Goal: Task Accomplishment & Management: Complete application form

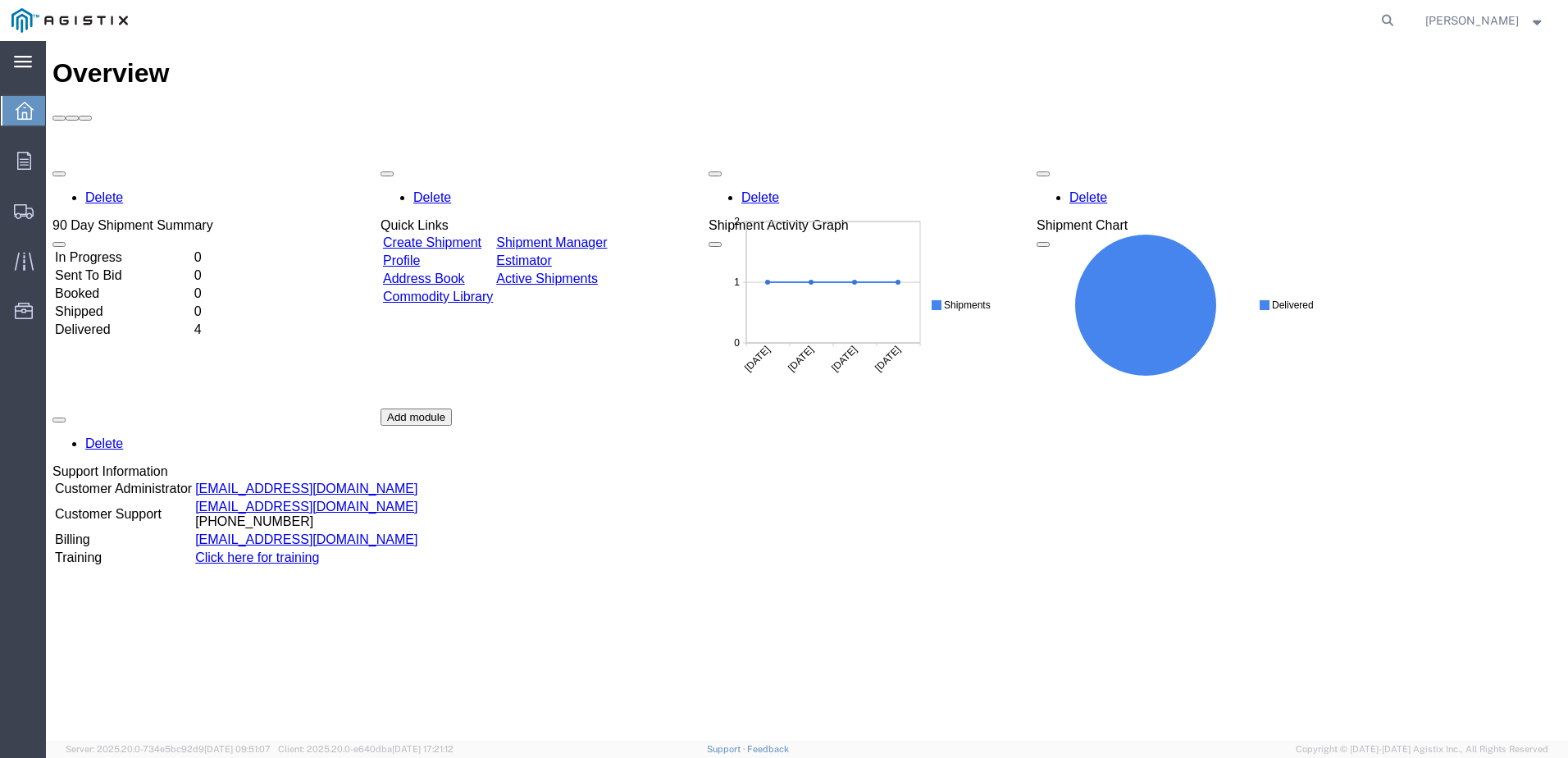
click at [26, 67] on icon at bounding box center [23, 62] width 18 height 12
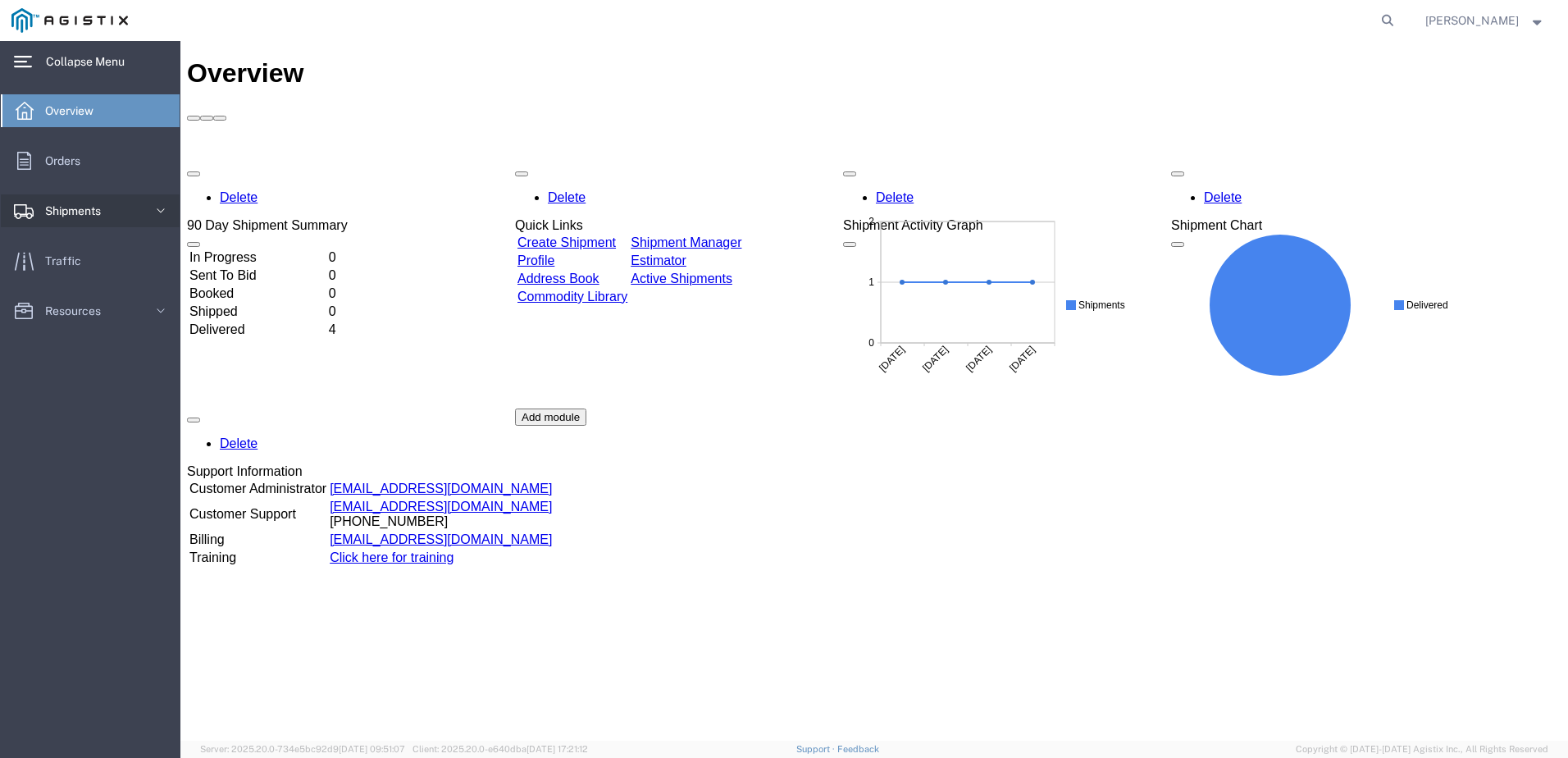
click at [114, 201] on link "Shipments" at bounding box center [90, 211] width 179 height 33
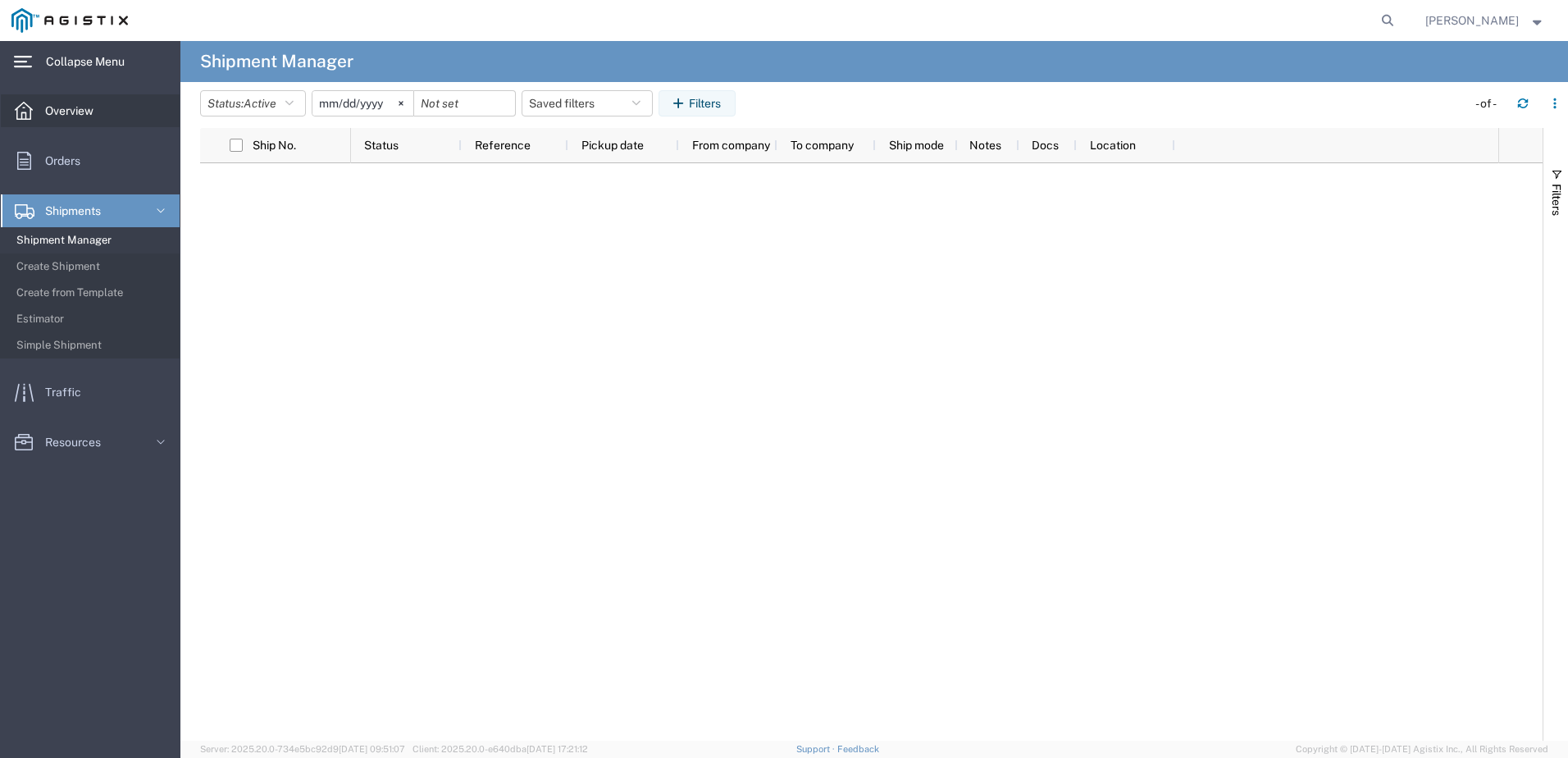
click at [84, 109] on span "Overview" at bounding box center [75, 110] width 60 height 33
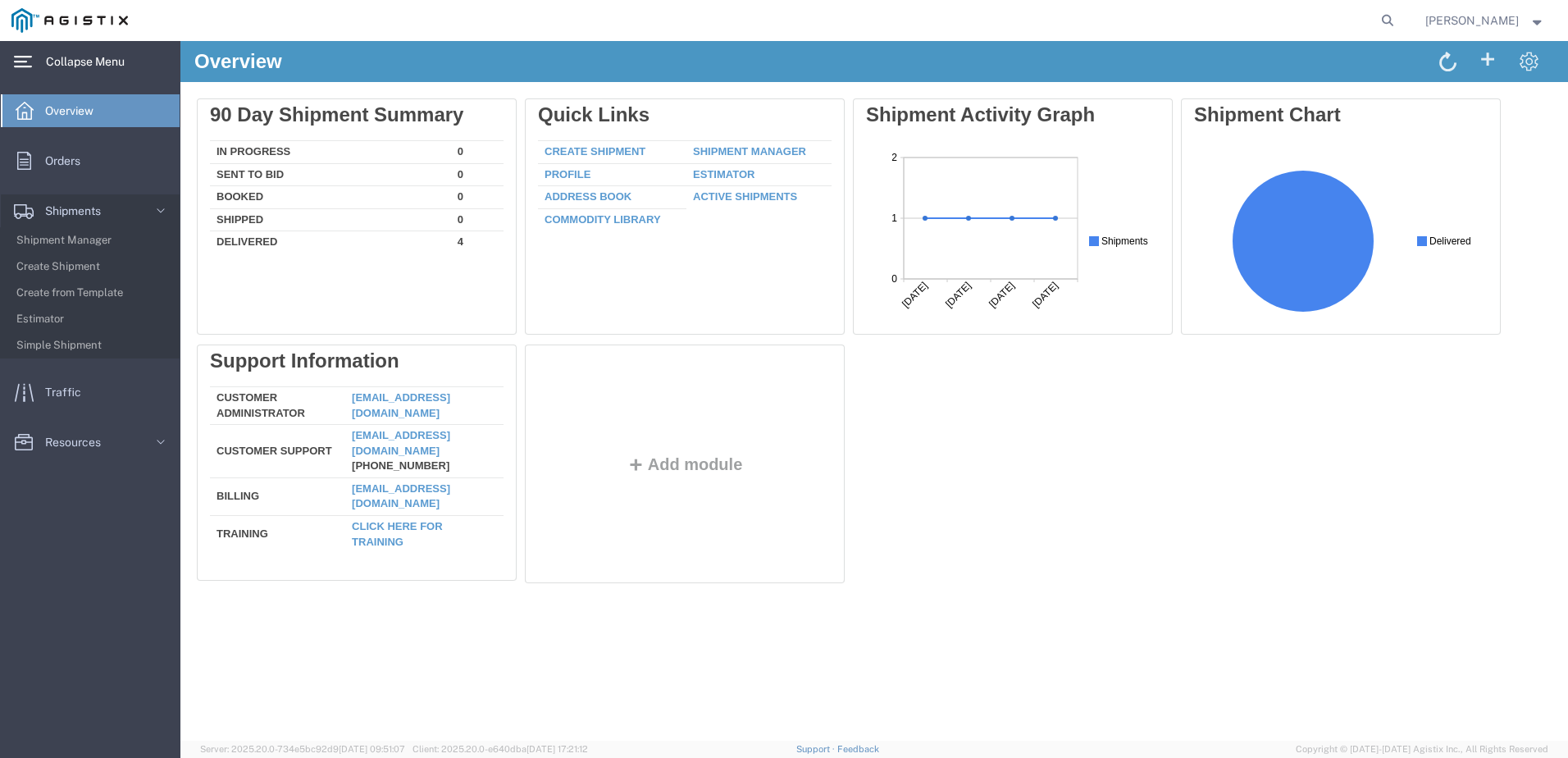
click at [48, 57] on span "Collapse Menu" at bounding box center [91, 61] width 90 height 33
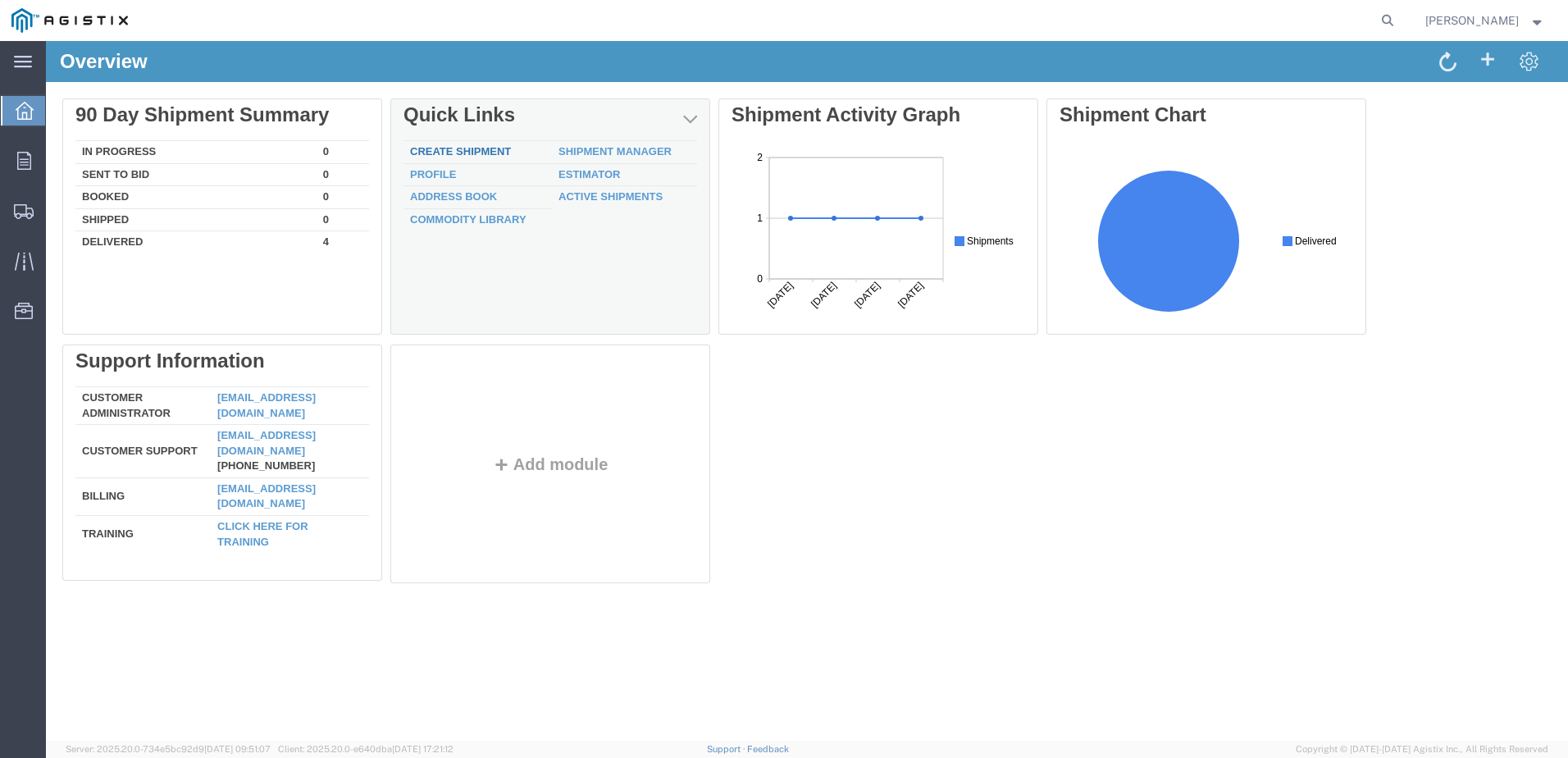
click at [481, 150] on link "Create Shipment" at bounding box center [460, 151] width 101 height 13
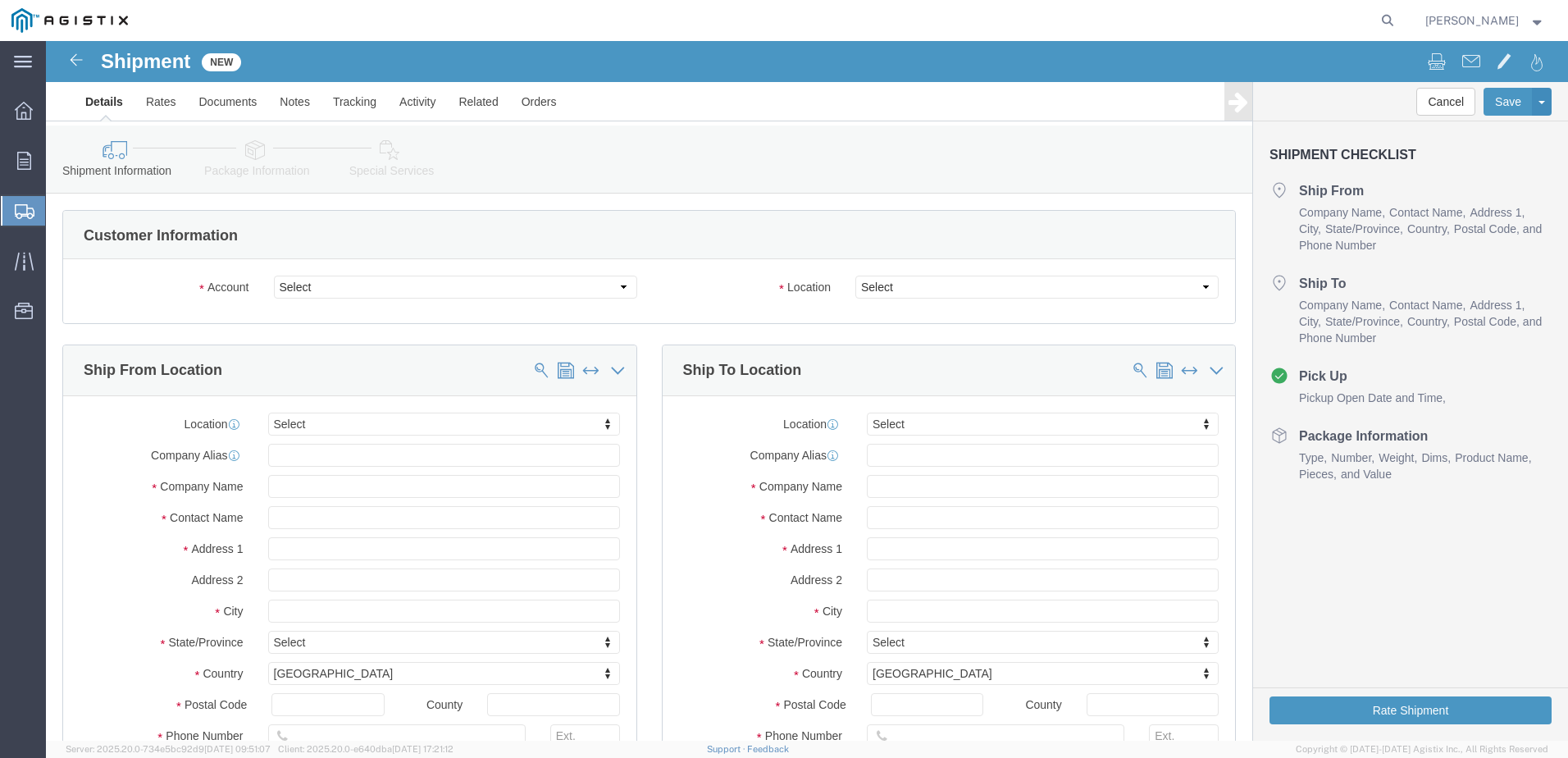
select select
click select "Select [PERSON_NAME] Manufacturing Co PG&E"
select select "9596"
click select "Select [PERSON_NAME] Manufacturing Co PG&E"
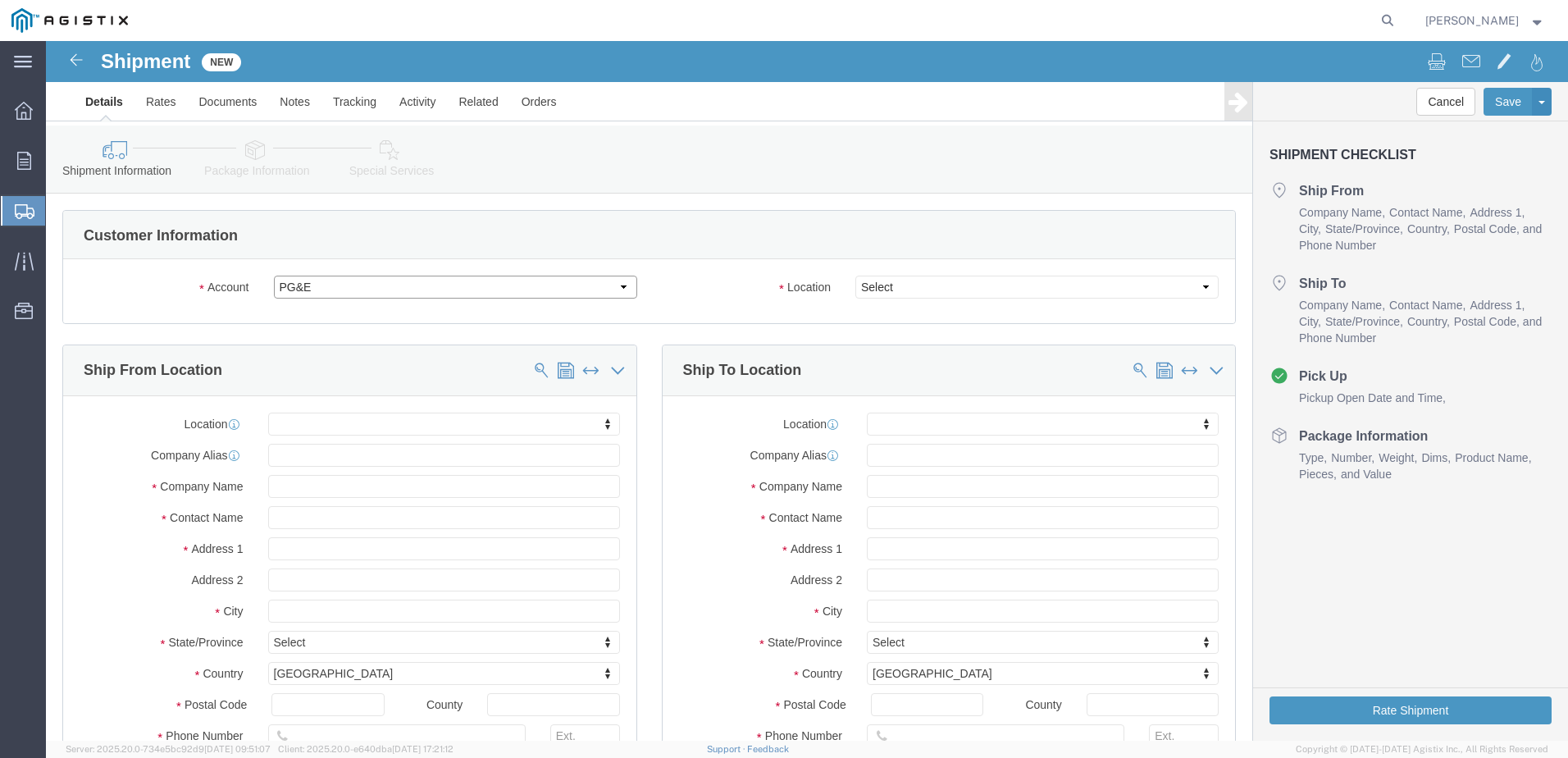
select select "PURCHORD"
select select
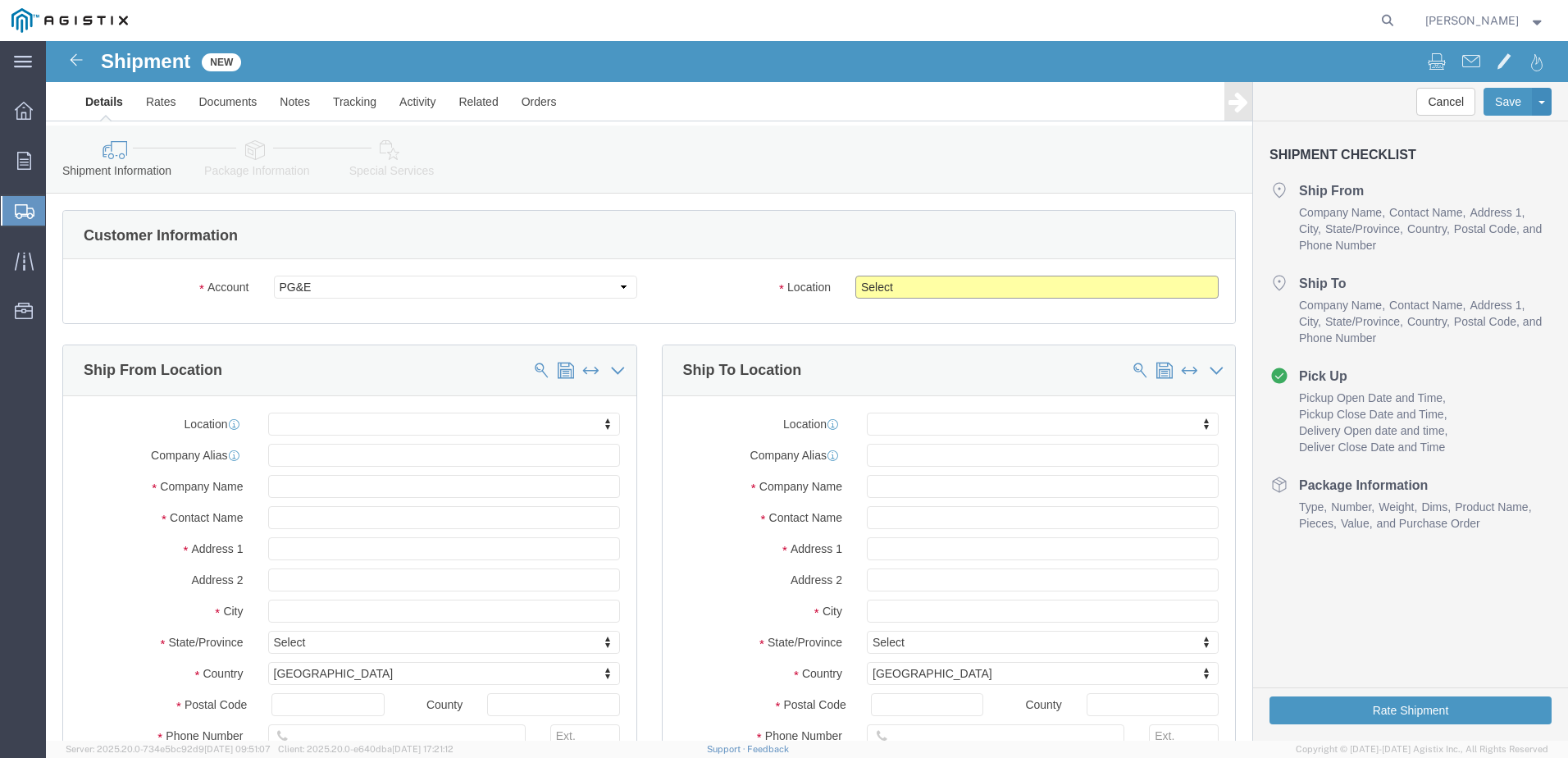
click select "Select All Others [GEOGRAPHIC_DATA] [GEOGRAPHIC_DATA] [GEOGRAPHIC_DATA] [GEOGRA…"
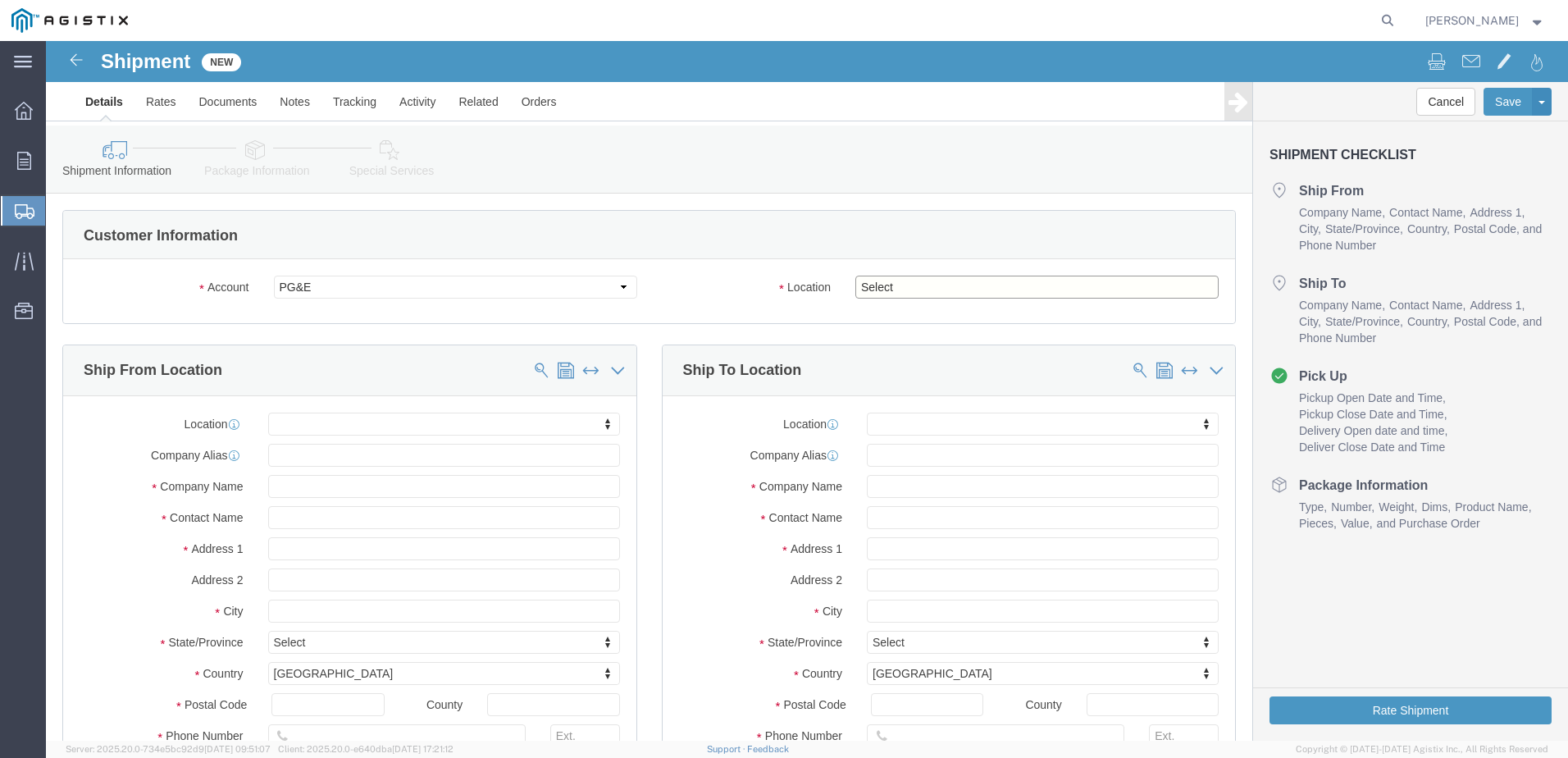
select select "19740"
click select "Select All Others [GEOGRAPHIC_DATA] [GEOGRAPHIC_DATA] [GEOGRAPHIC_DATA] [GEOGRA…"
click input "text"
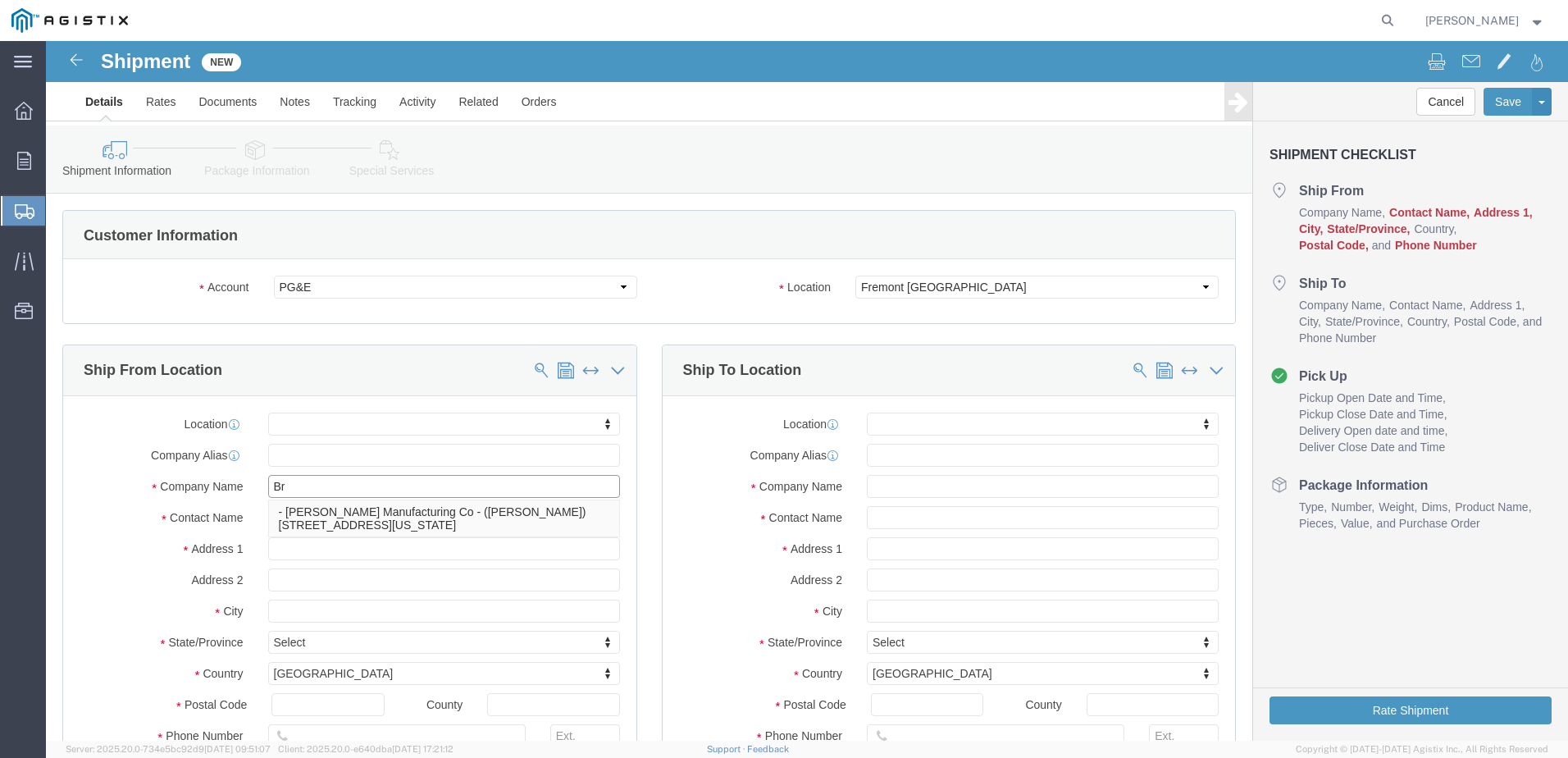
type input "Bro"
click p "- [PERSON_NAME] Manufacturing Co - ([PERSON_NAME]) [STREET_ADDRESS][US_STATE]"
select select
type input "[PERSON_NAME] Manufacturing Co"
type input "[PERSON_NAME]"
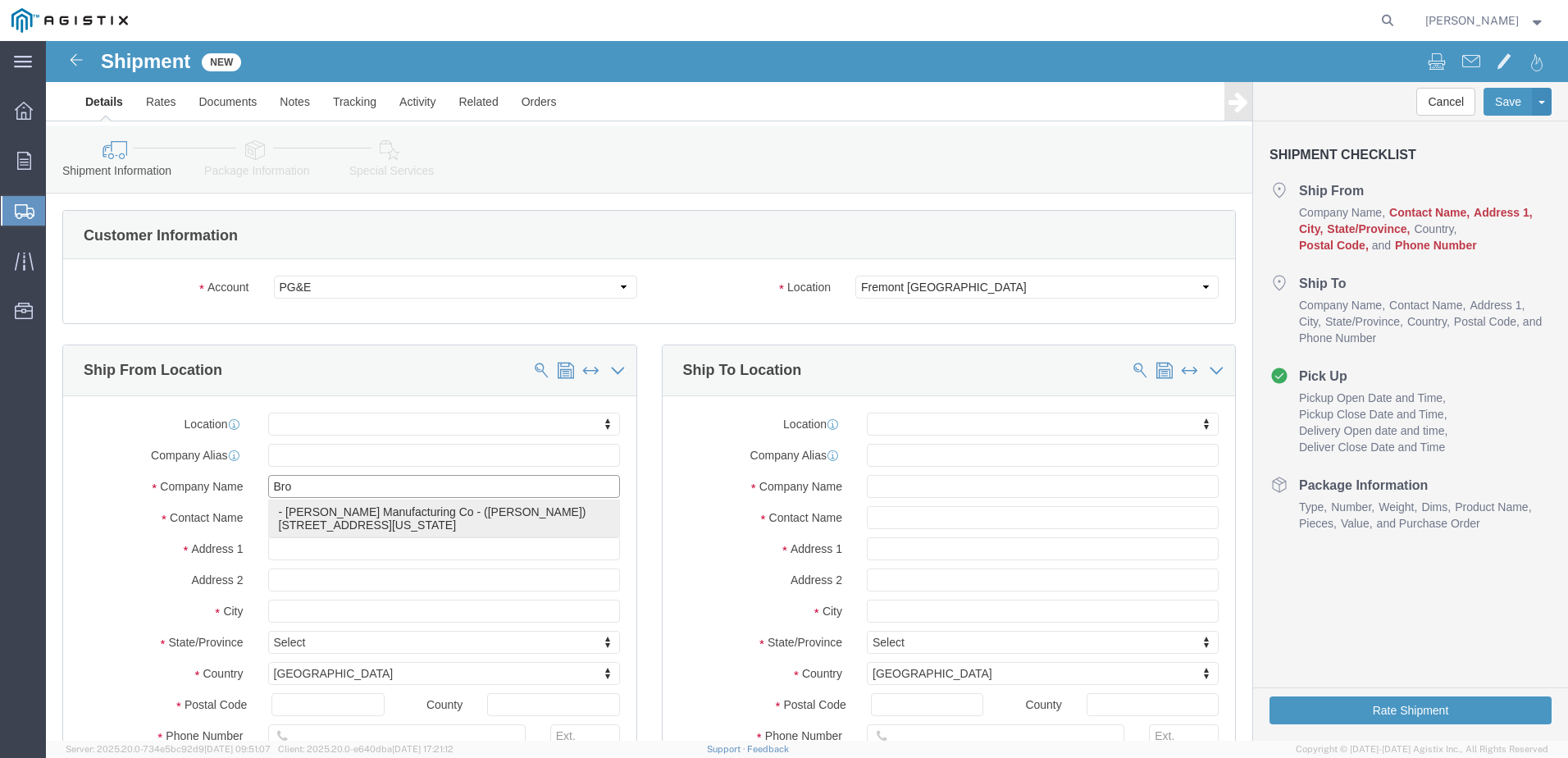
type input "[GEOGRAPHIC_DATA][US_STATE]"
type input "Bellingham"
type input "98229"
select select "WA"
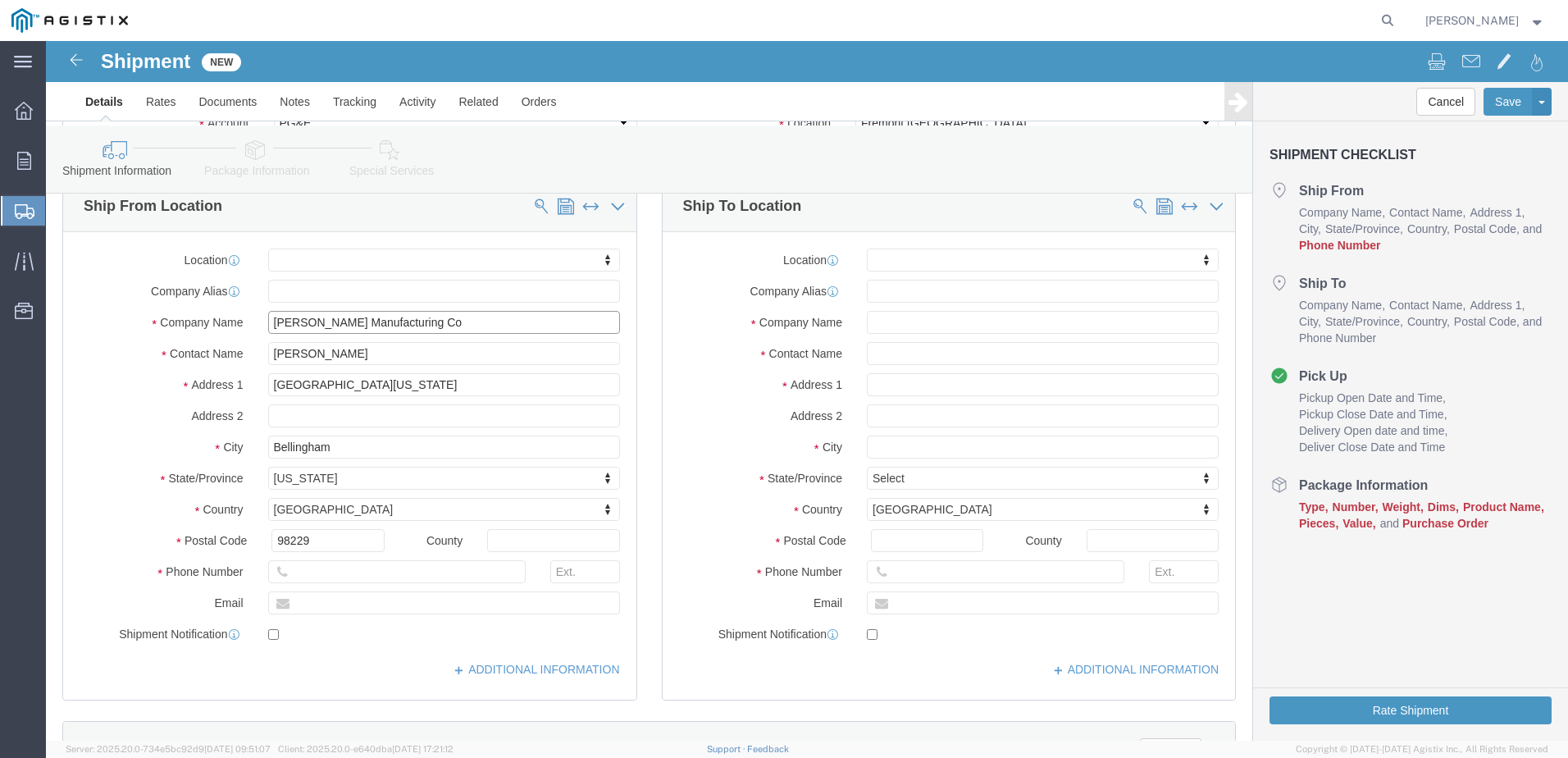
scroll to position [247, 0]
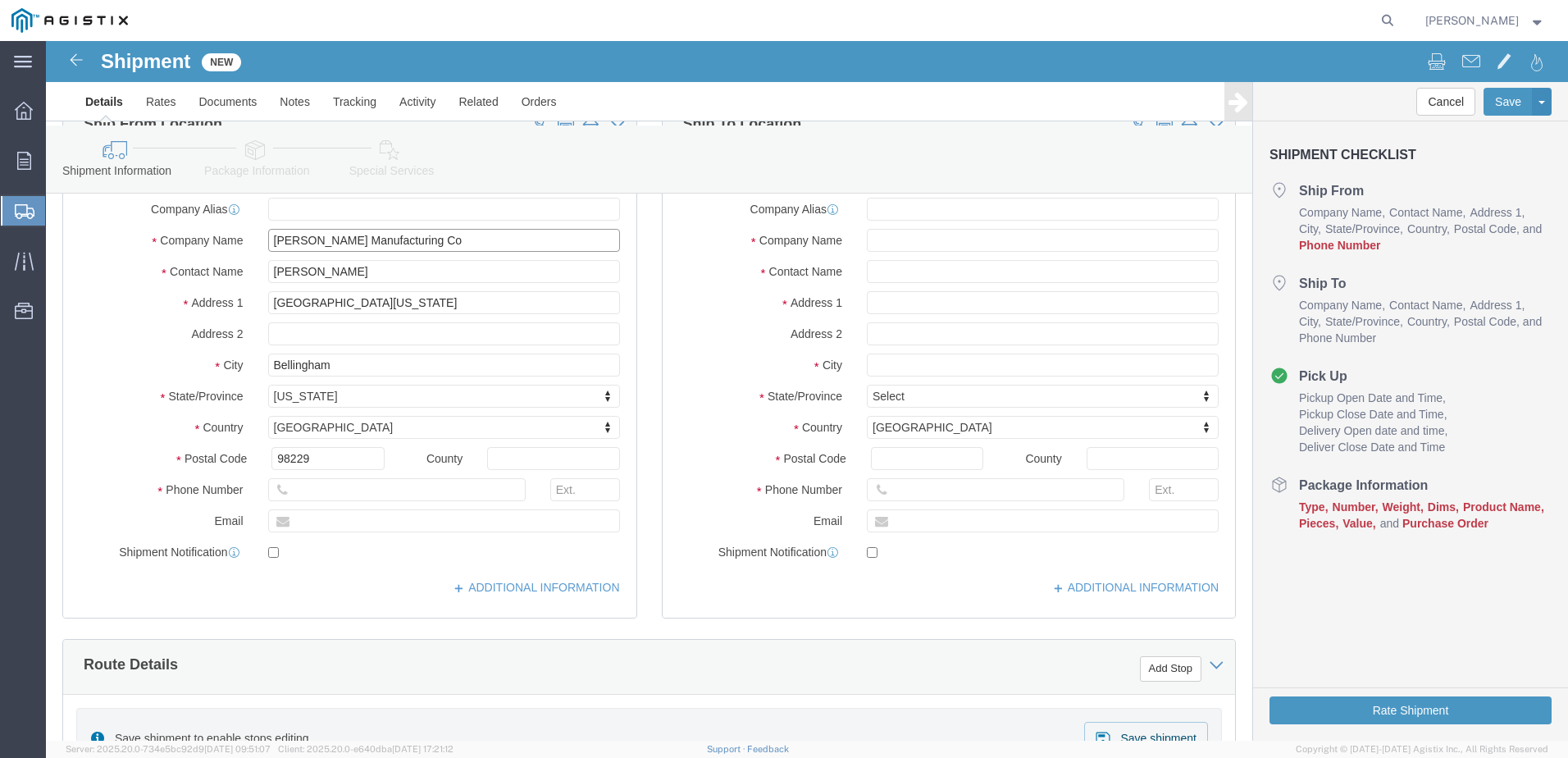
type input "[PERSON_NAME] Manufacturing Co"
click input "text"
type input "3607331700"
type input "337"
type input "[EMAIL_ADDRESS][DOMAIN_NAME]"
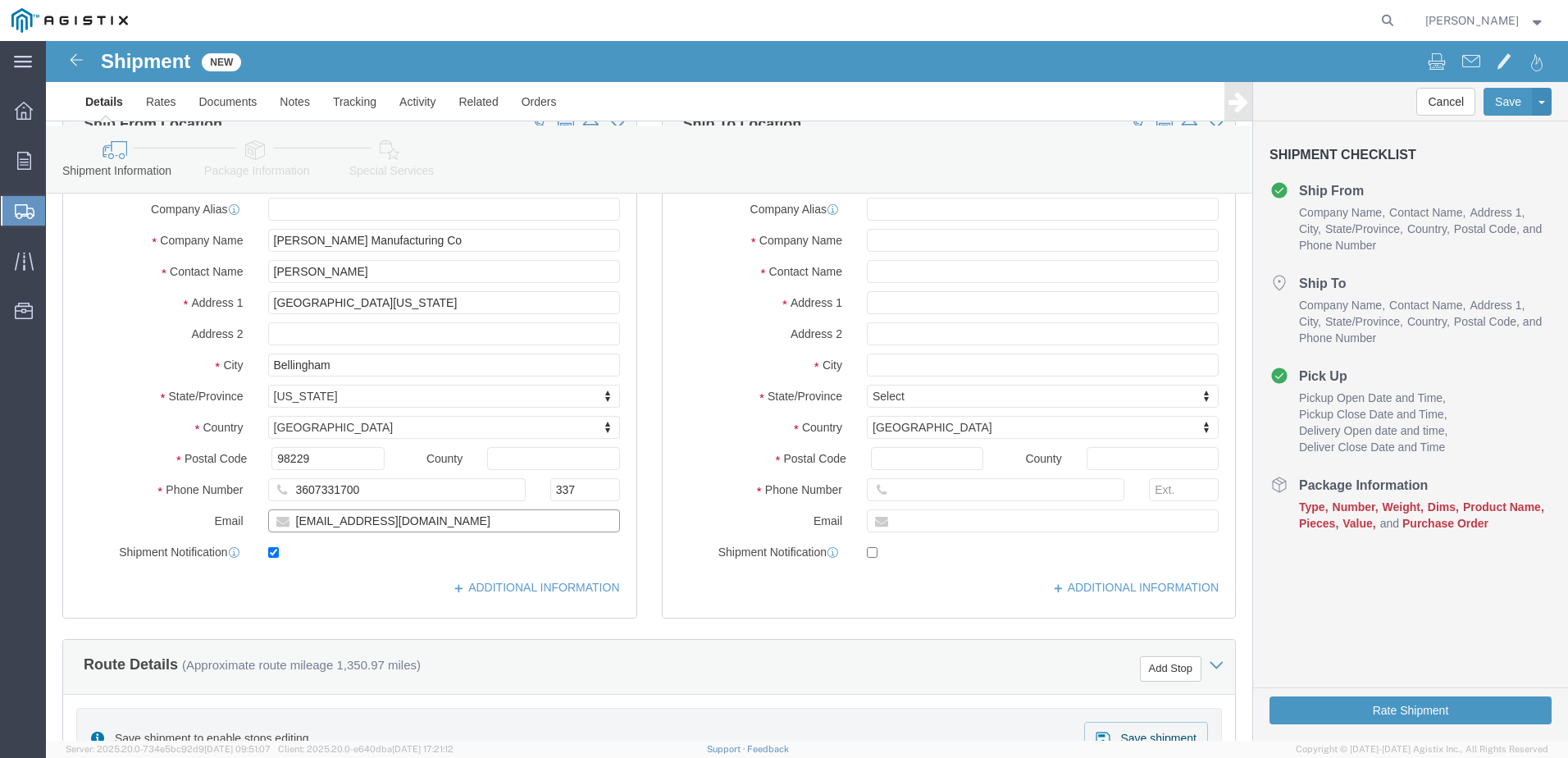
checkbox input "true"
click input "text"
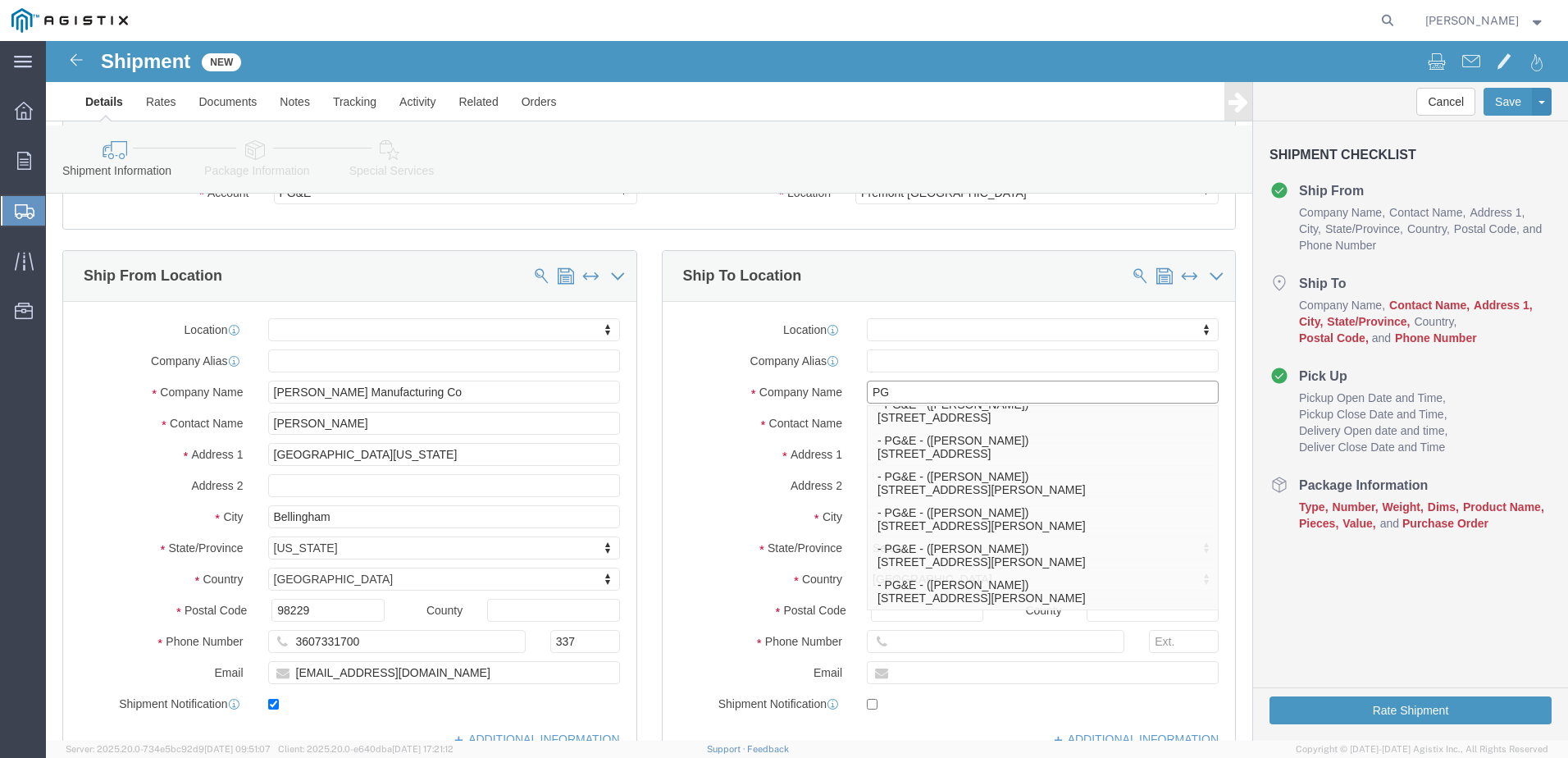
scroll to position [82, 0]
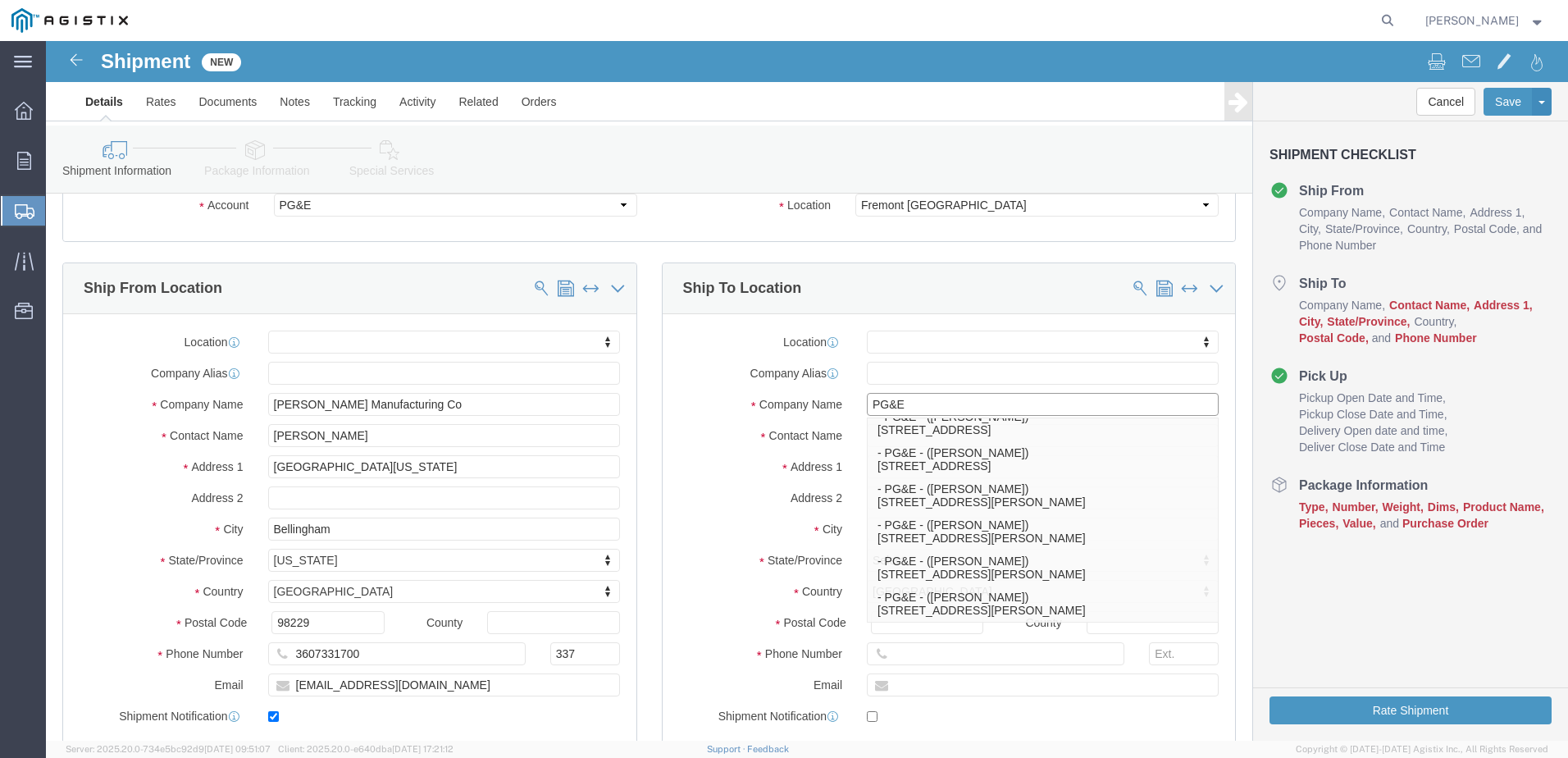
type input "PG&E"
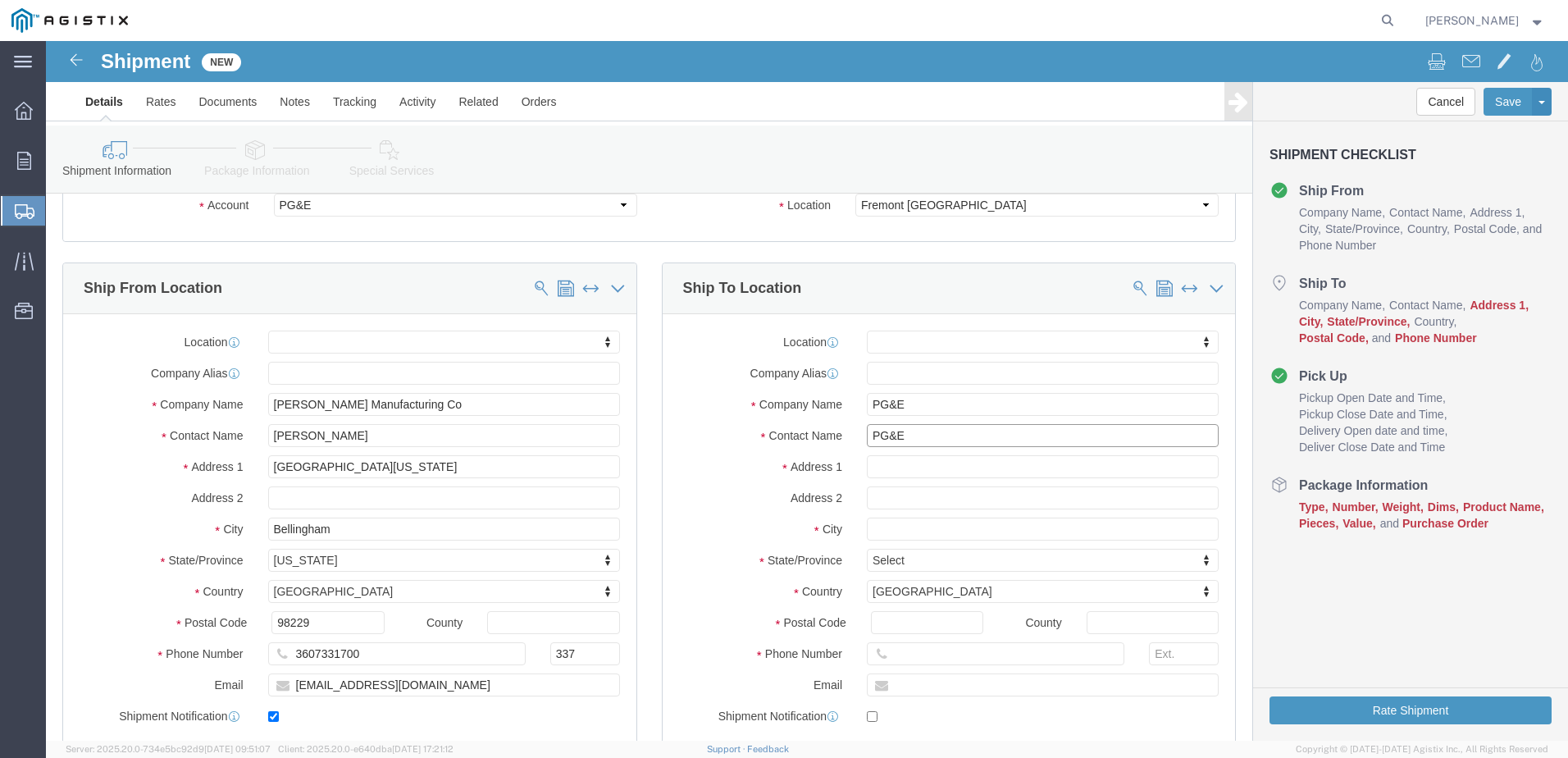
type input "PG&E"
click input "text"
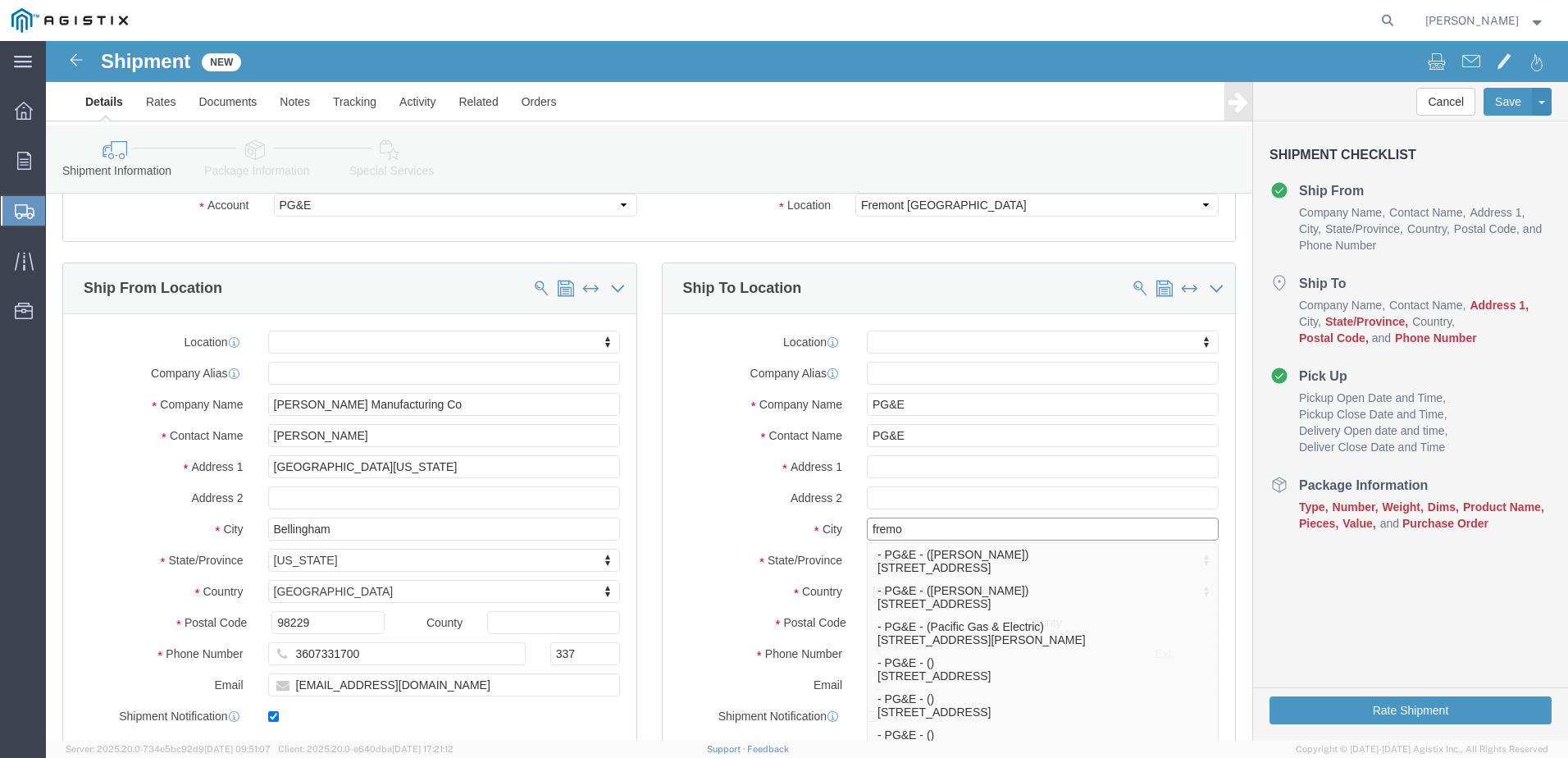
type input "fremo"
select select
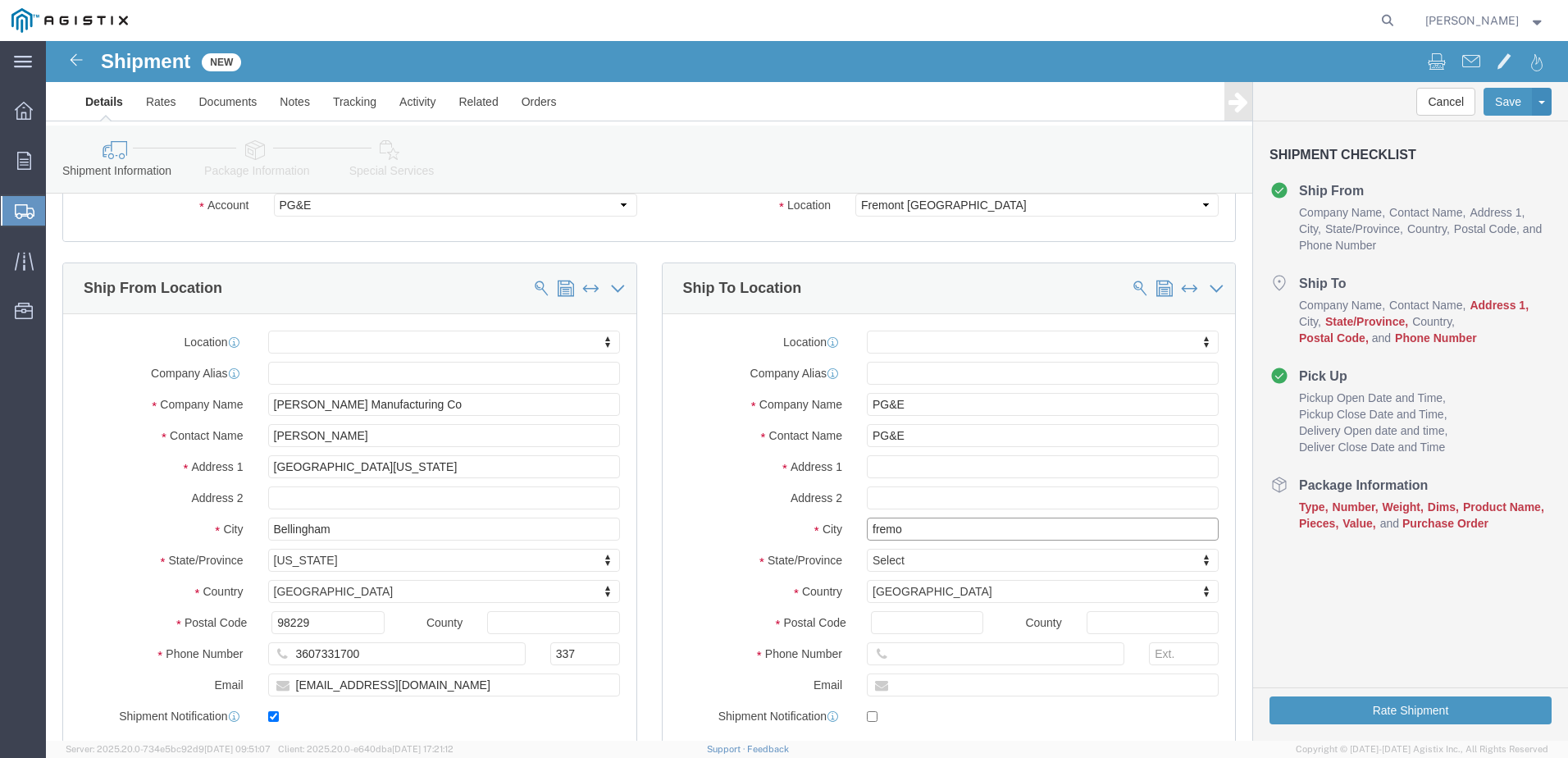
click input "fremo"
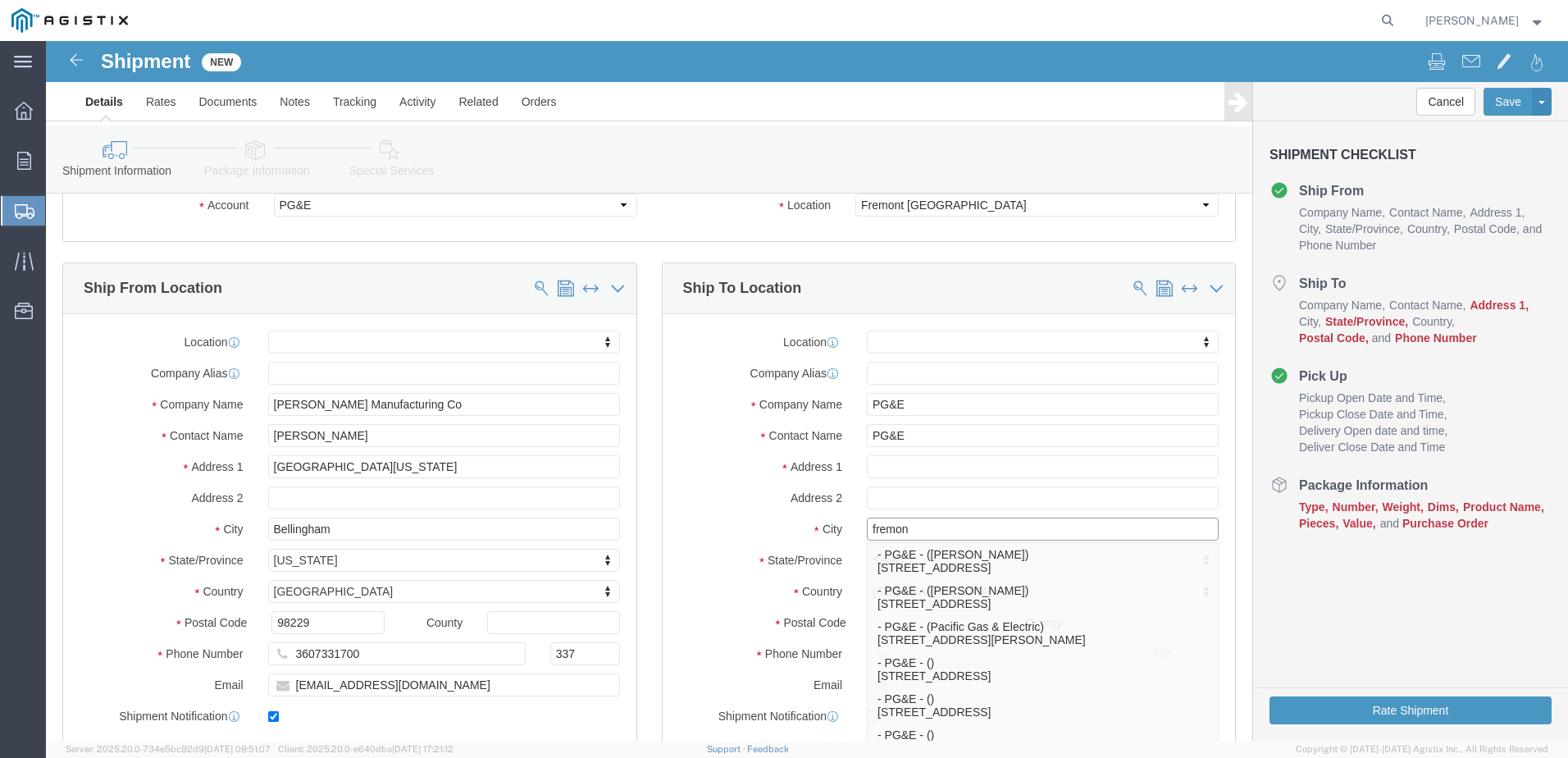
type input "fremont"
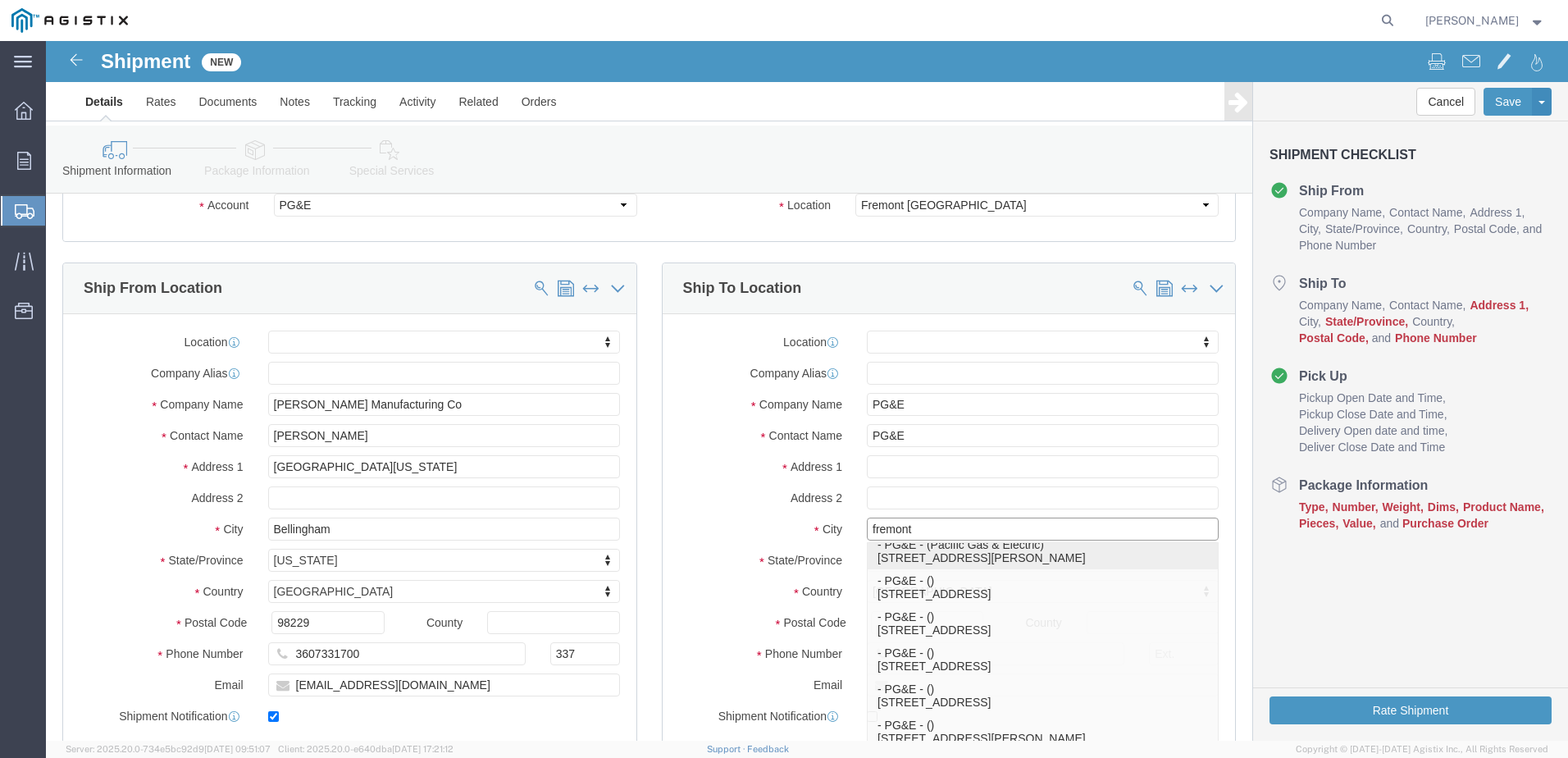
click p "- PG&E - (Pacific Gas & Electric) [STREET_ADDRESS][PERSON_NAME]"
select select
type input "Pacific Gas & Electric"
type input "[STREET_ADDRESS][PERSON_NAME]"
type input "Fremont"
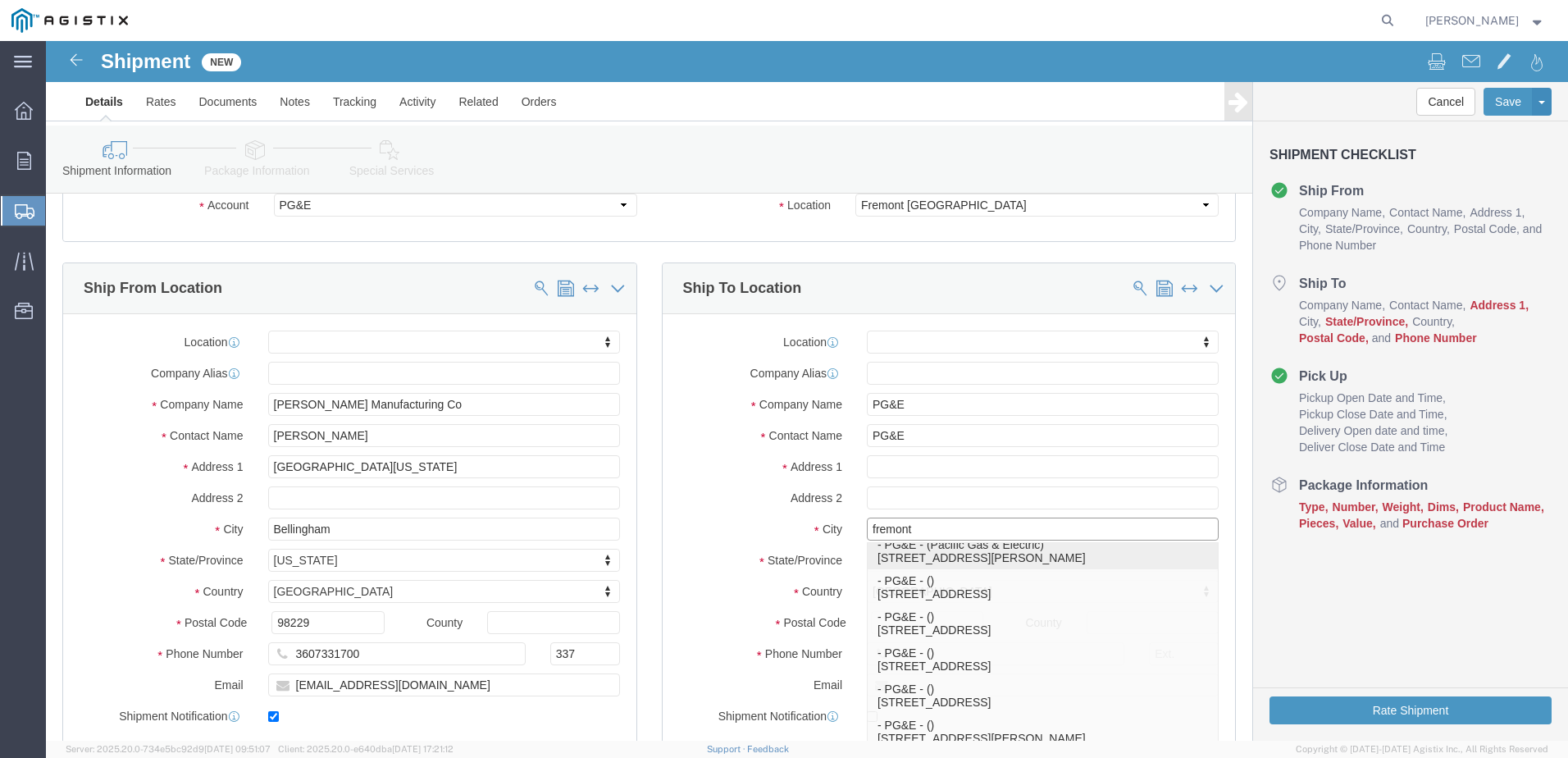
type input "94538"
type input "[PHONE_NUMBER]"
select select "CA"
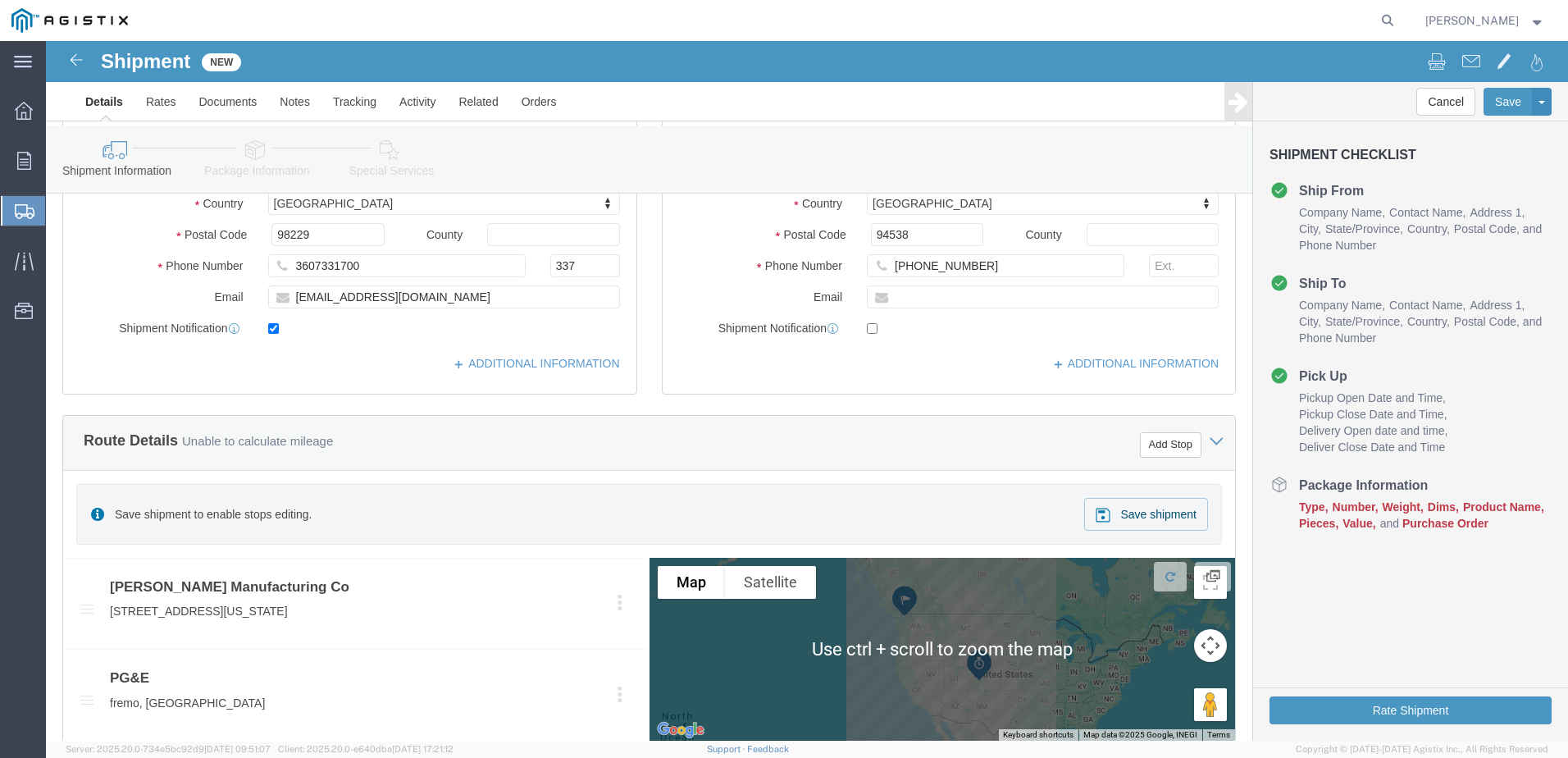
scroll to position [492, 0]
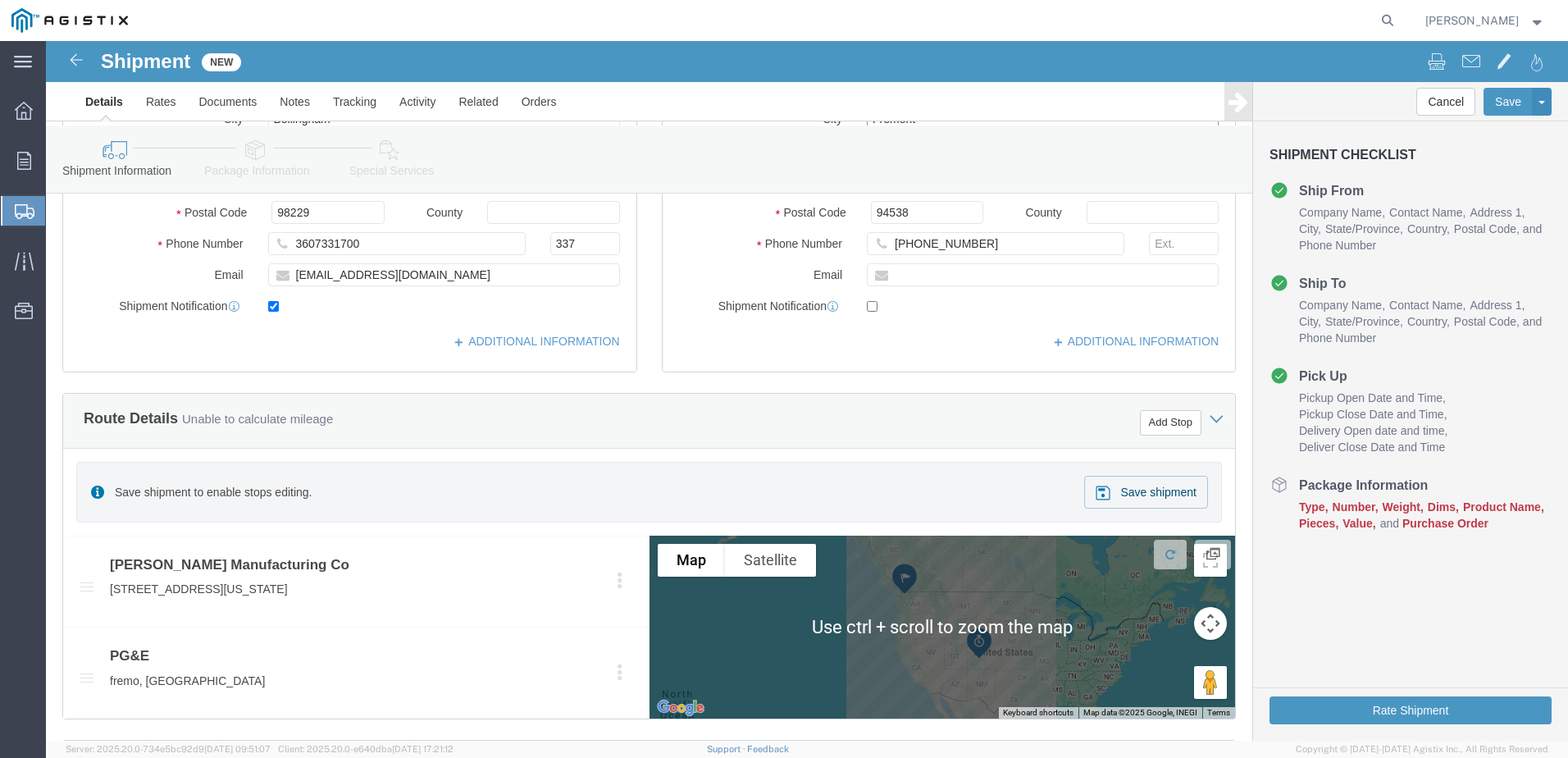
type input "Fremont"
select select
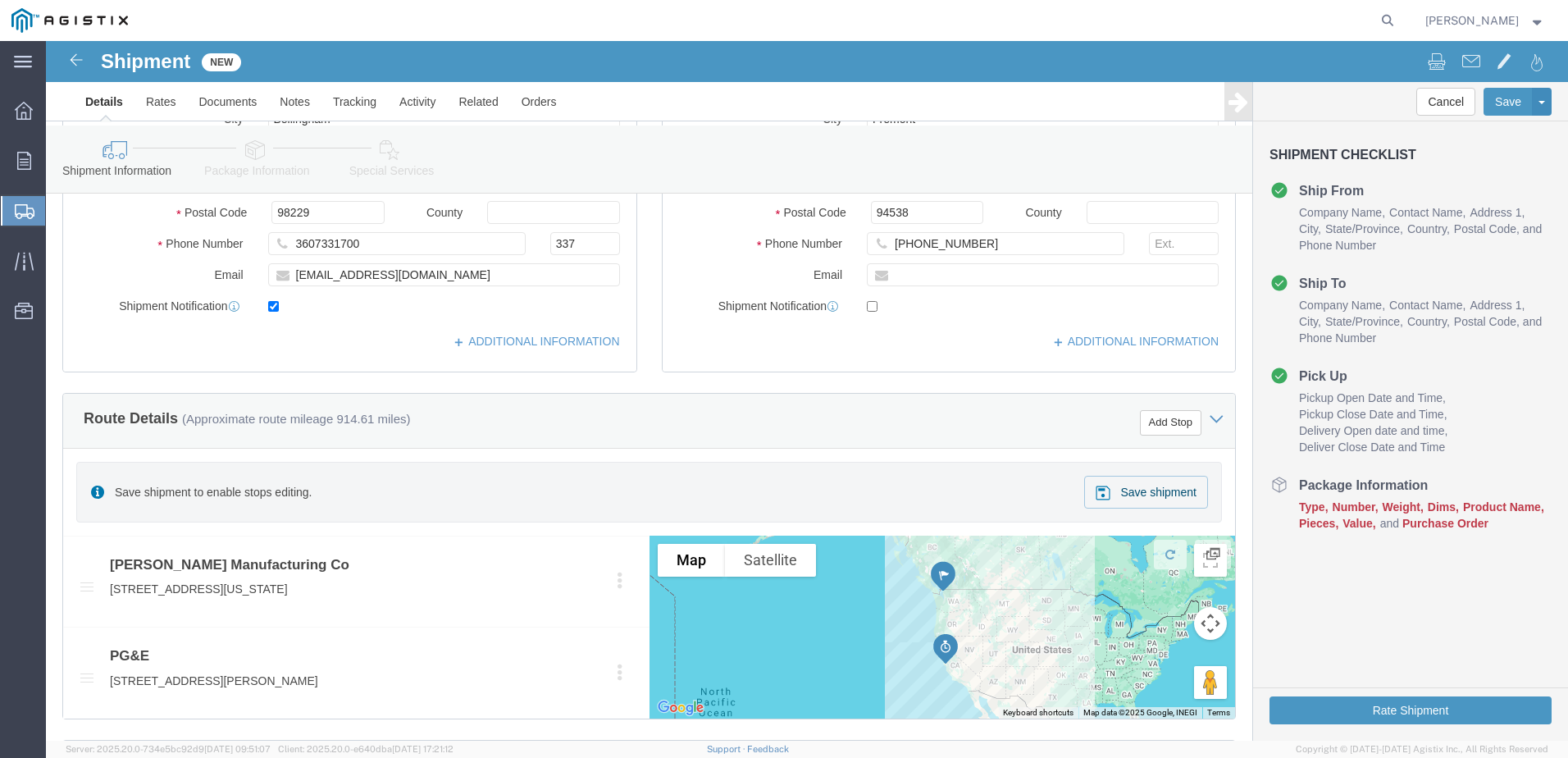
click span "Save shipment"
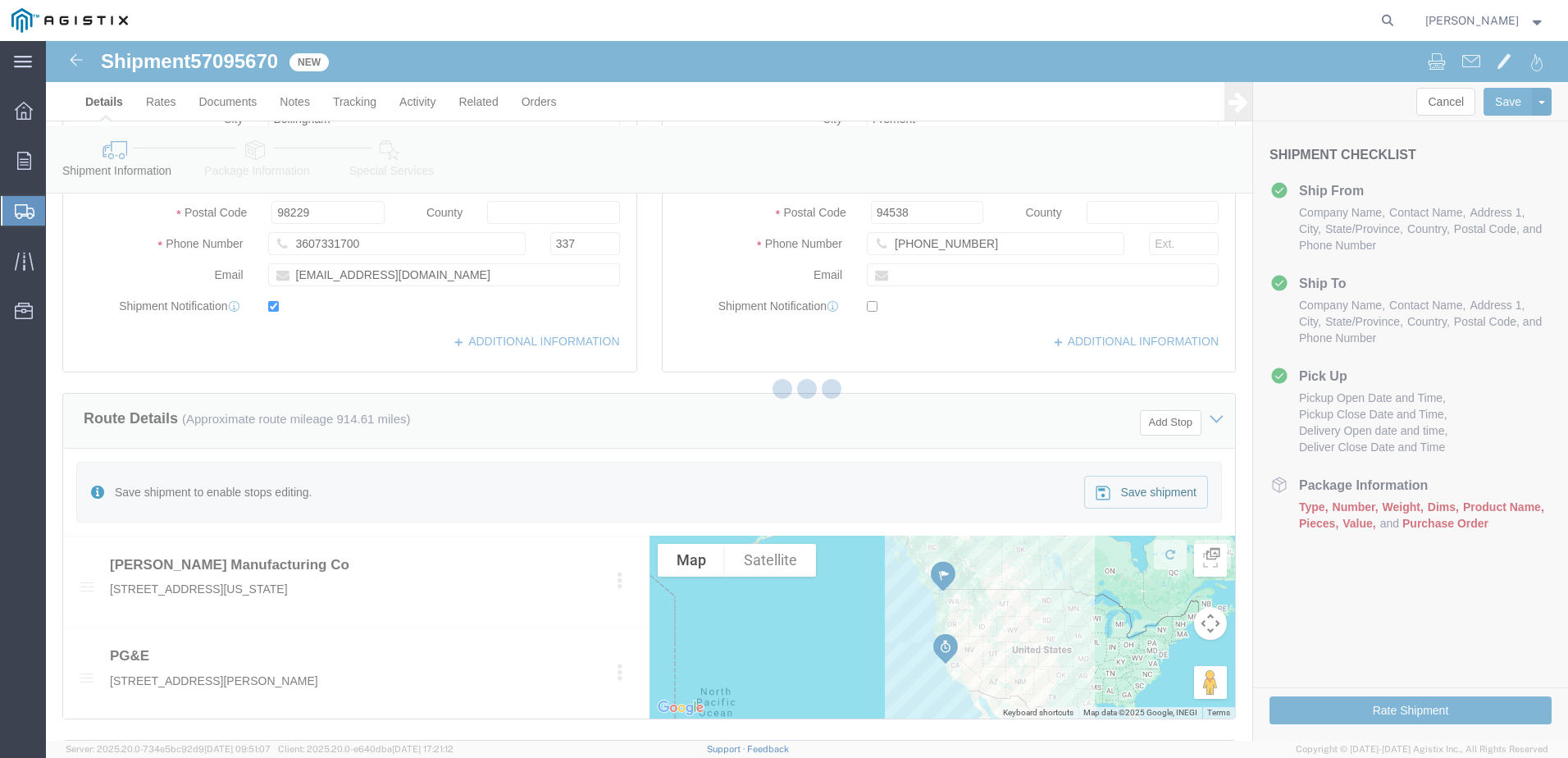
select select "PURCHORD"
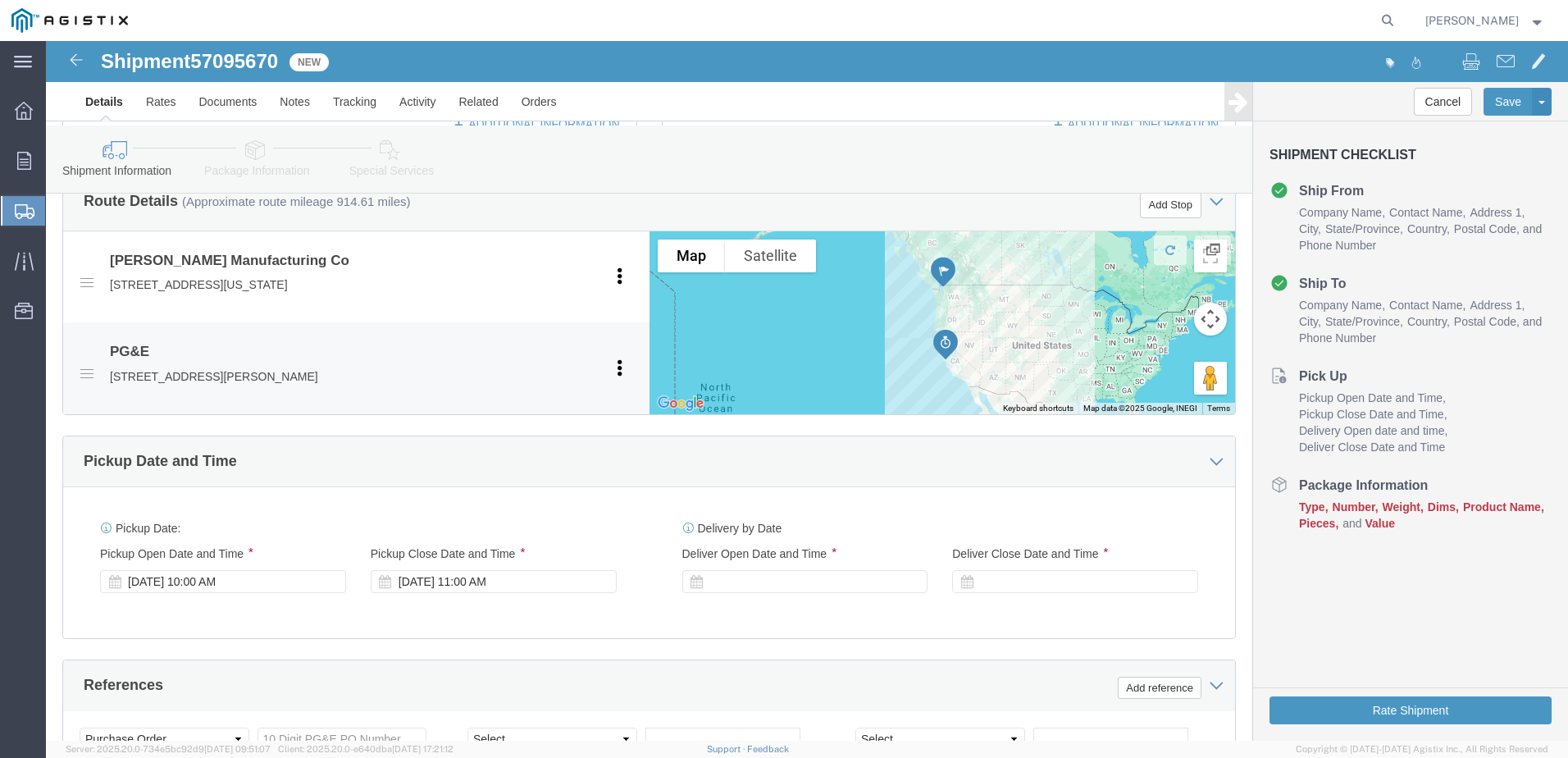
scroll to position [739, 0]
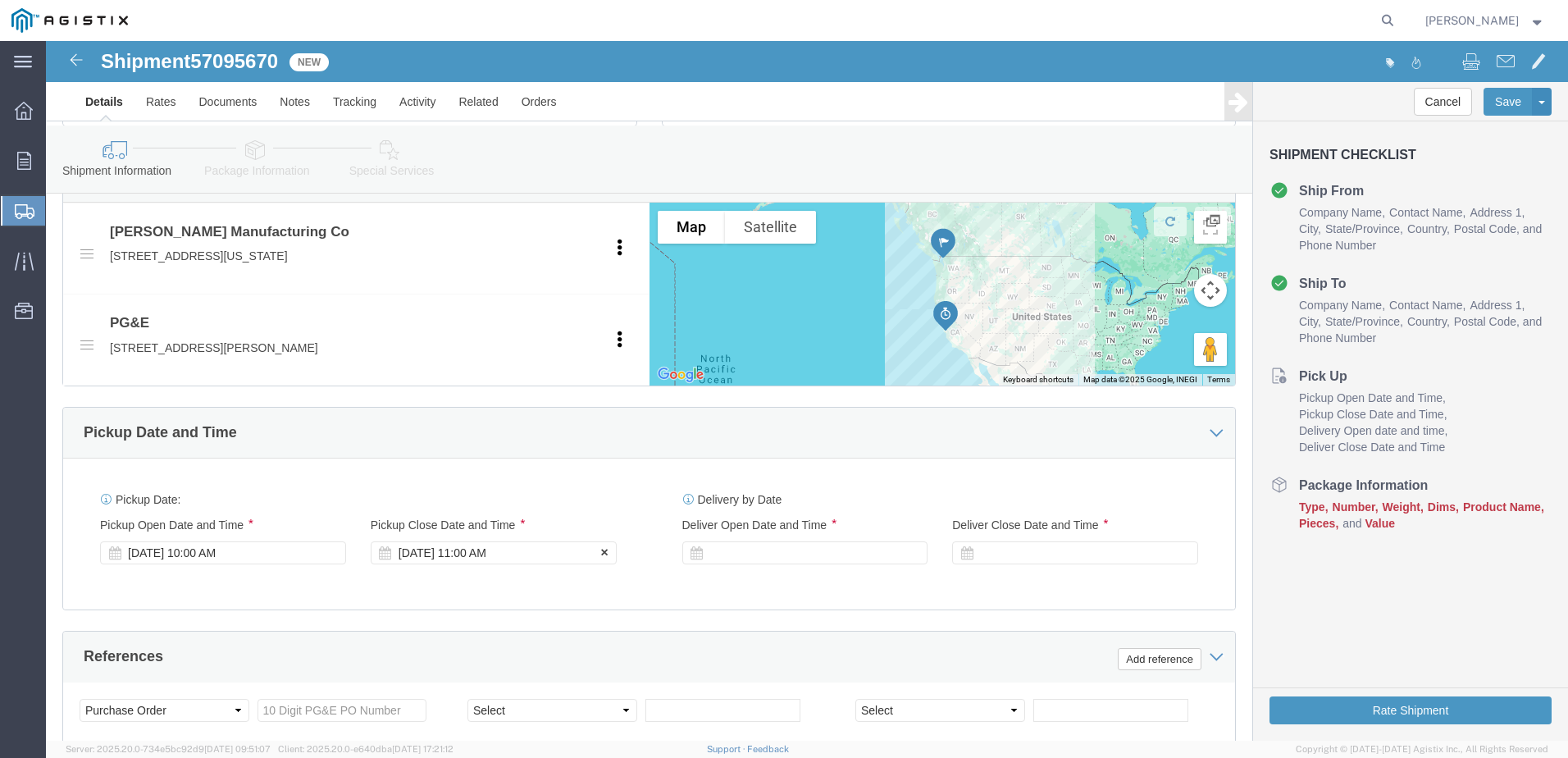
click div "[DATE] 11:00 AM"
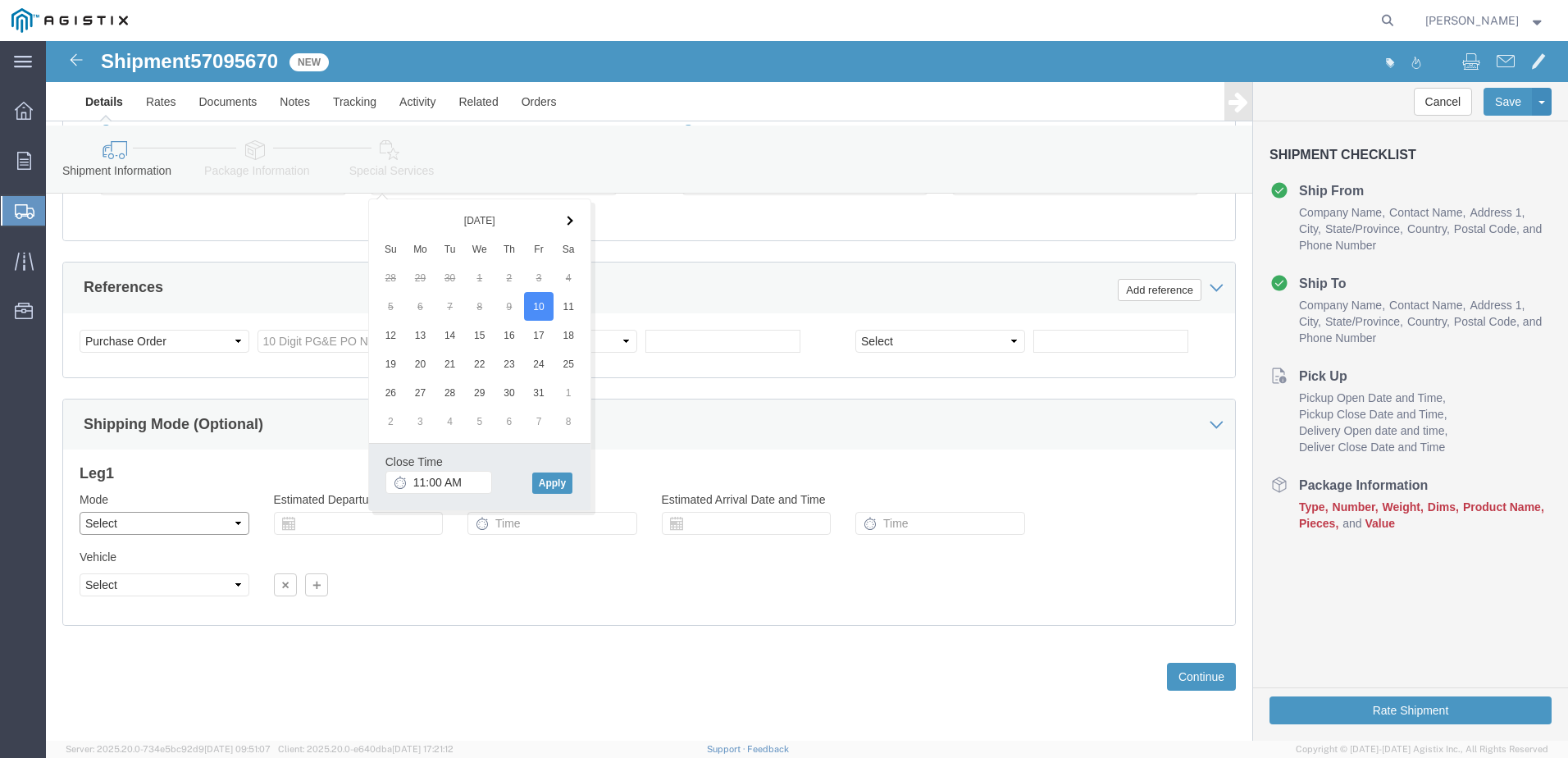
click select "Select Air Less than Truckload Multi-Leg Ocean Freight Rail Small Parcel Truckl…"
select select "TL"
click select "Select Air Less than Truckload Multi-Leg Ocean Freight Rail Small Parcel Truckl…"
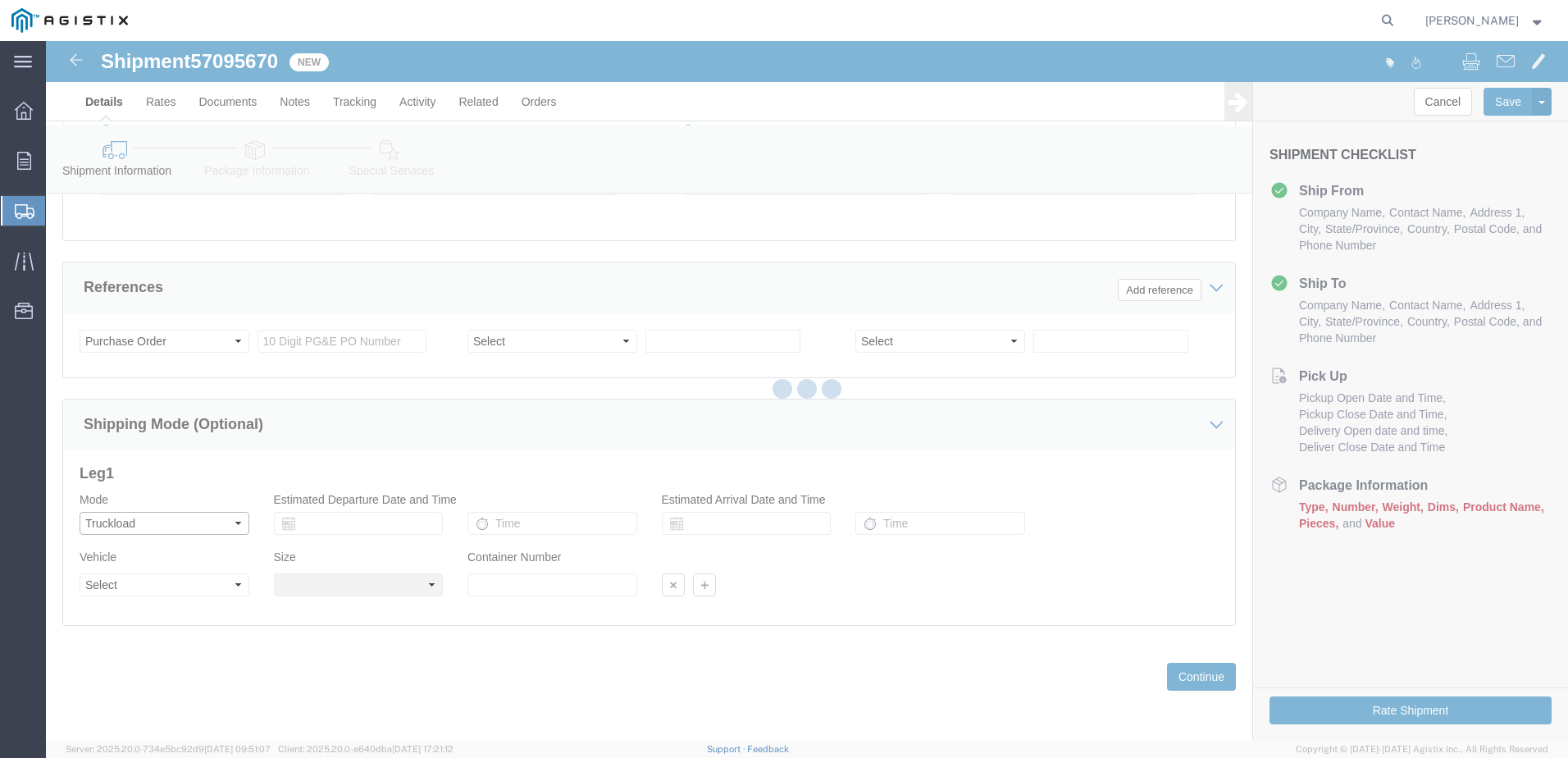
select select
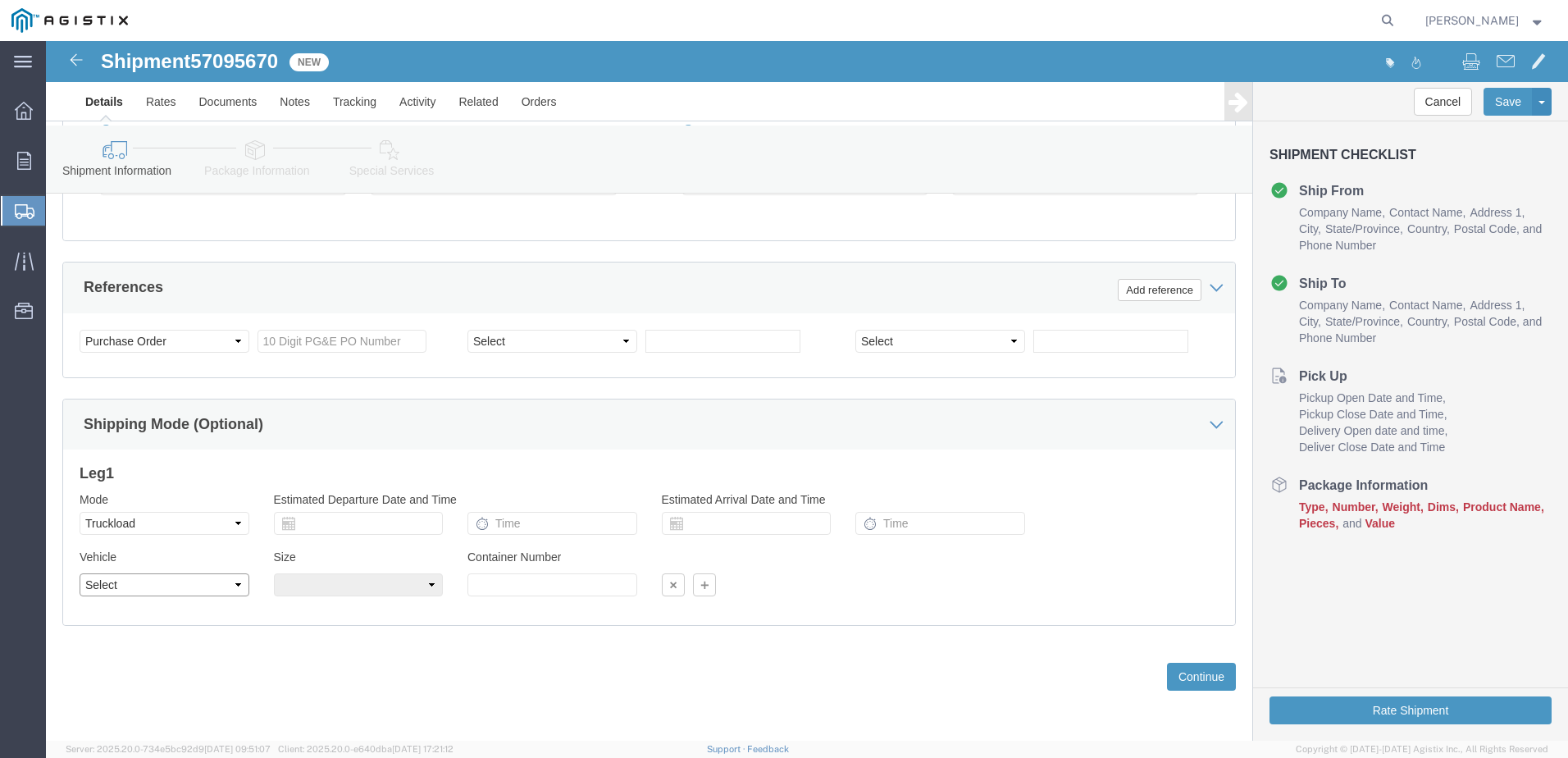
click select "Select 1-Ton (PSS) 10 Wheel 10 Yard Dump Truck 20 Yard Dump Truck Bobtail Botto…"
select select "FLBD"
click select "Select 1-Ton (PSS) 10 Wheel 10 Yard Dump Truck 20 Yard Dump Truck Bobtail Botto…"
click select "Select Air Less than Truckload Multi-Leg Ocean Freight Rail Small Parcel Truckl…"
click input "text"
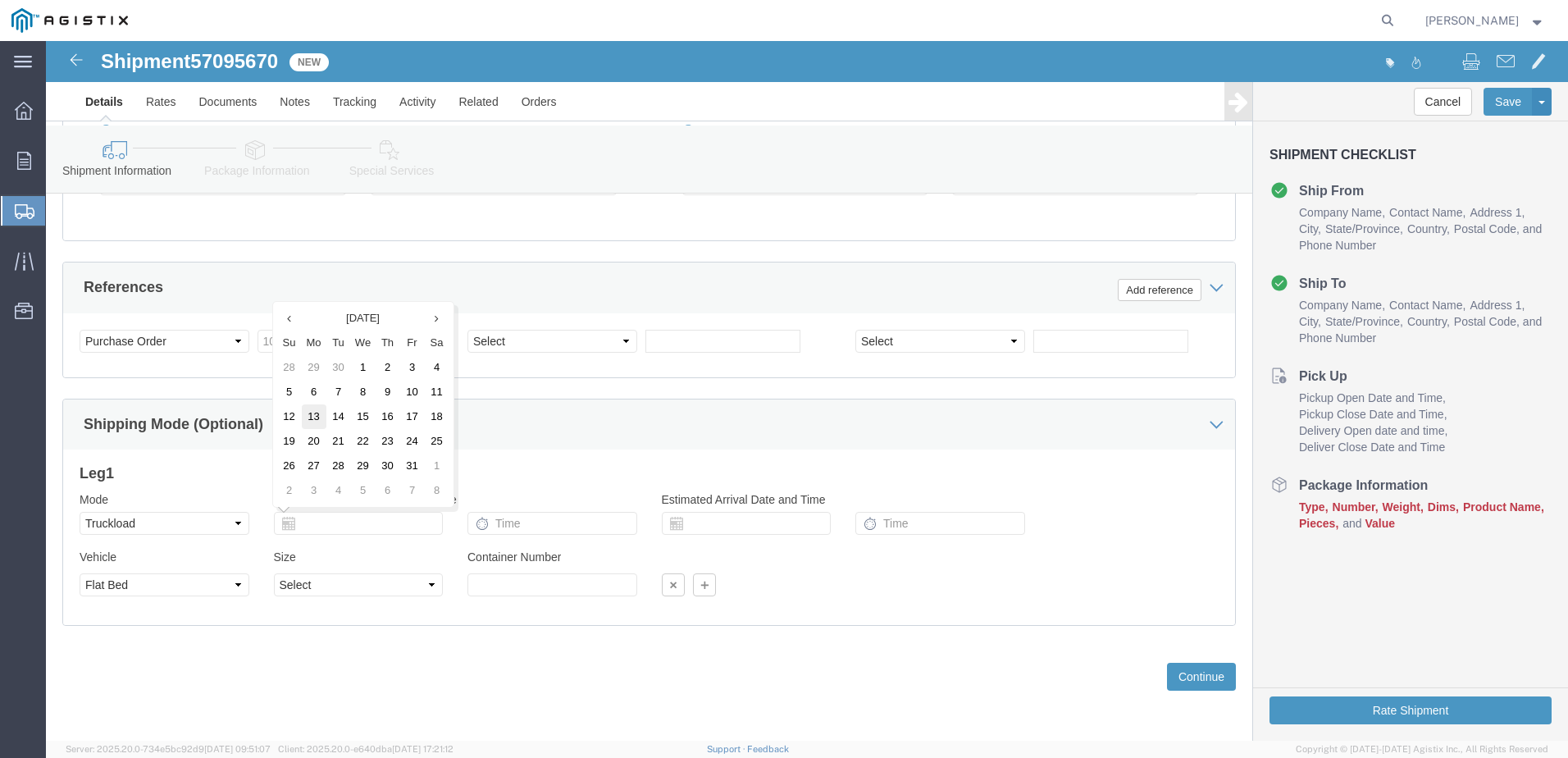
click td "13"
type input "[DATE]"
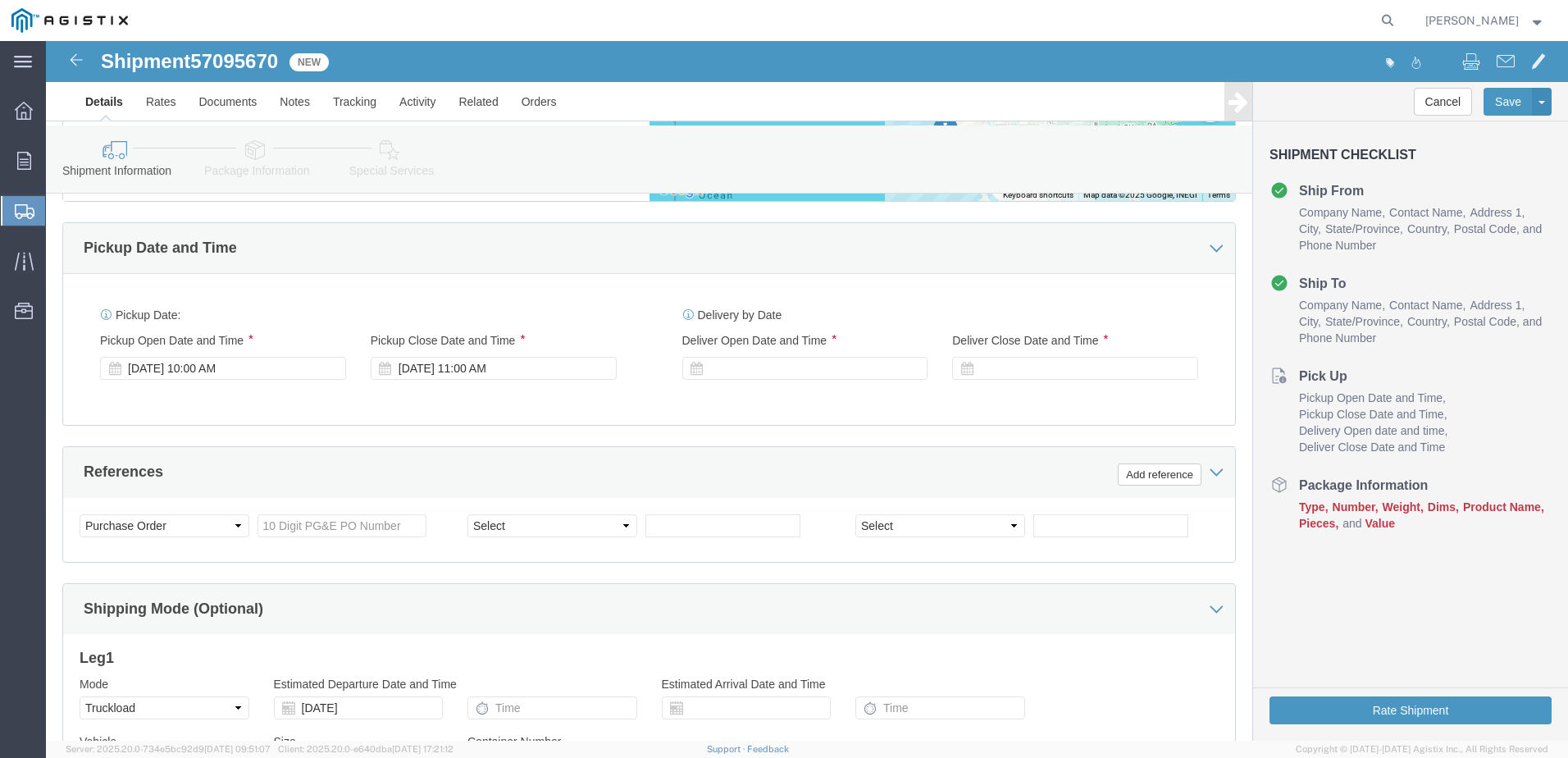
scroll to position [862, 0]
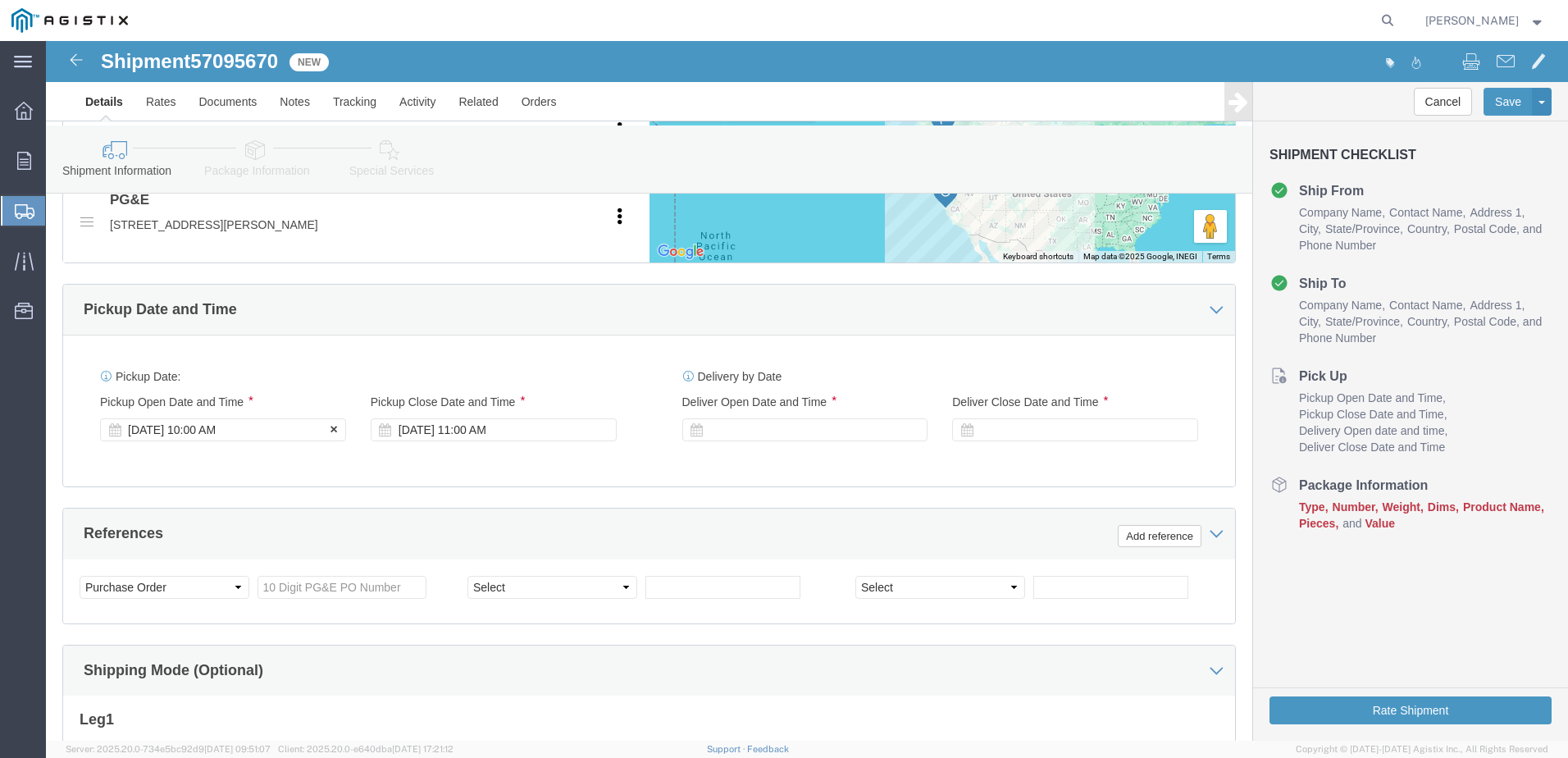
click icon
click div "[DATE] 10:00 AM"
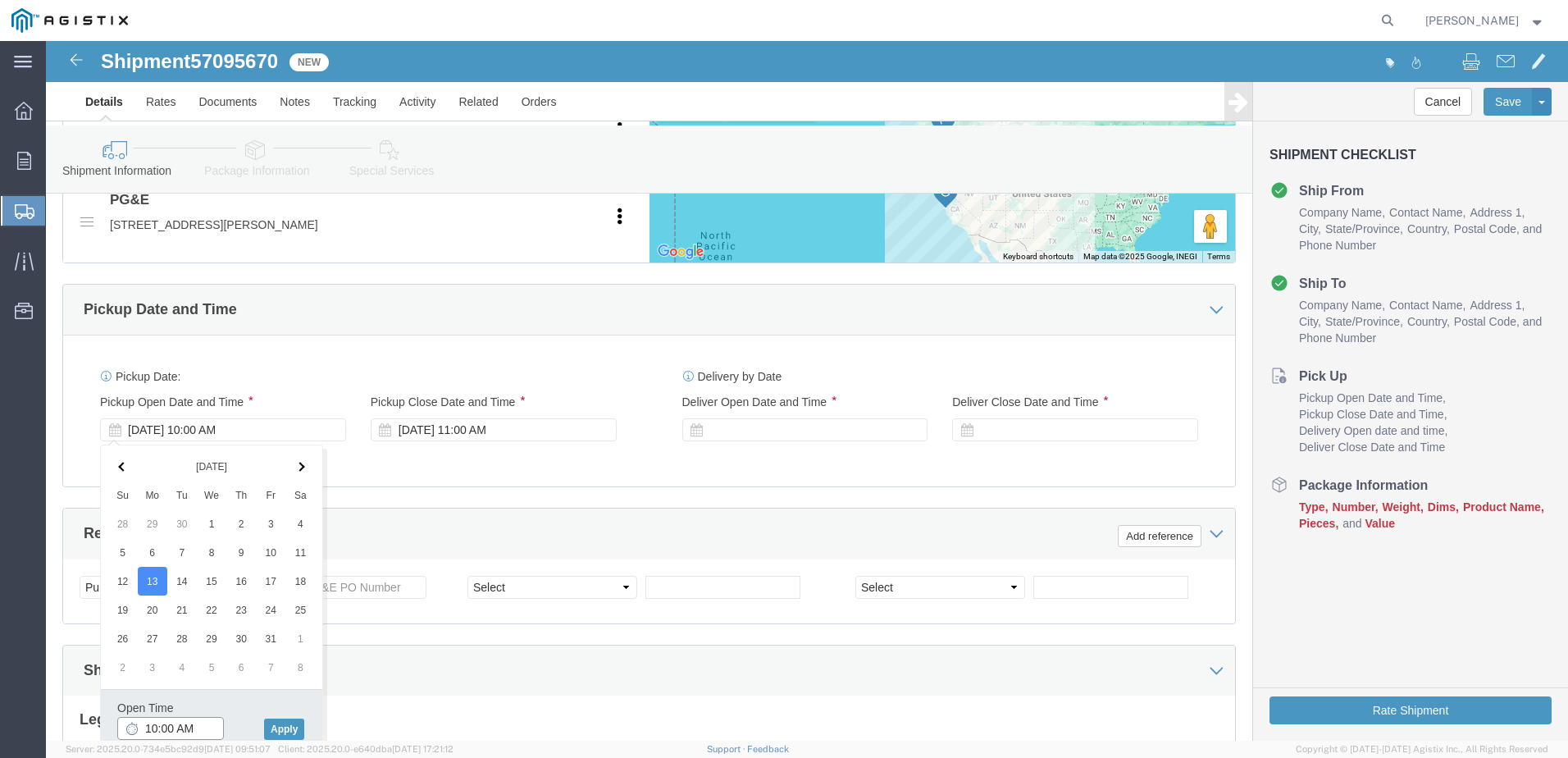
click input "10:00 AM"
type input "8:00 AM"
click button "Apply"
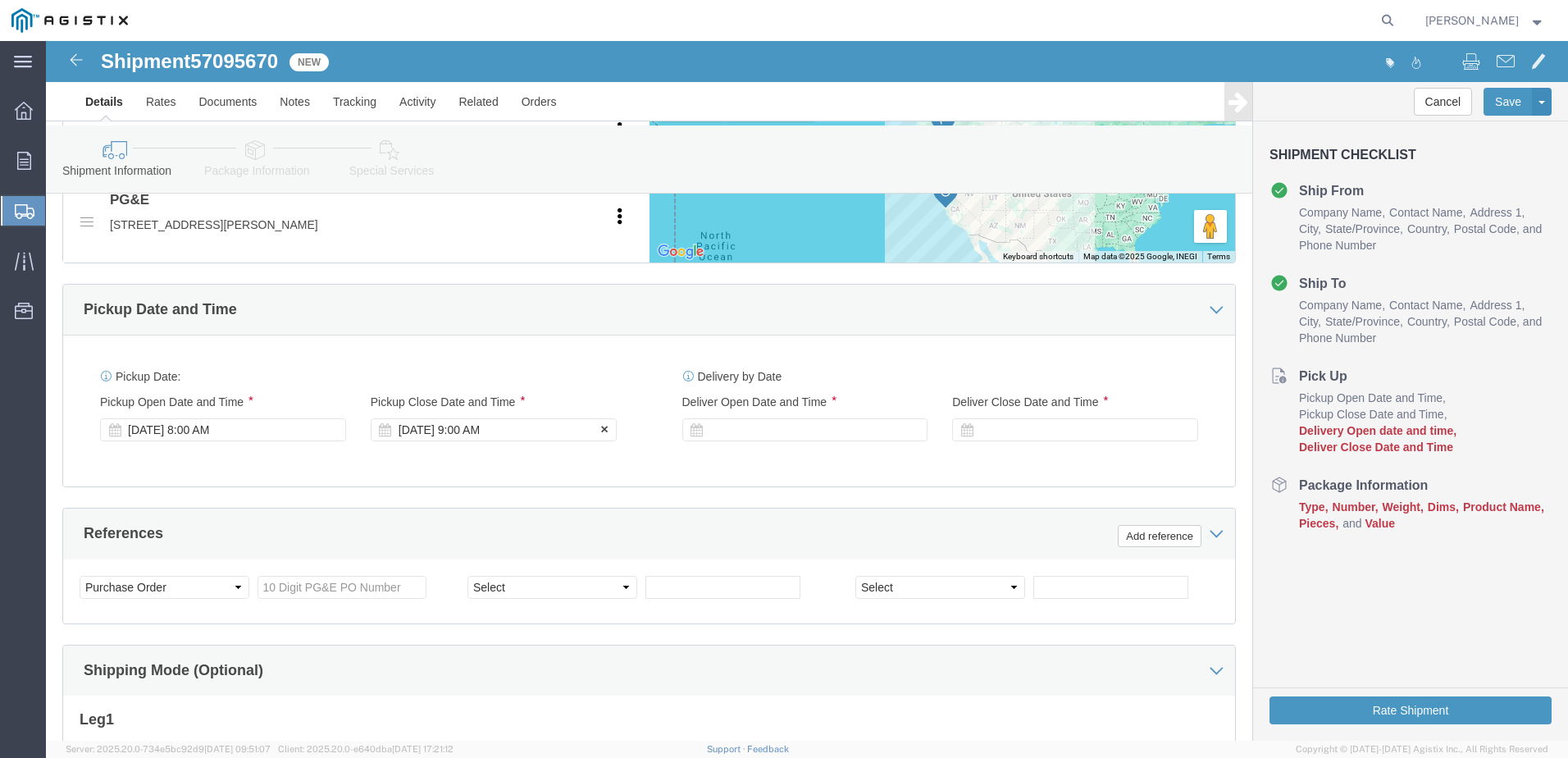
click div "[DATE] 9:00 AM"
click input "2:00 AM"
type input "2:00 PM"
click button "Apply"
click div
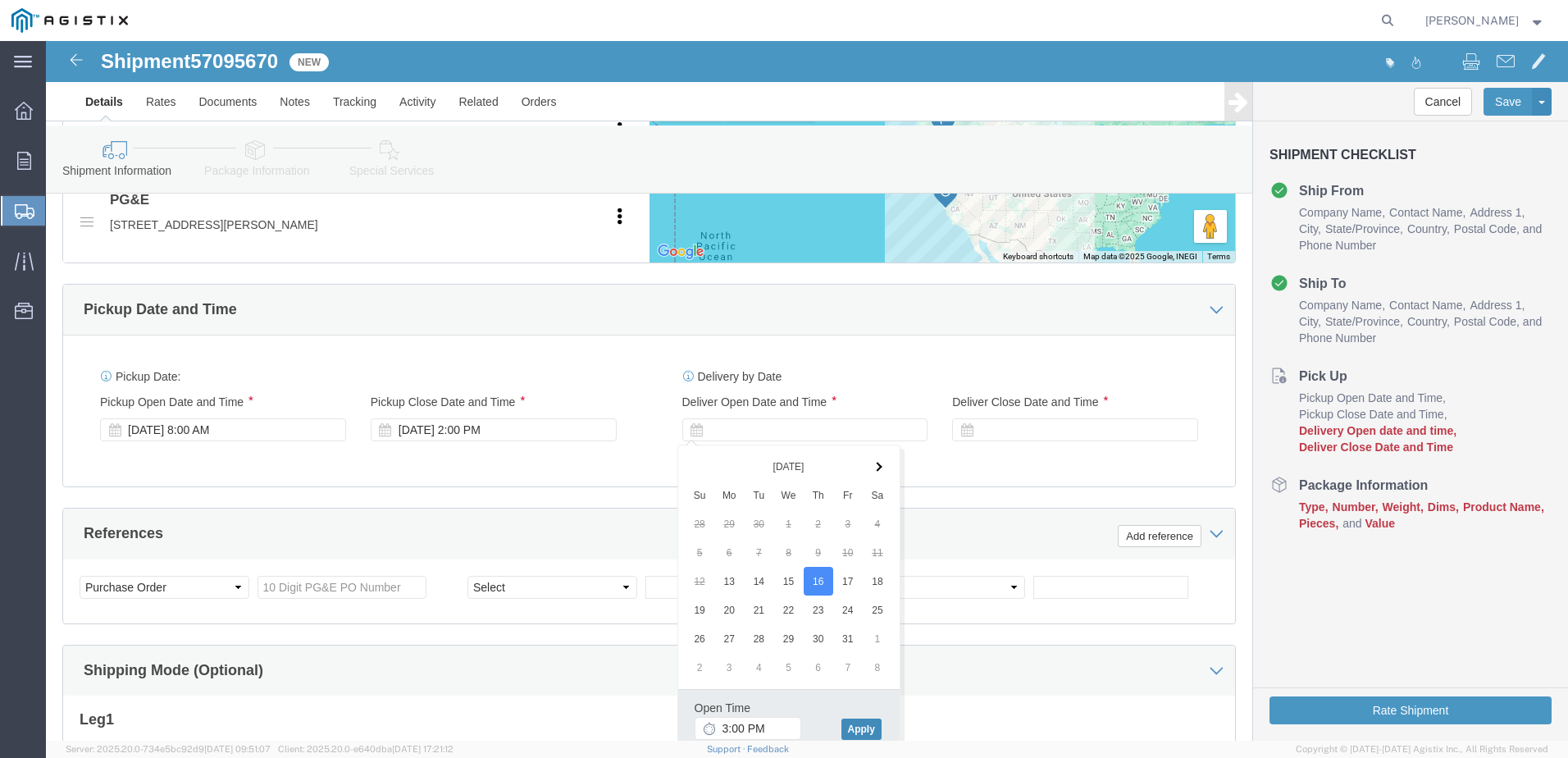
click button "Apply"
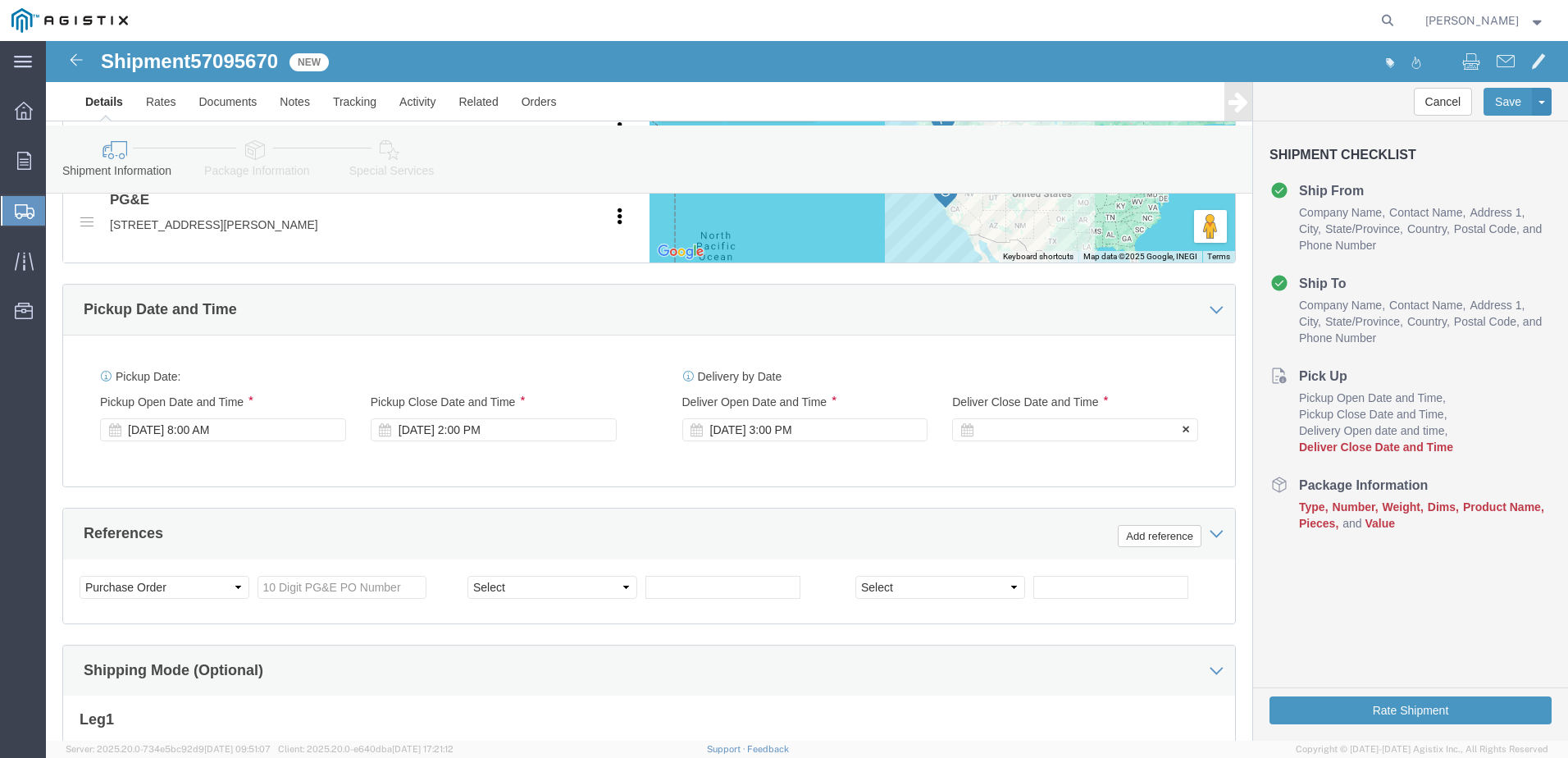
click div
click button "Apply"
click input "text"
paste input "3501423574"
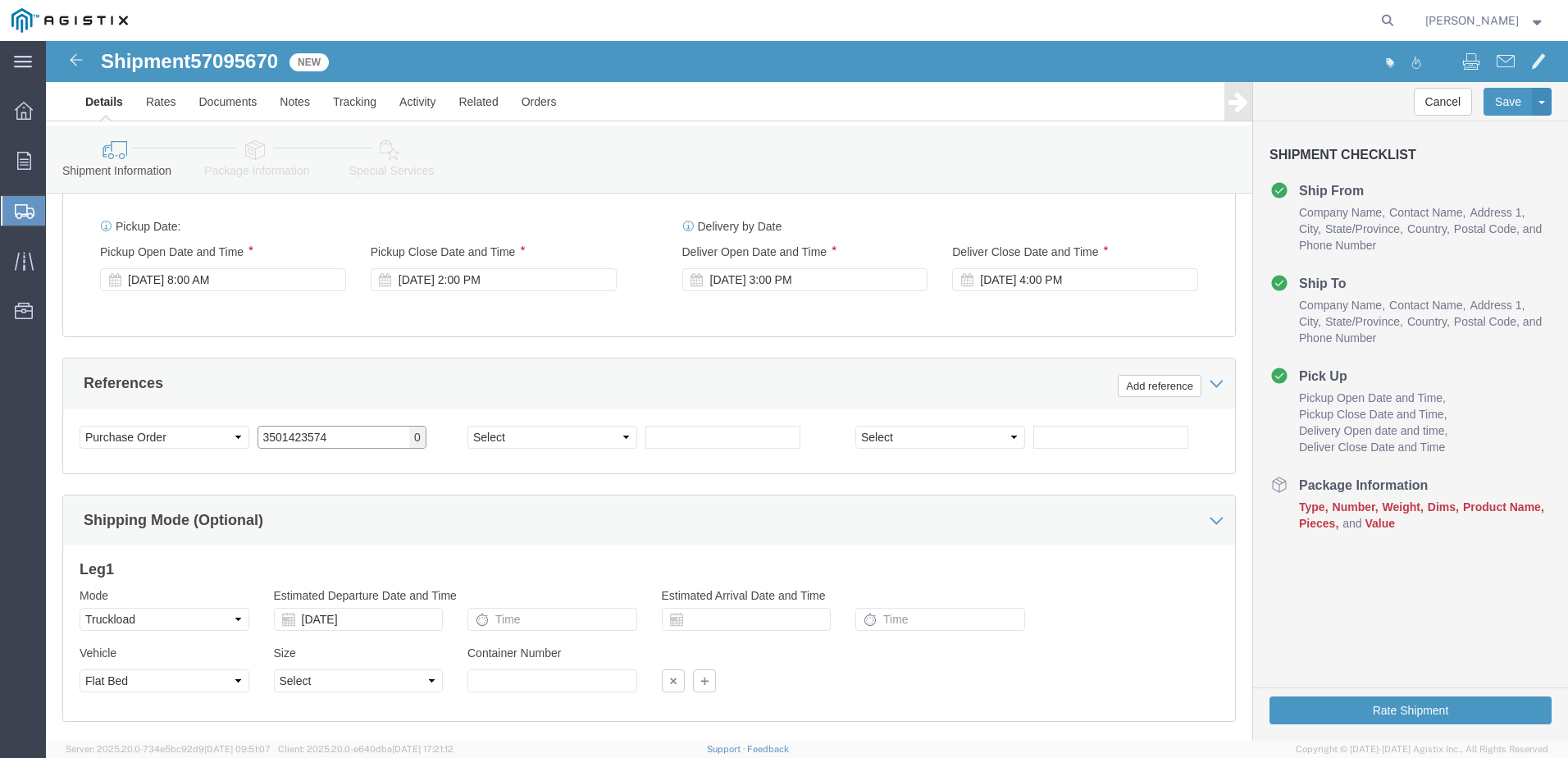
scroll to position [1025, 0]
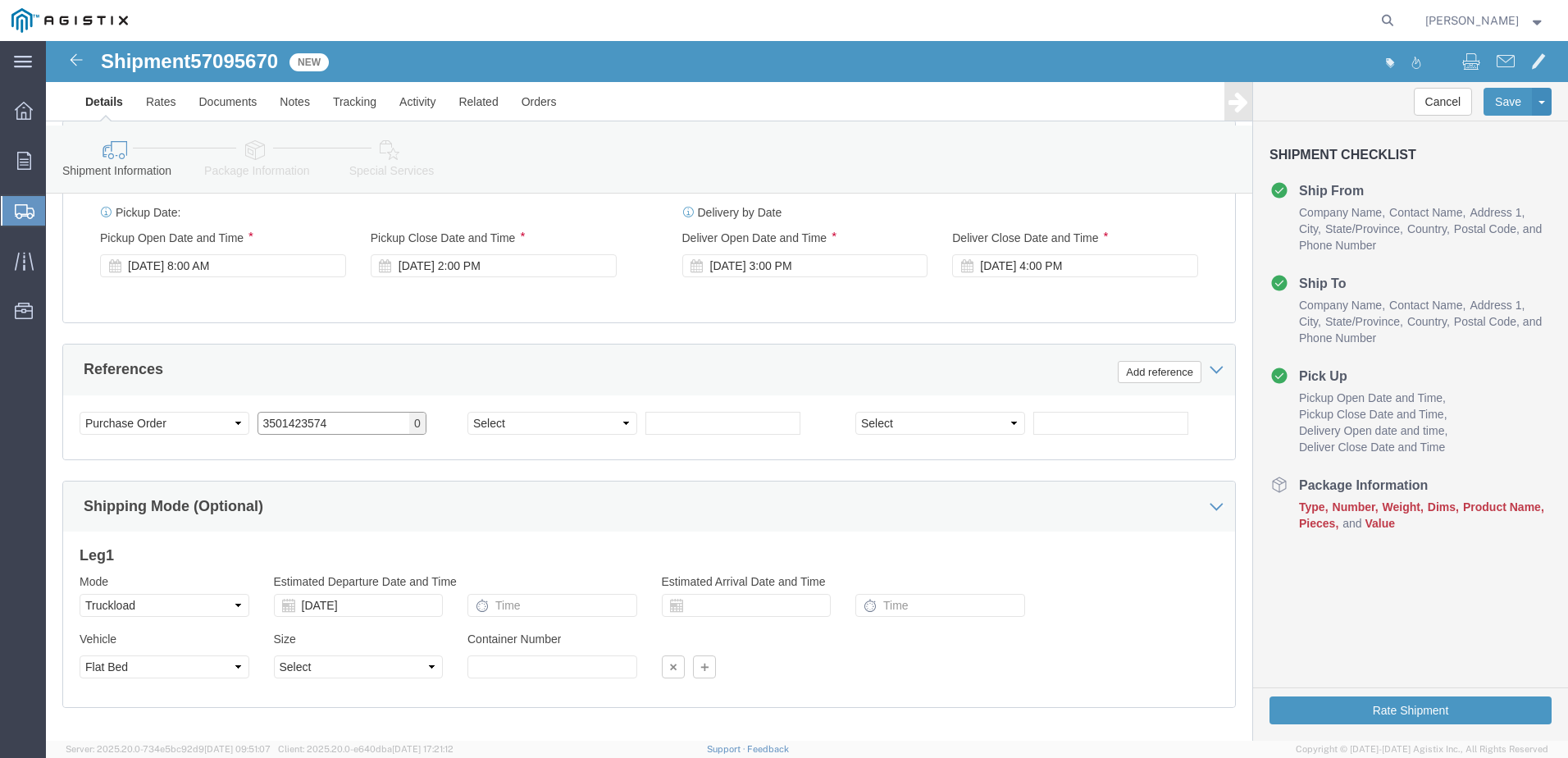
type input "3501423574"
click input "text"
type input "8"
click select "Select 35 Feet 20 Feet 28 Feet 53 Feet 40 Feet 48 Feet"
select select "20FT"
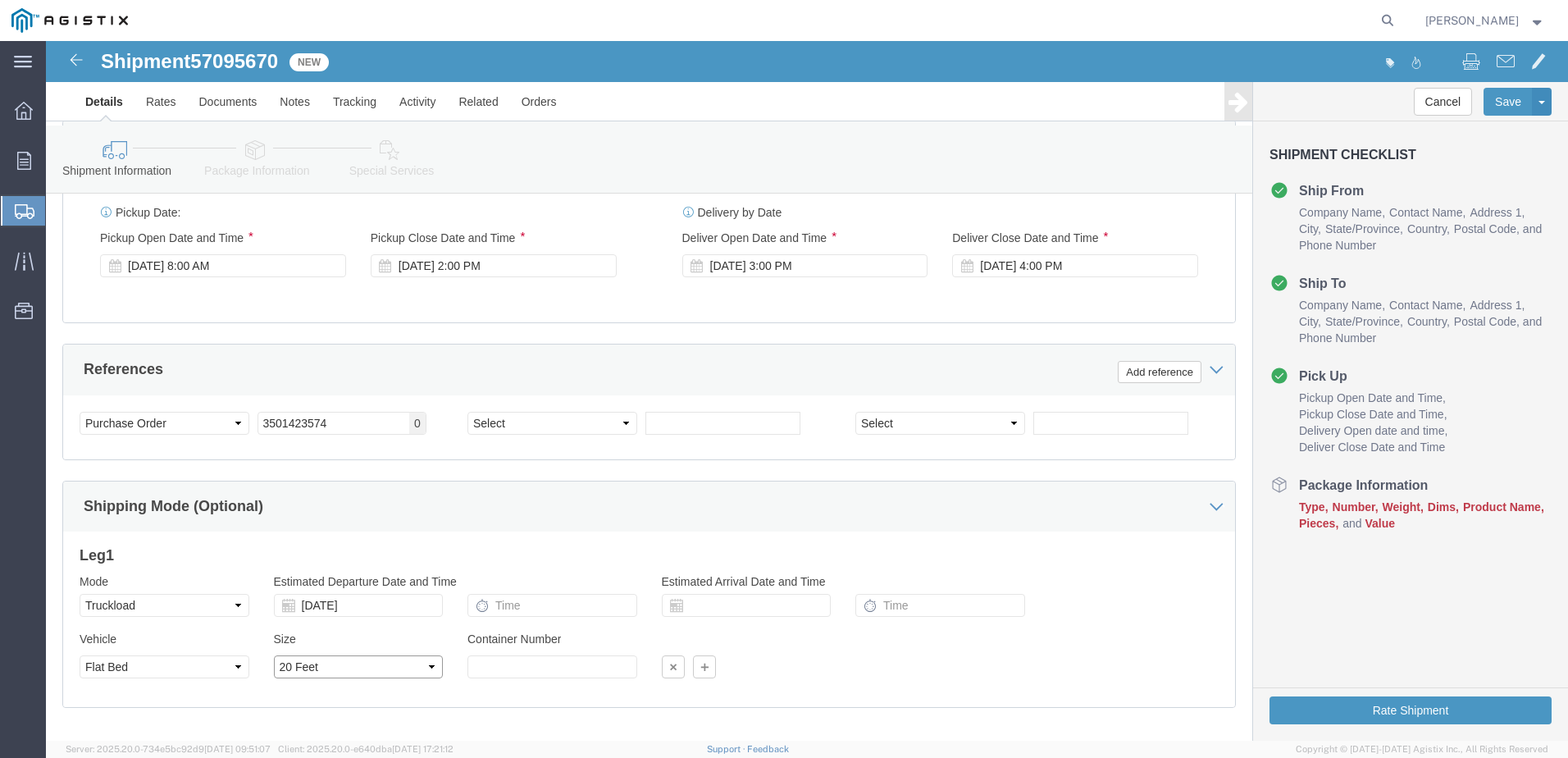
click select "Select 35 Feet 20 Feet 28 Feet 53 Feet 40 Feet 48 Feet"
click div
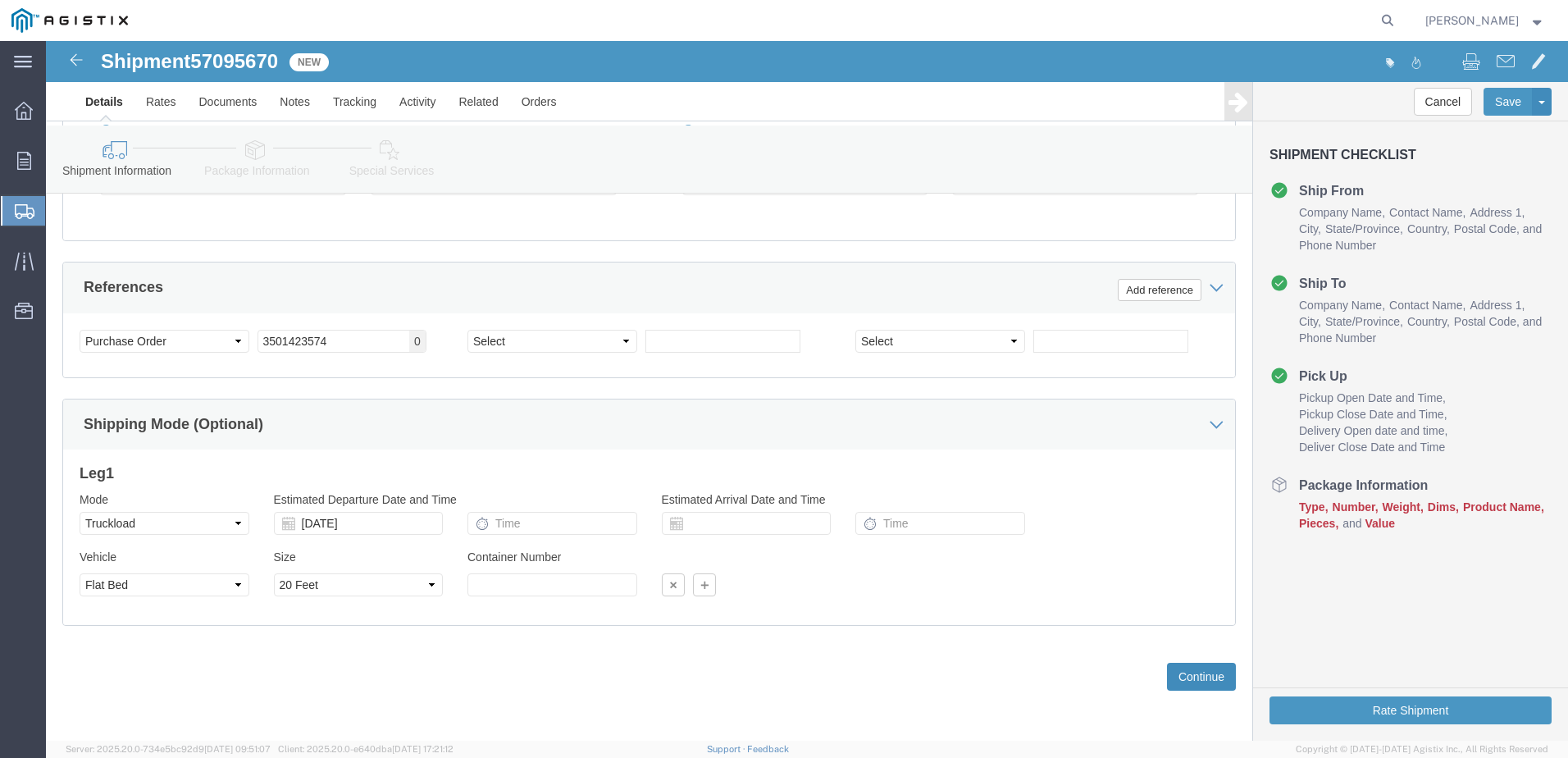
click button "Continue"
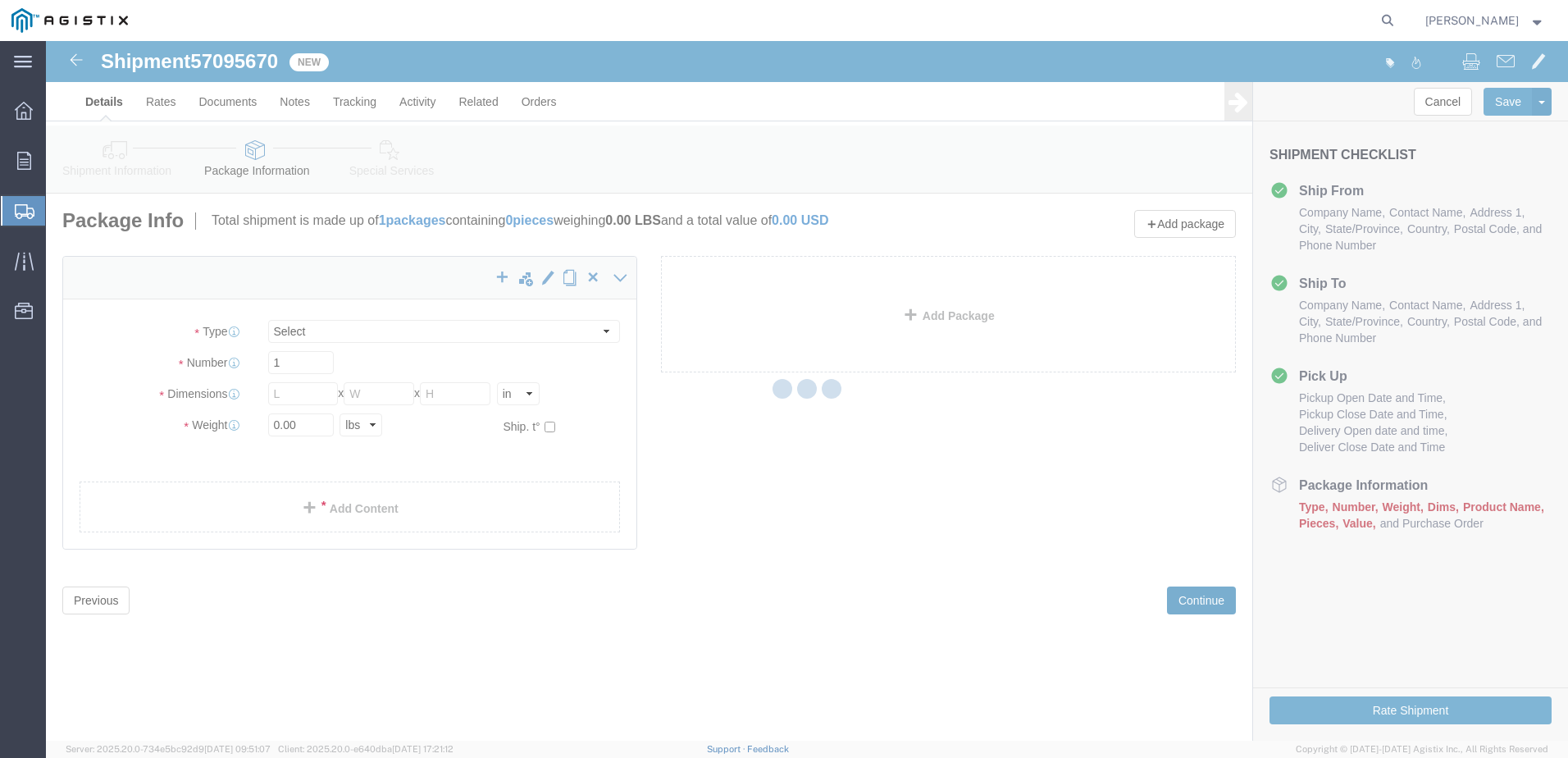
scroll to position [0, 0]
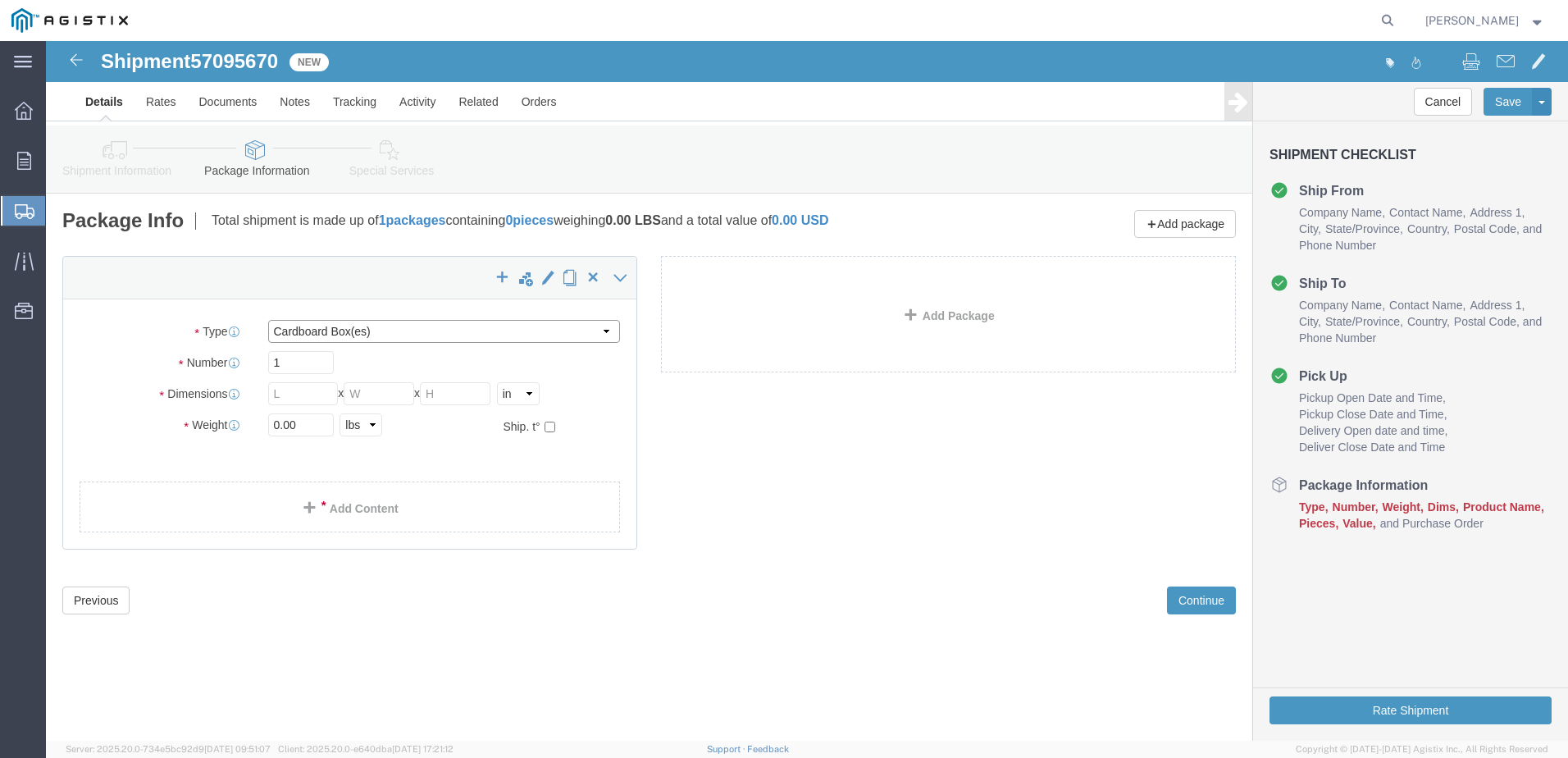
click select "Select Bulk Bundle(s) Cardboard Box(es) Carton(s) Crate(s) Drum(s) (Fiberboard)…"
select select "BNDL"
click select "Select Bulk Bundle(s) Cardboard Box(es) Carton(s) Crate(s) Drum(s) (Fiberboard)…"
click input "1"
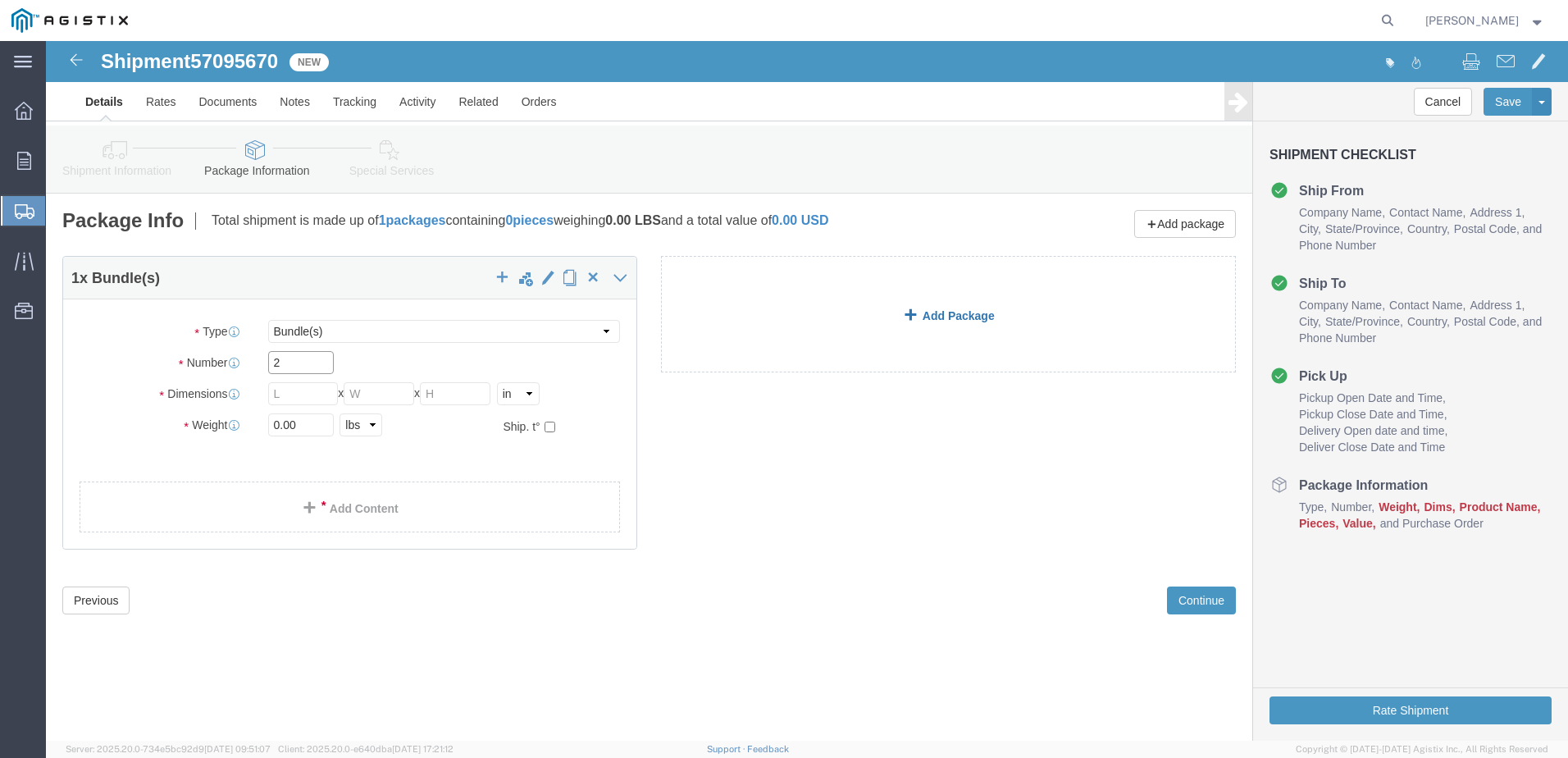
type input "2"
click link "Add Package"
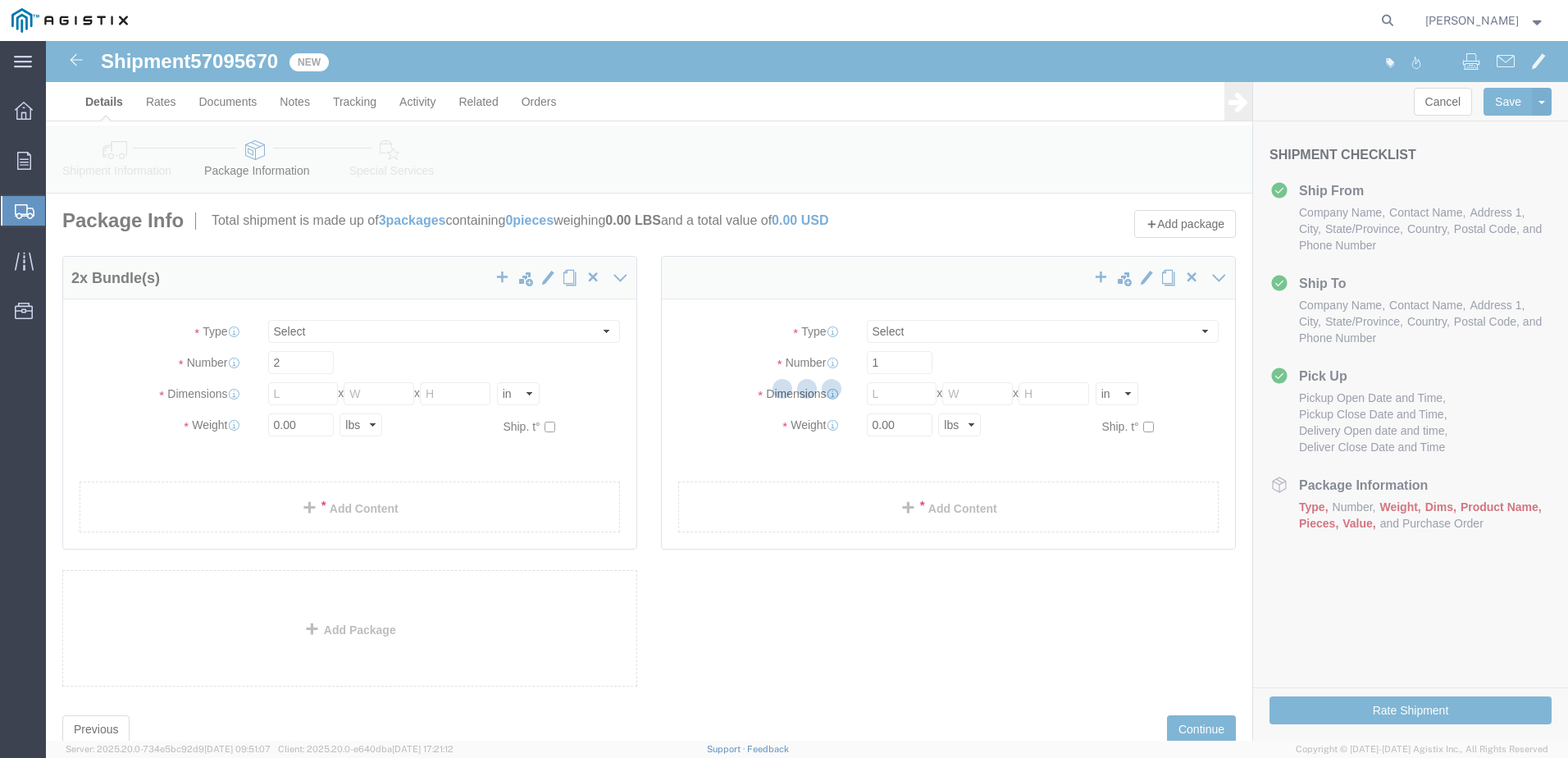
select select "BNDL"
select select "CBOX"
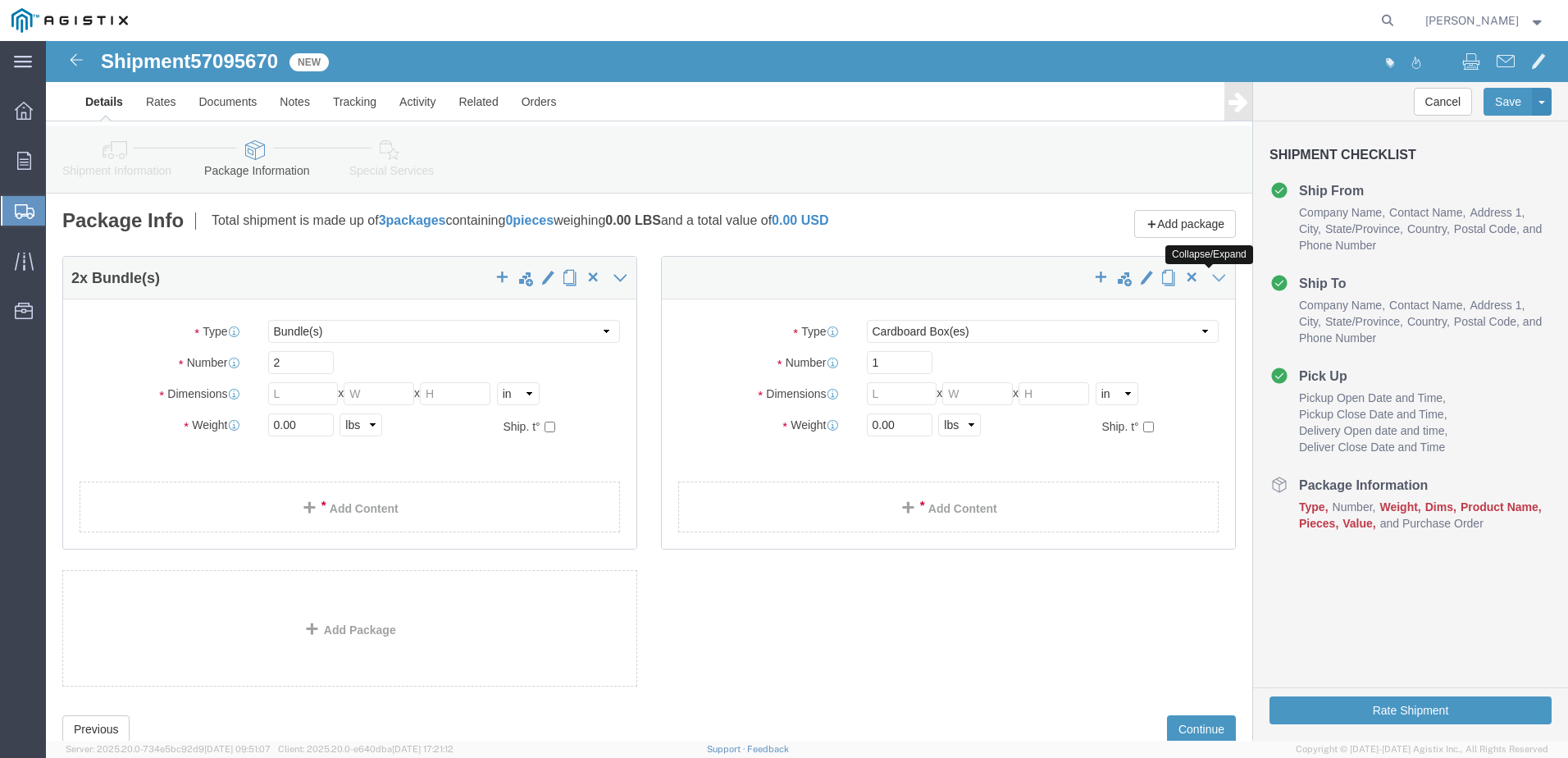
click icon
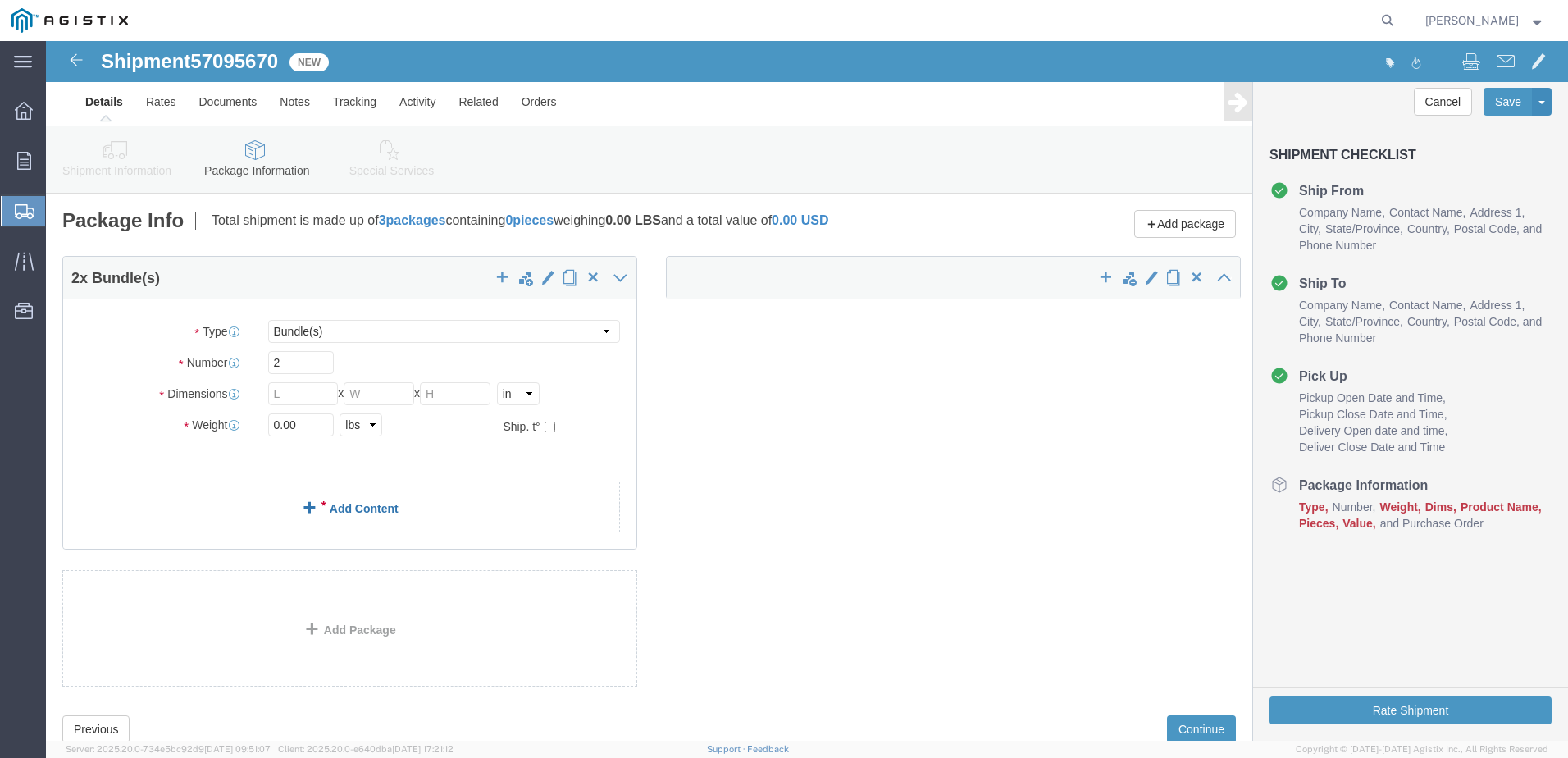
click link "Add Content"
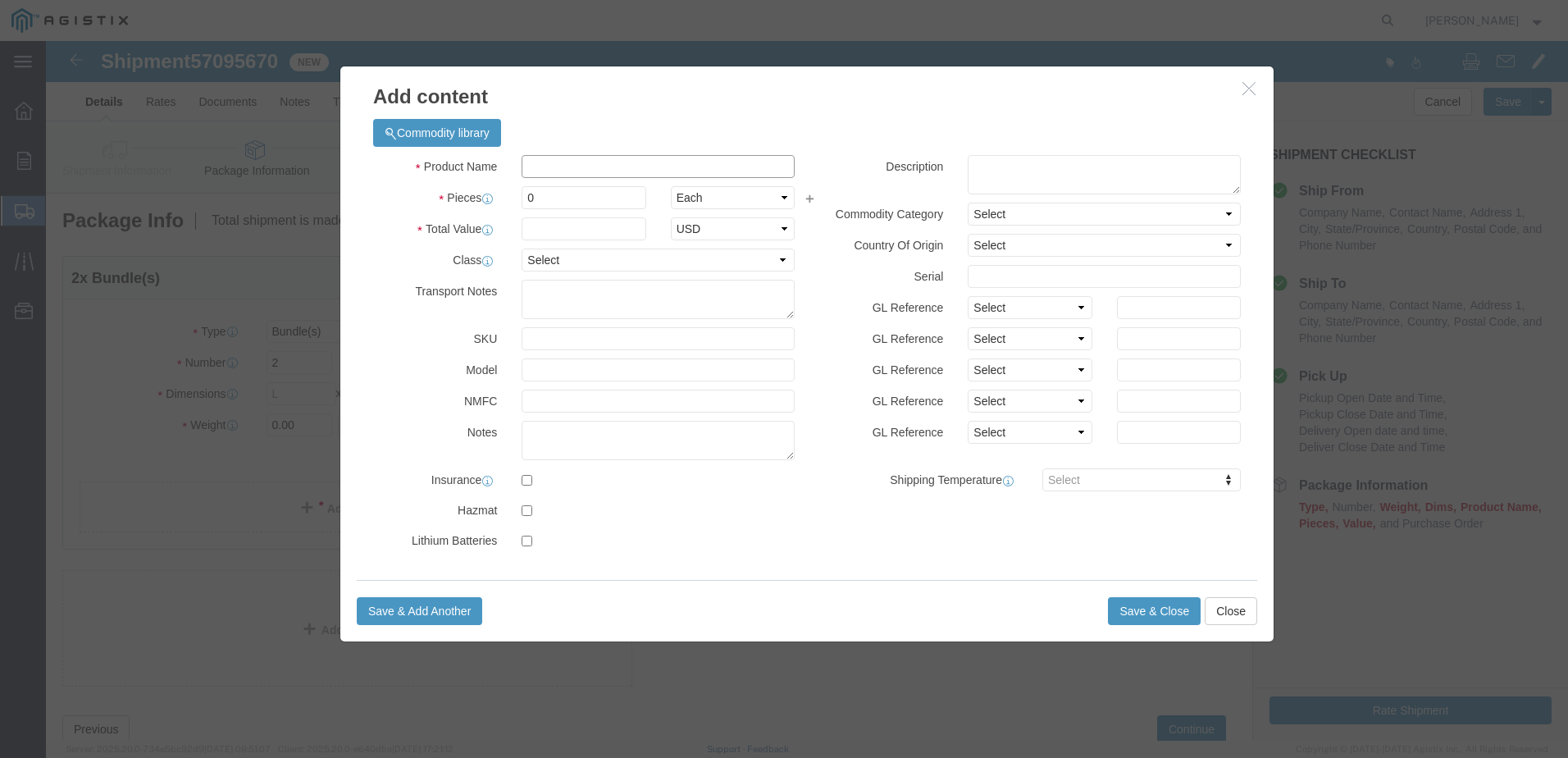
click input "text"
paste input "PAGE-146015NP"
type input "PAGE-146015NP"
click input "0"
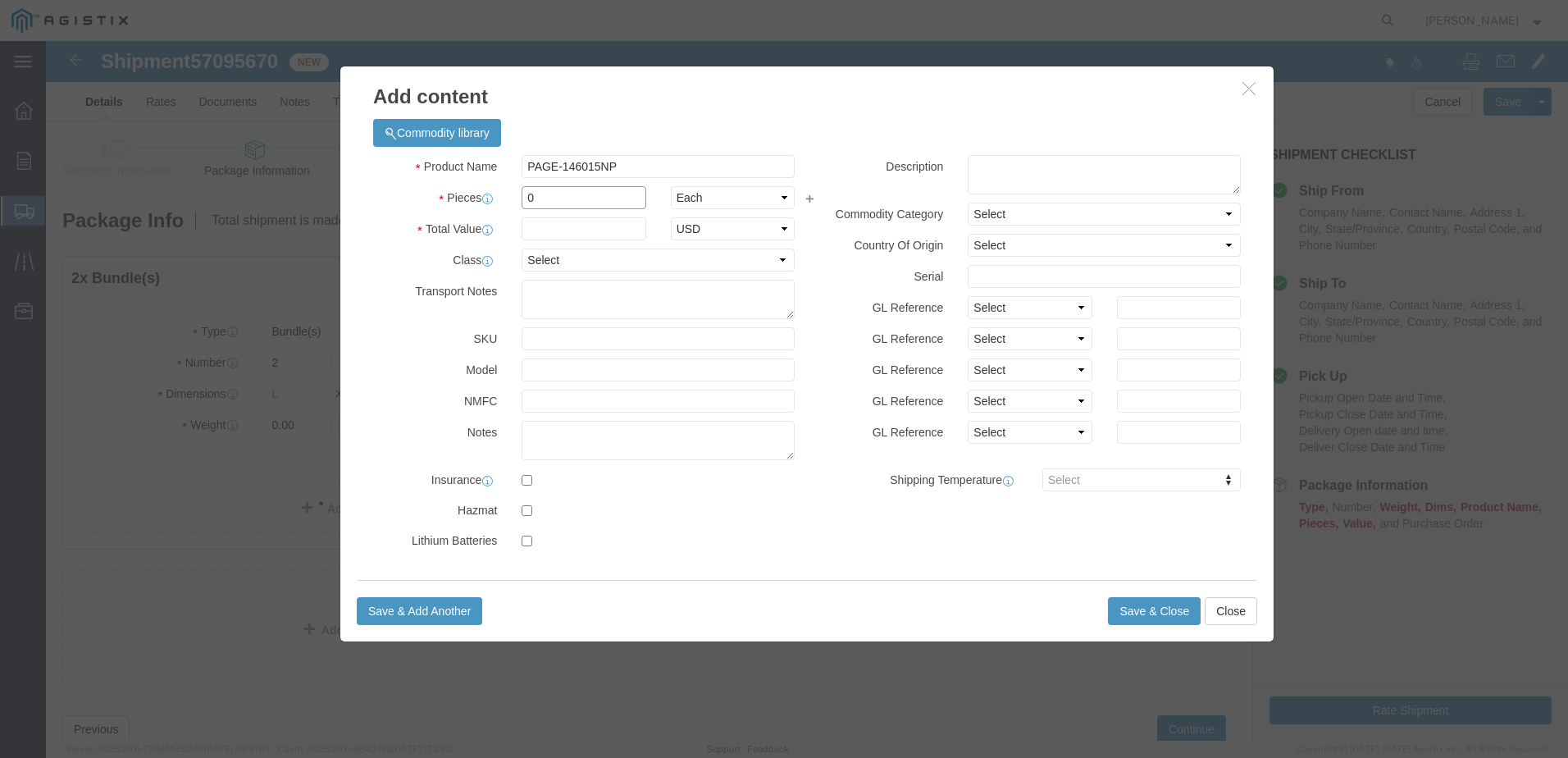
click input "0"
type input "100"
click input "text"
type input "13016.25"
click select "Select 50 55 60 65 70 85 92.5 100 125 175 250 300 400"
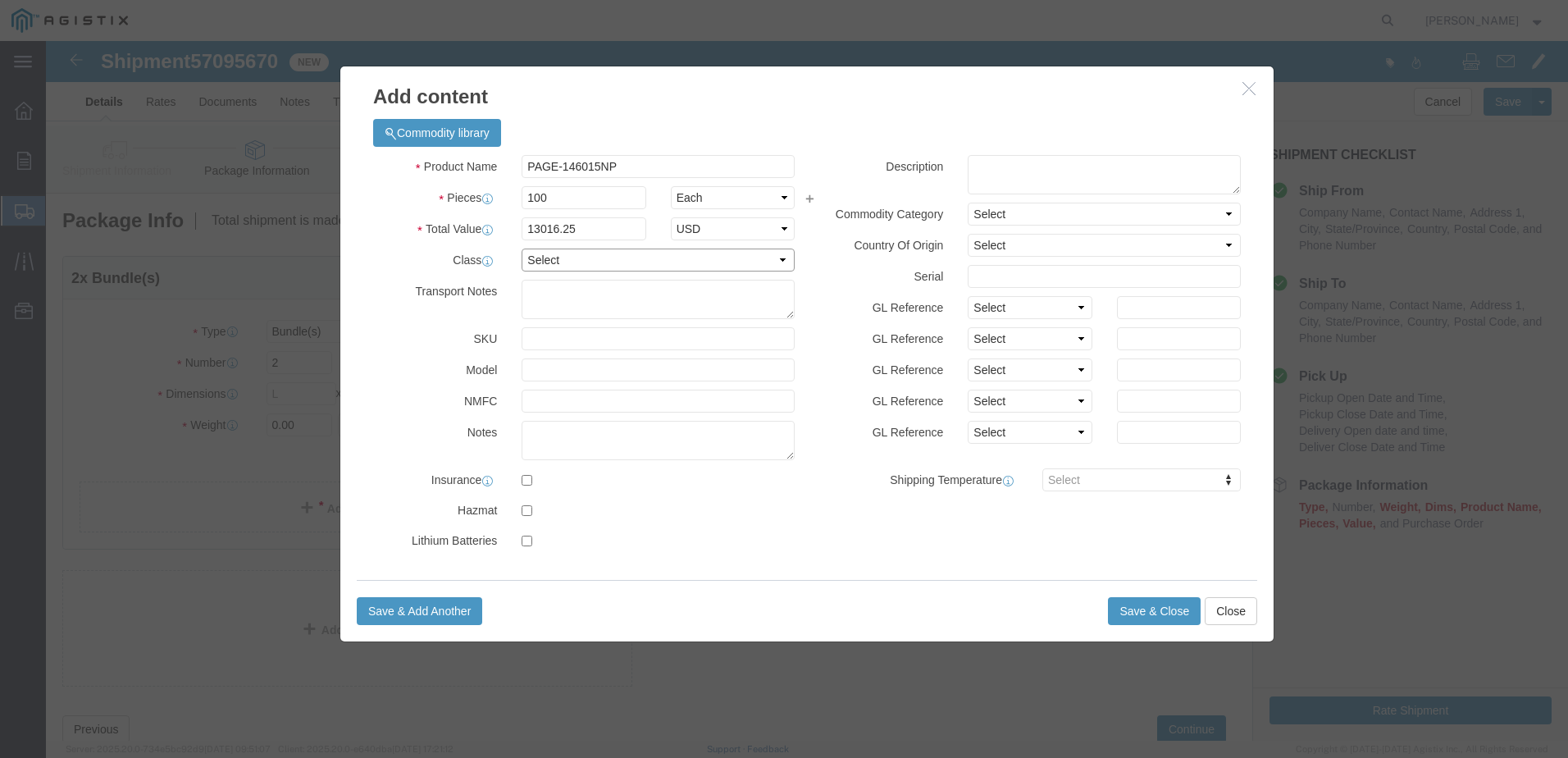
select select "55"
click select "Select 50 55 60 65 70 85 92.5 100 125 175 250 300 400"
click button "Save & Close"
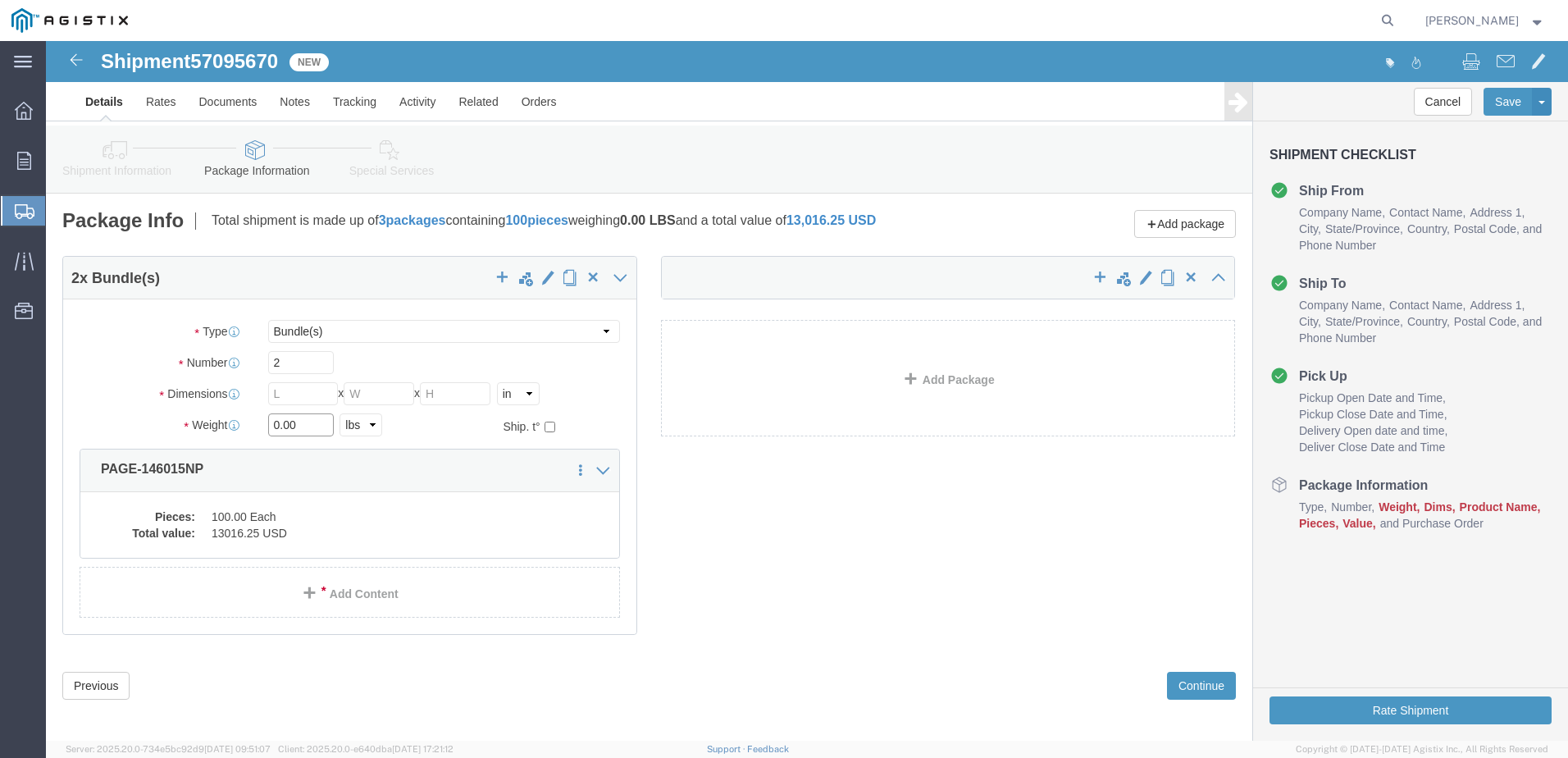
drag, startPoint x: 256, startPoint y: 386, endPoint x: 178, endPoint y: 392, distance: 78.2
click div "Weight 0.00 Select kgs lbs Ship. t°"
type input "3883.33"
click input "text"
type input "96"
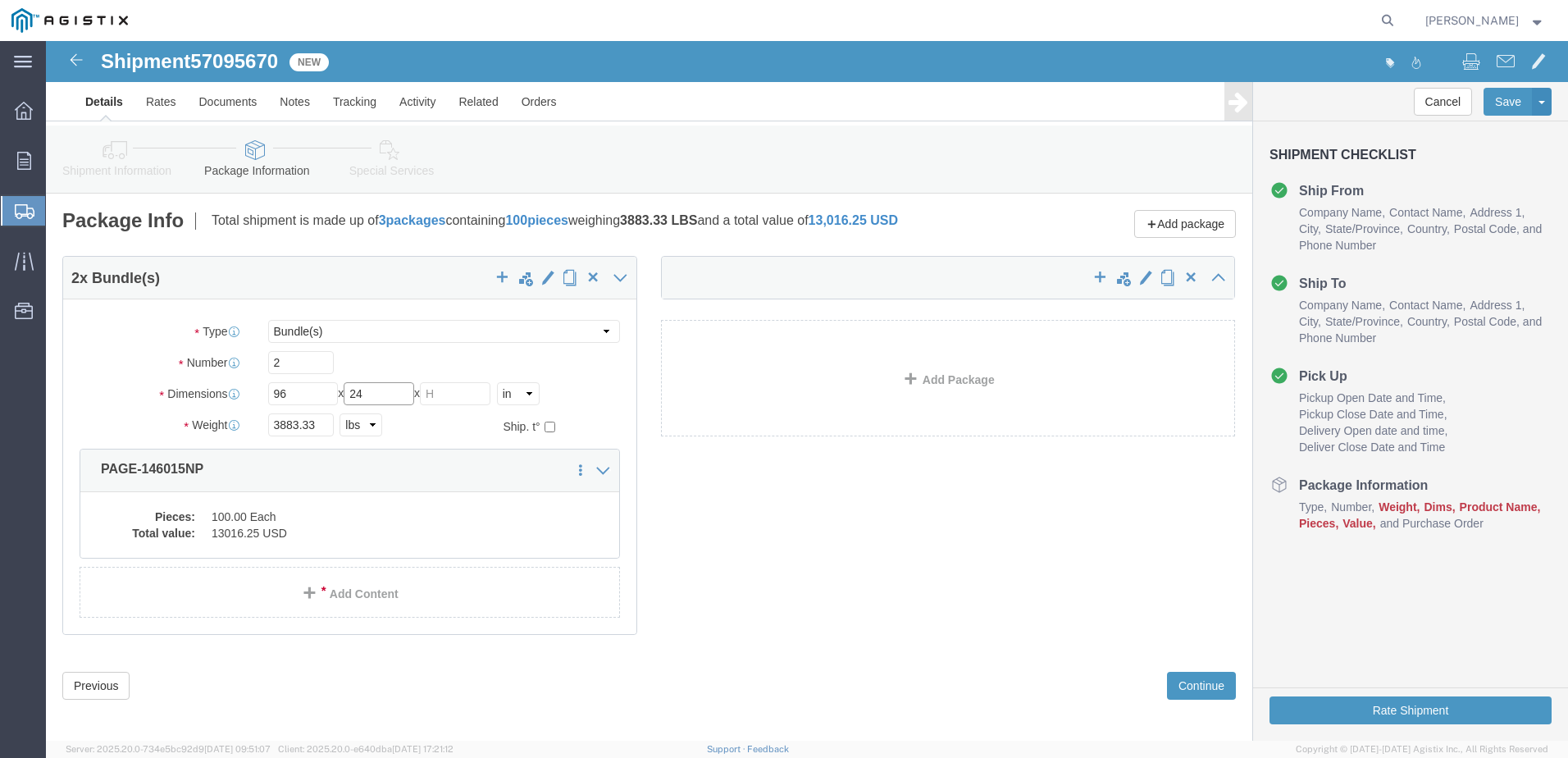
type input "24"
type input "22"
click icon
click link "Save in commodity library"
click input "2"
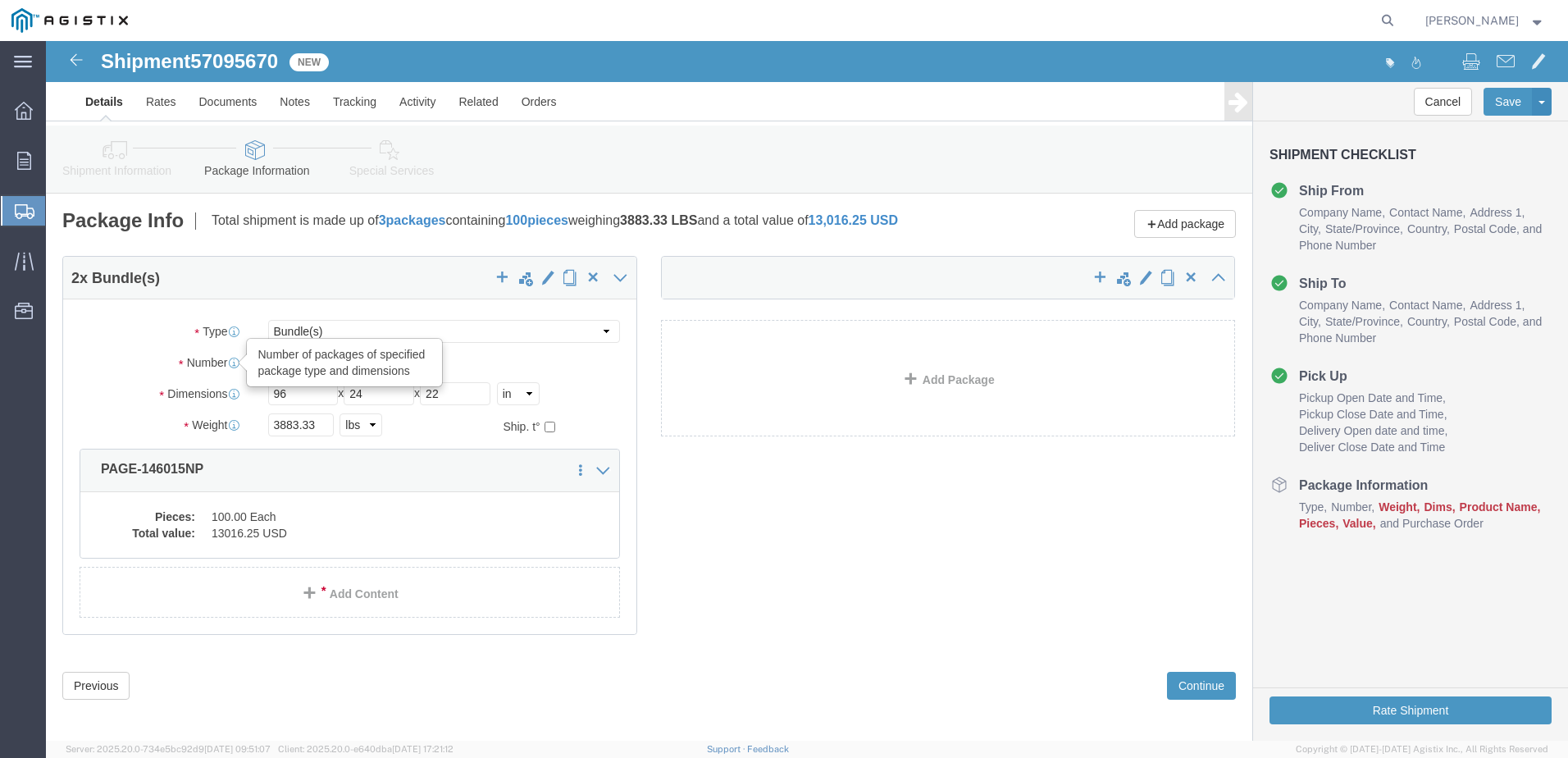
click icon
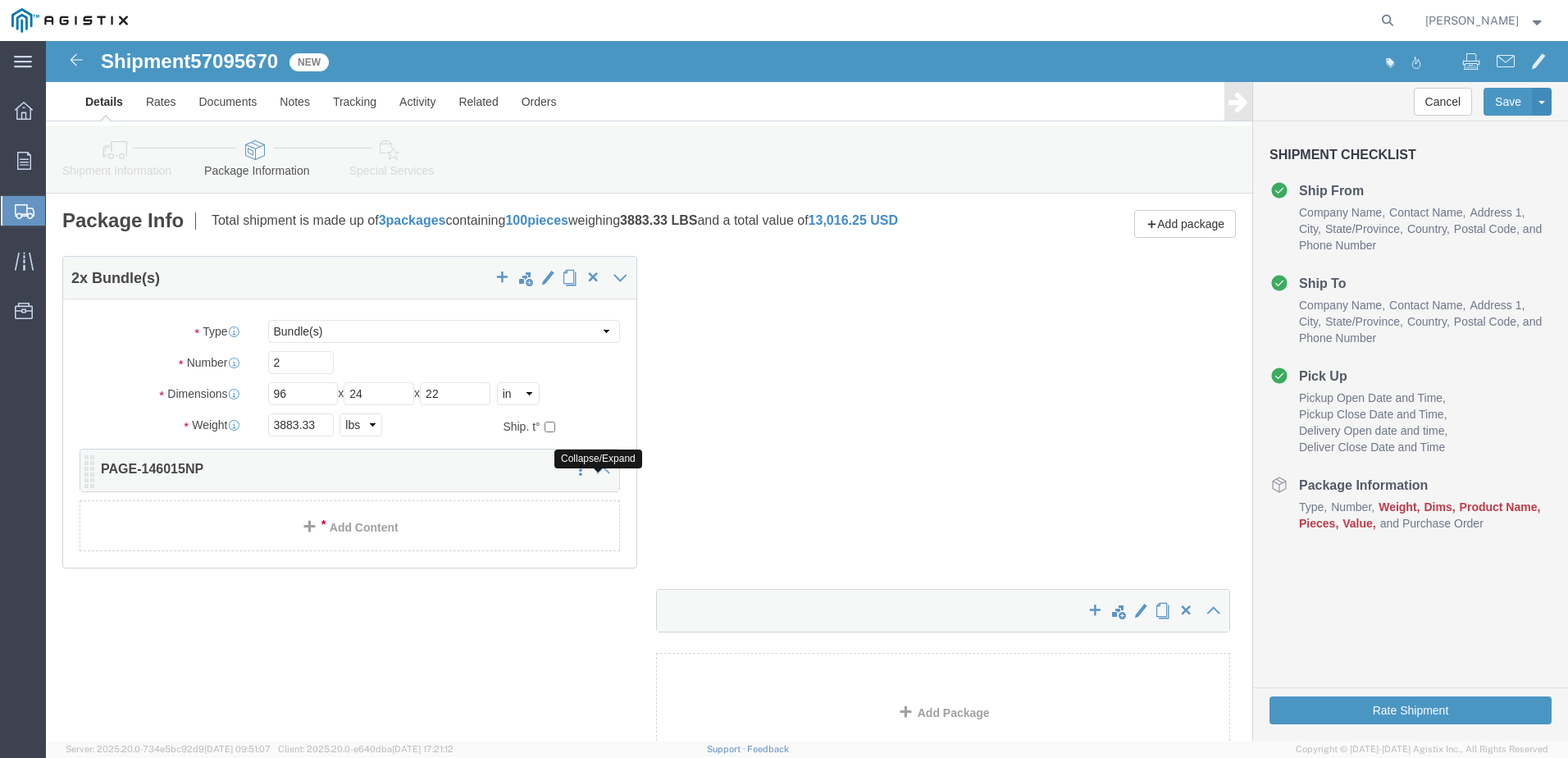
click icon
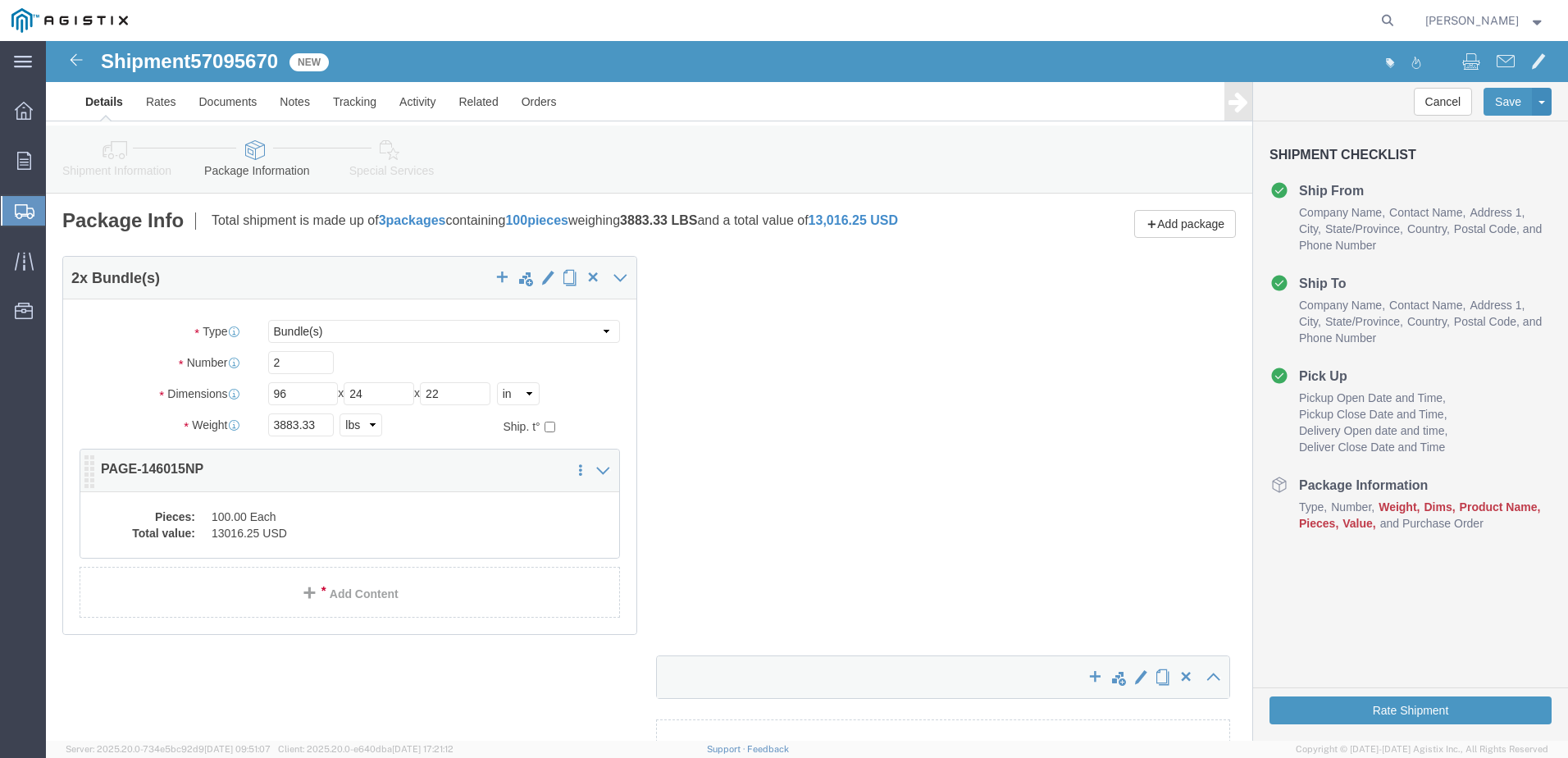
click div "Save in commodity library Clone this content Delete this content PAGE-146015NP"
click icon
click div "2 x Bundle(s) Package Type Select Bulk Bundle(s) Cardboard Box(es) Carton(s) Cr…"
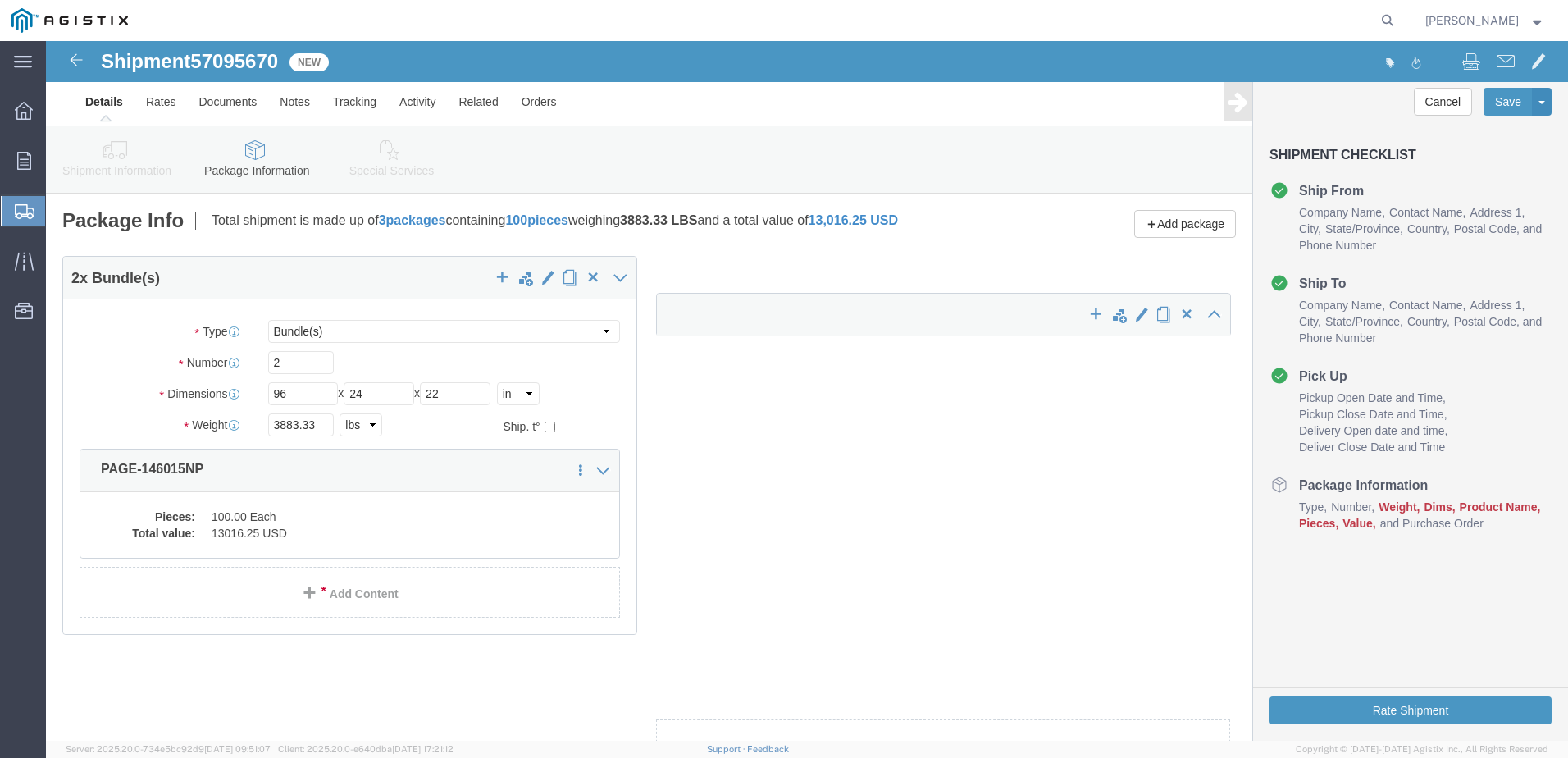
drag, startPoint x: 939, startPoint y: 641, endPoint x: 944, endPoint y: 276, distance: 365.0
click div "x"
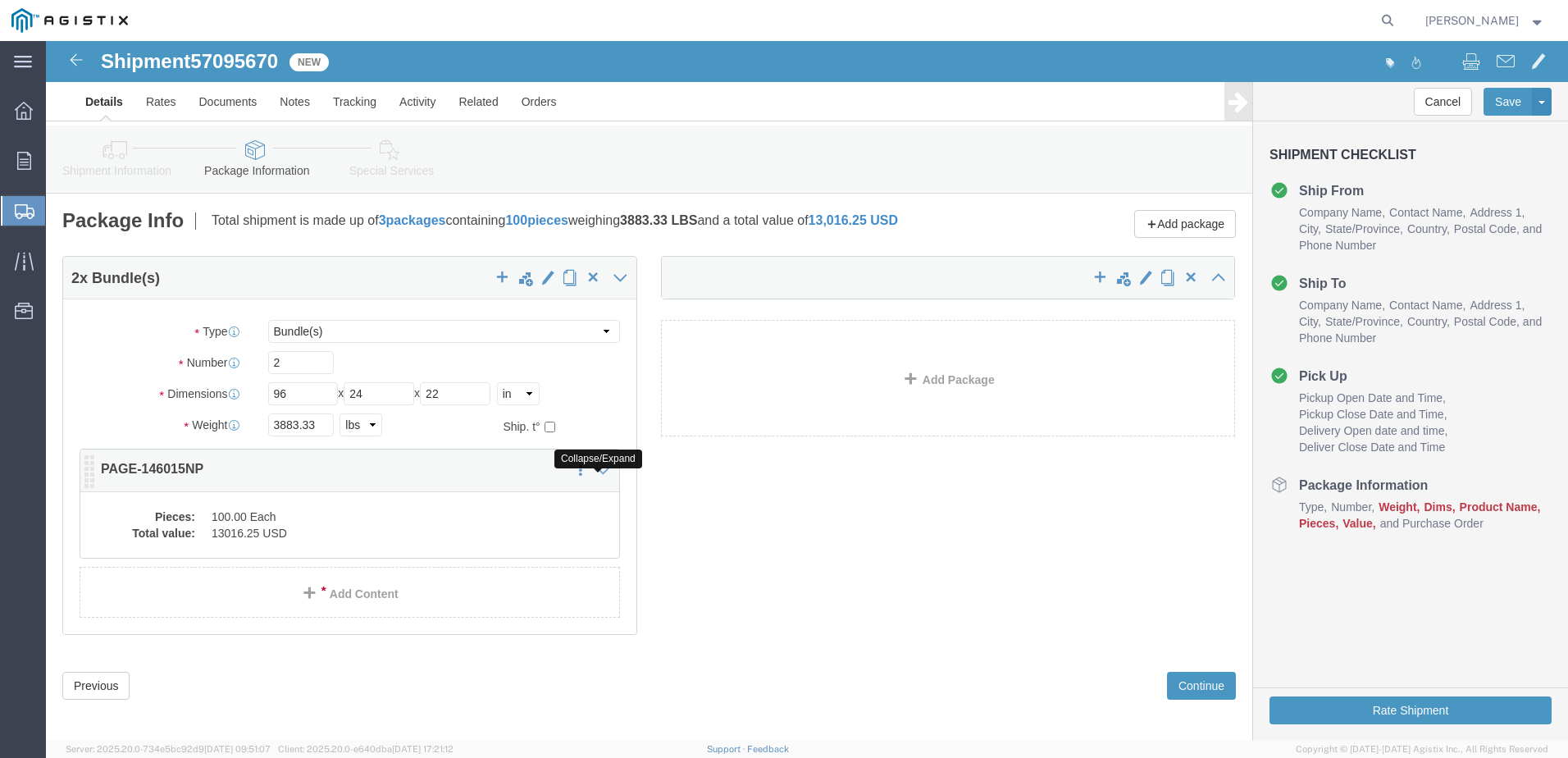
click icon
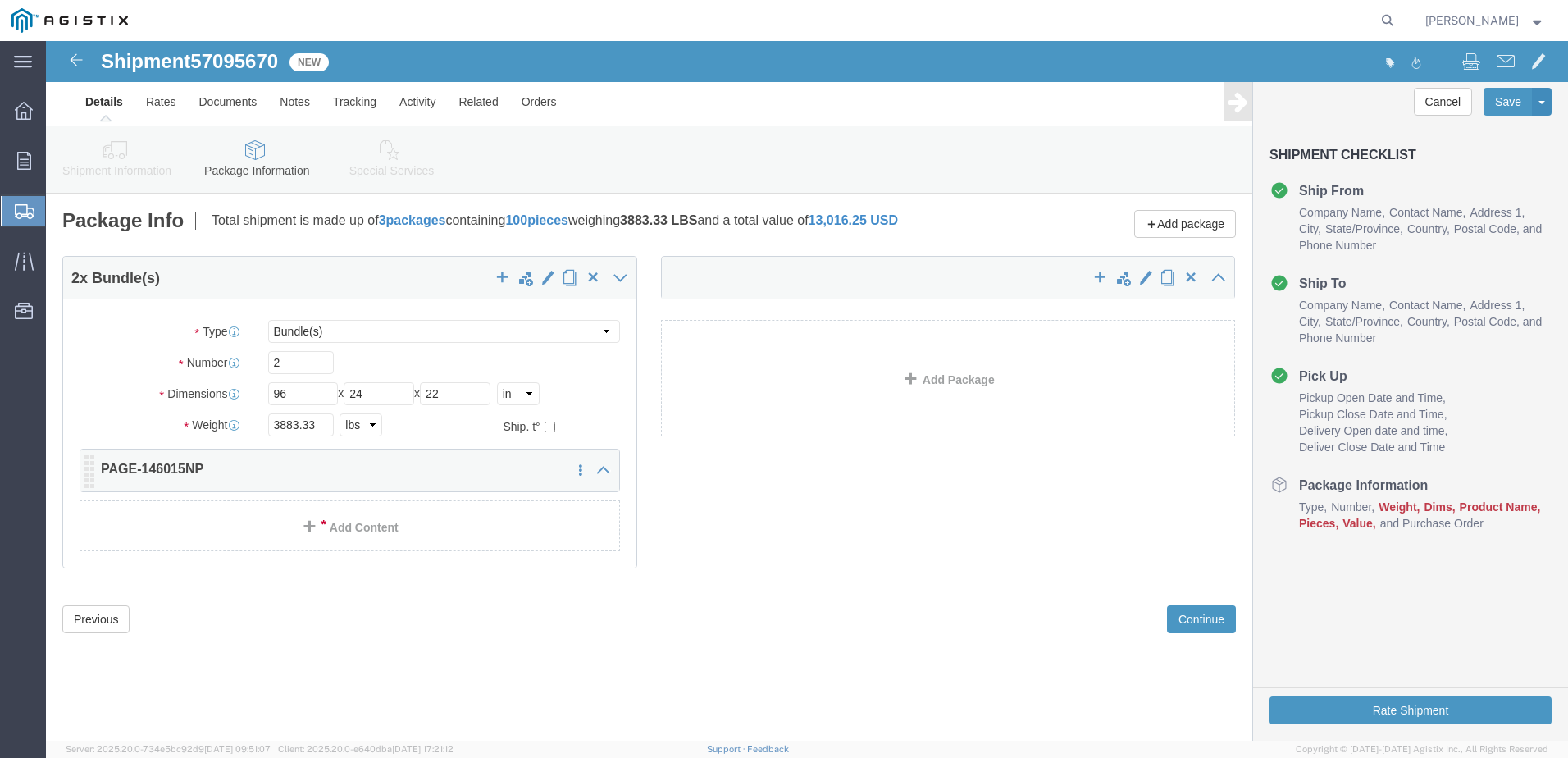
click div
click icon
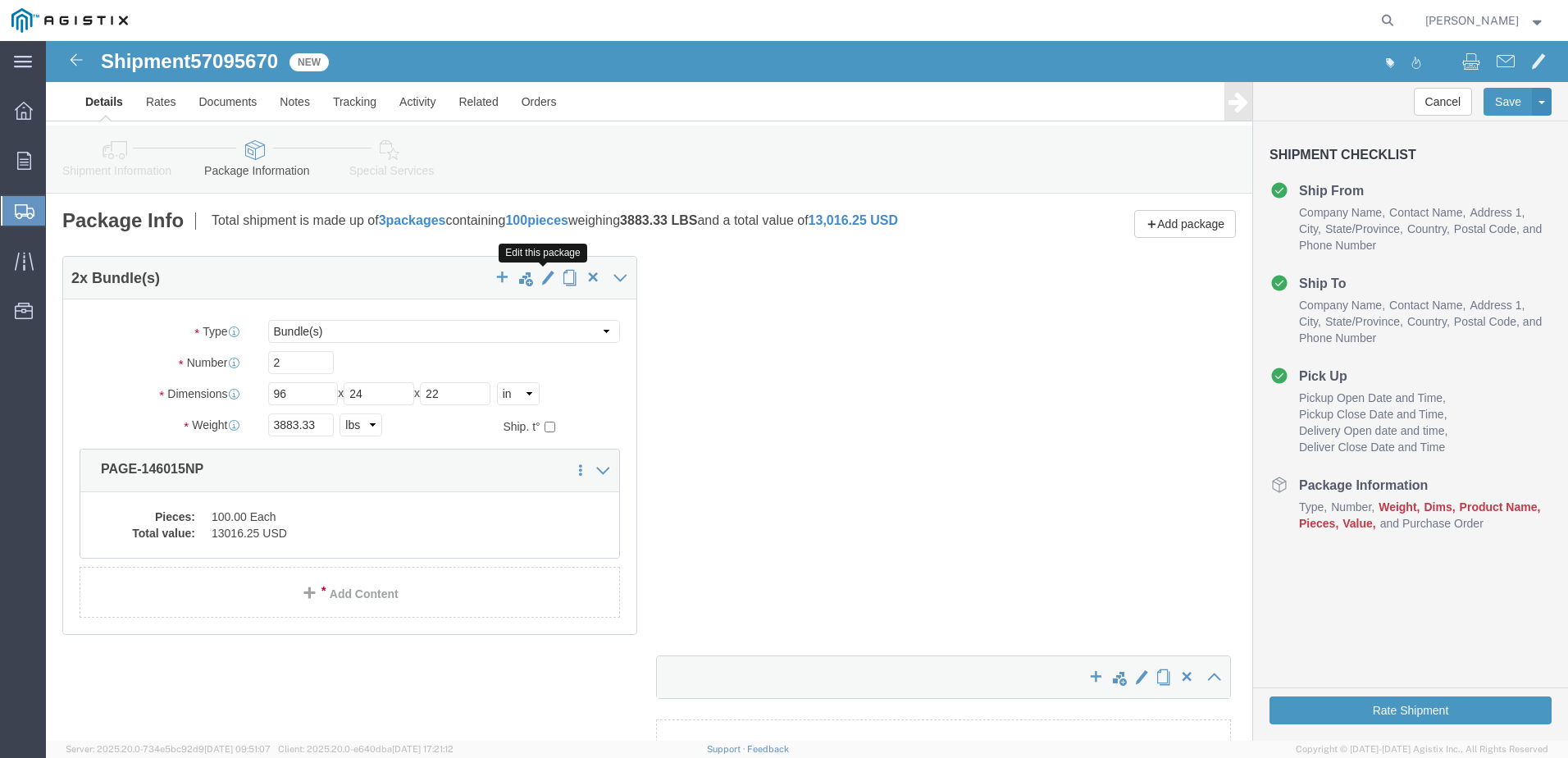
click span "button"
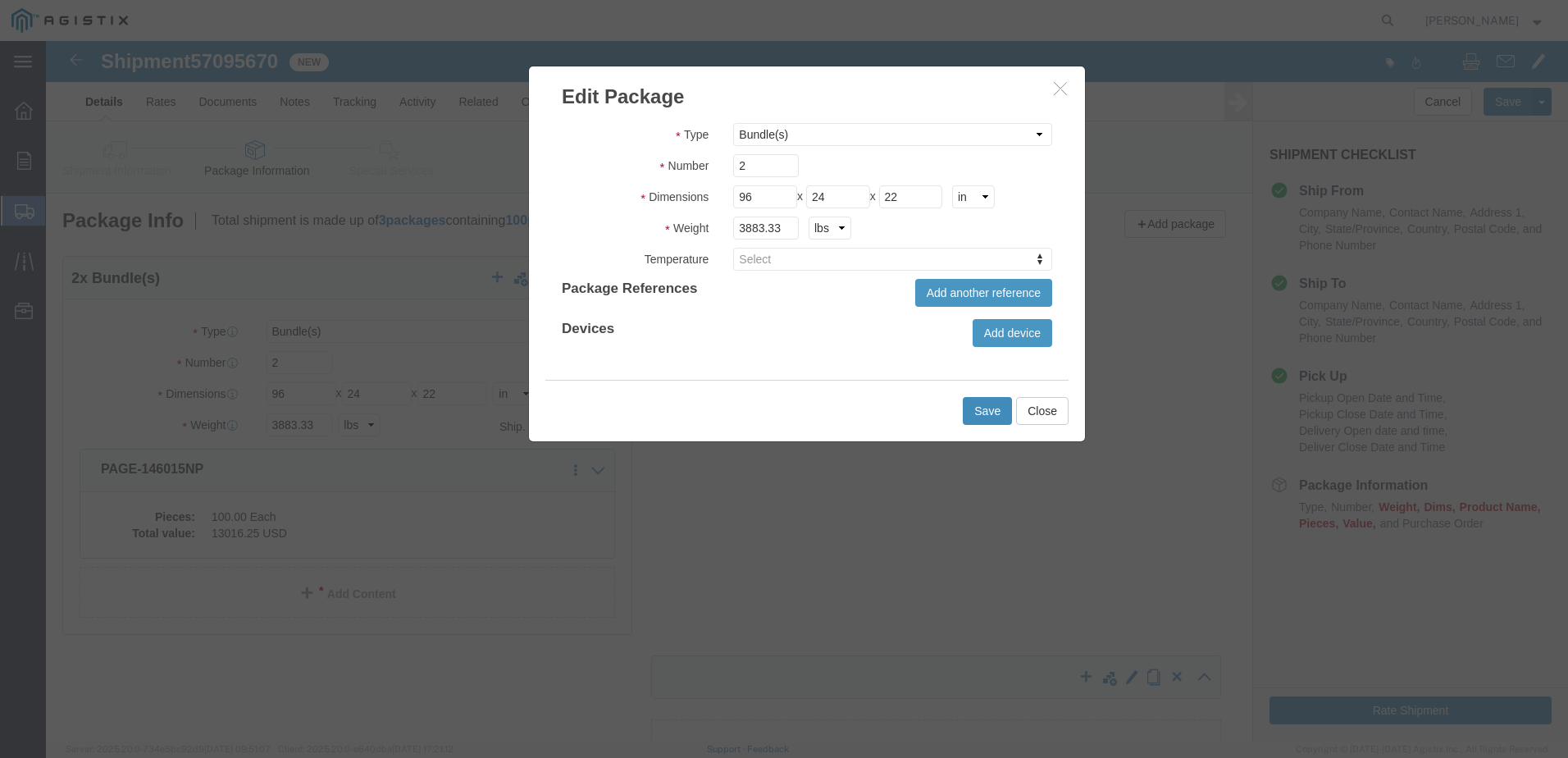
click button "Save"
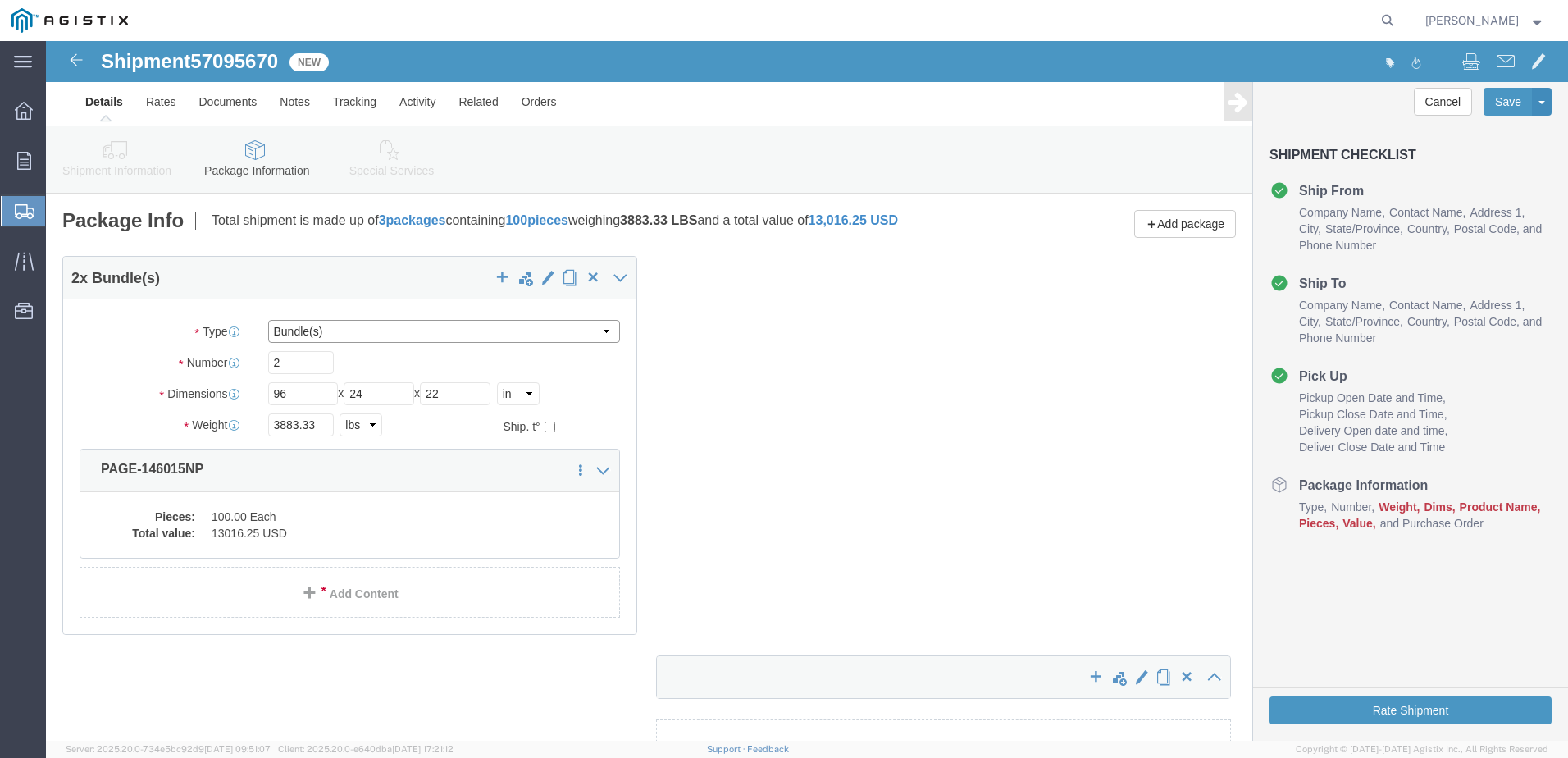
click select "Select Bulk Bundle(s) Cardboard Box(es) Carton(s) Crate(s) Drum(s) (Fiberboard)…"
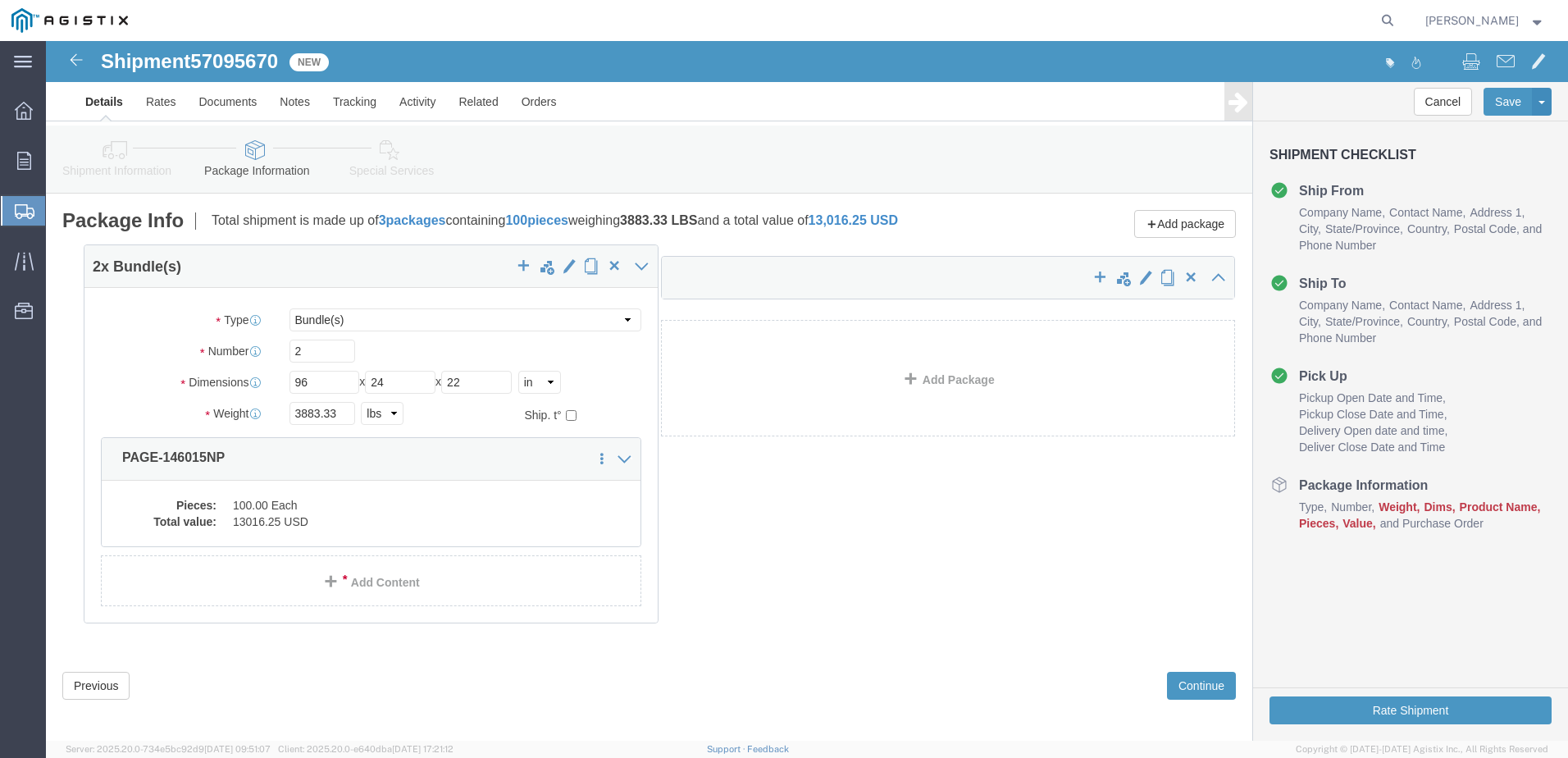
drag, startPoint x: 307, startPoint y: 445, endPoint x: 329, endPoint y: 433, distance: 25.1
click div "2 x Bundle(s) Package Type Select Bulk Bundle(s) Cardboard Box(es) Carton(s) Cr…"
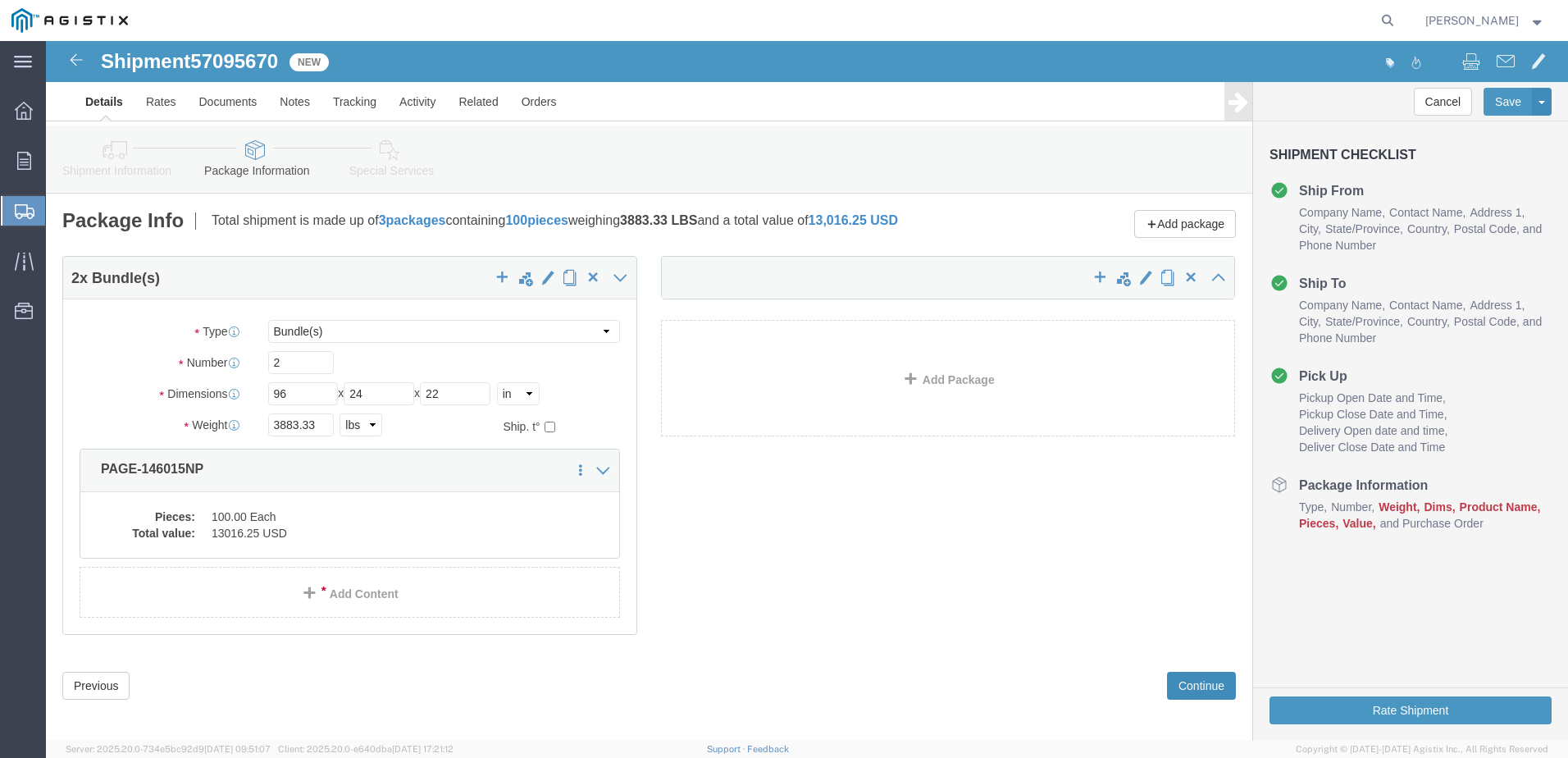
click button "Continue"
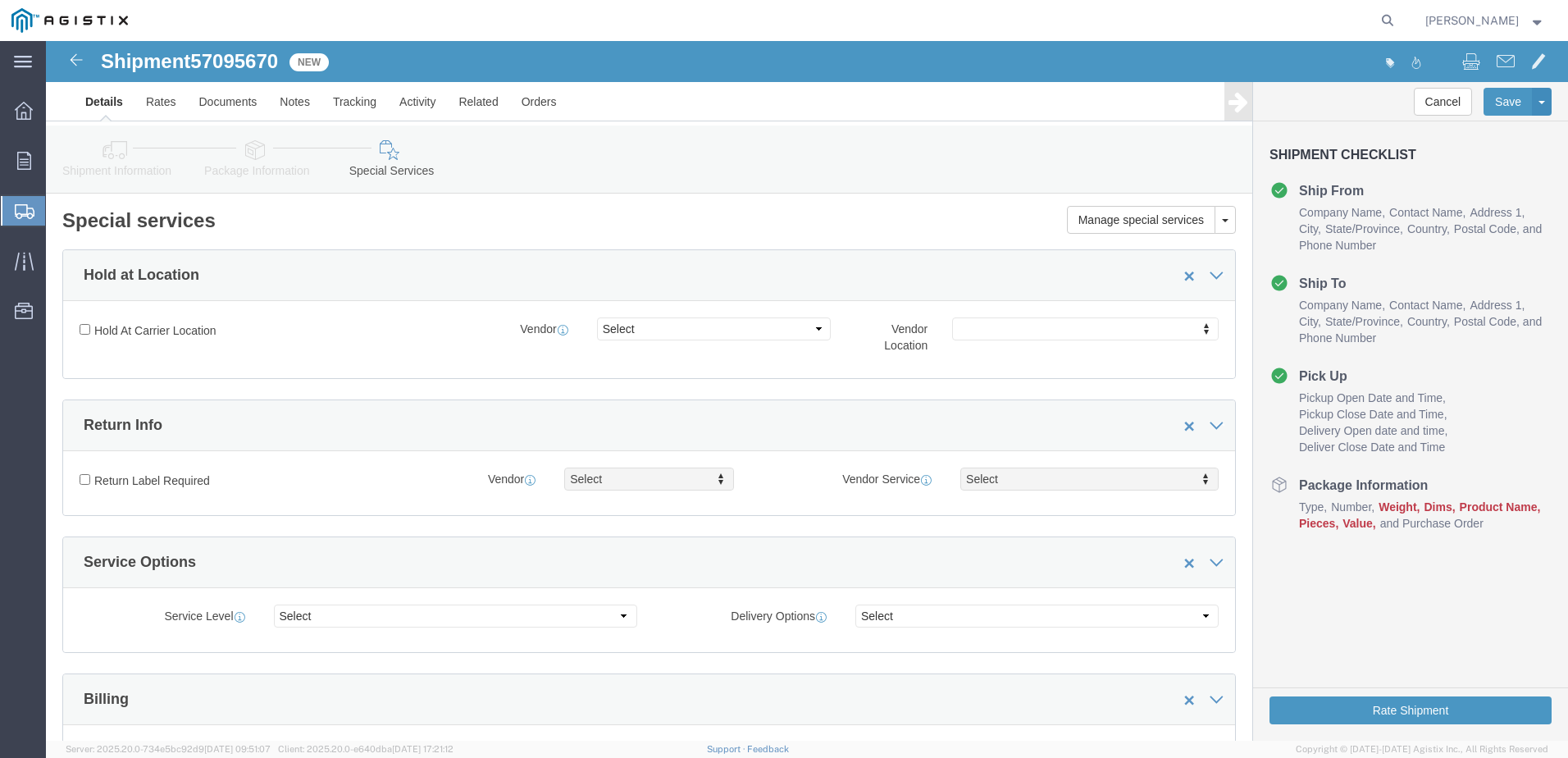
click icon
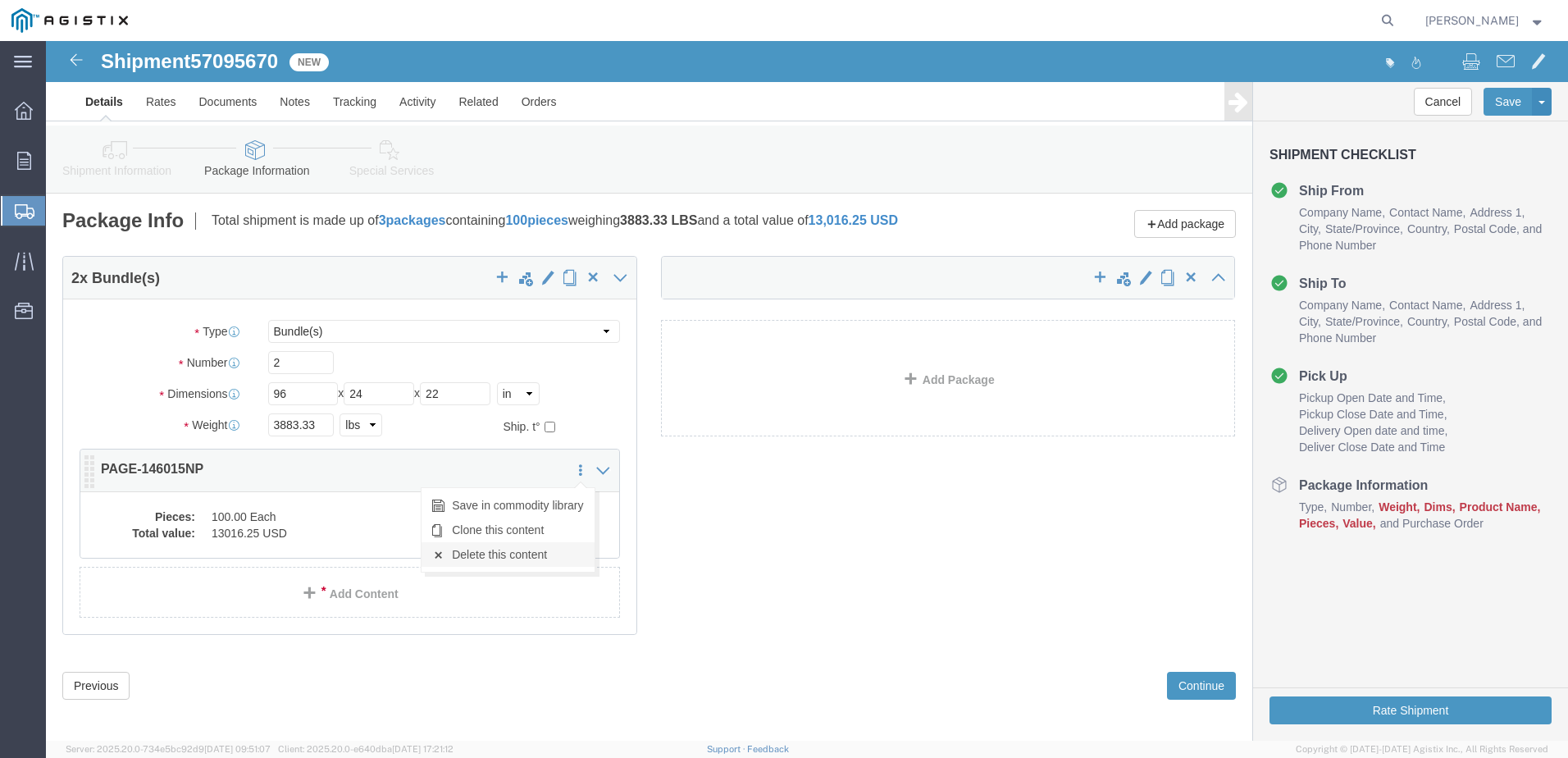
click link "Delete this content"
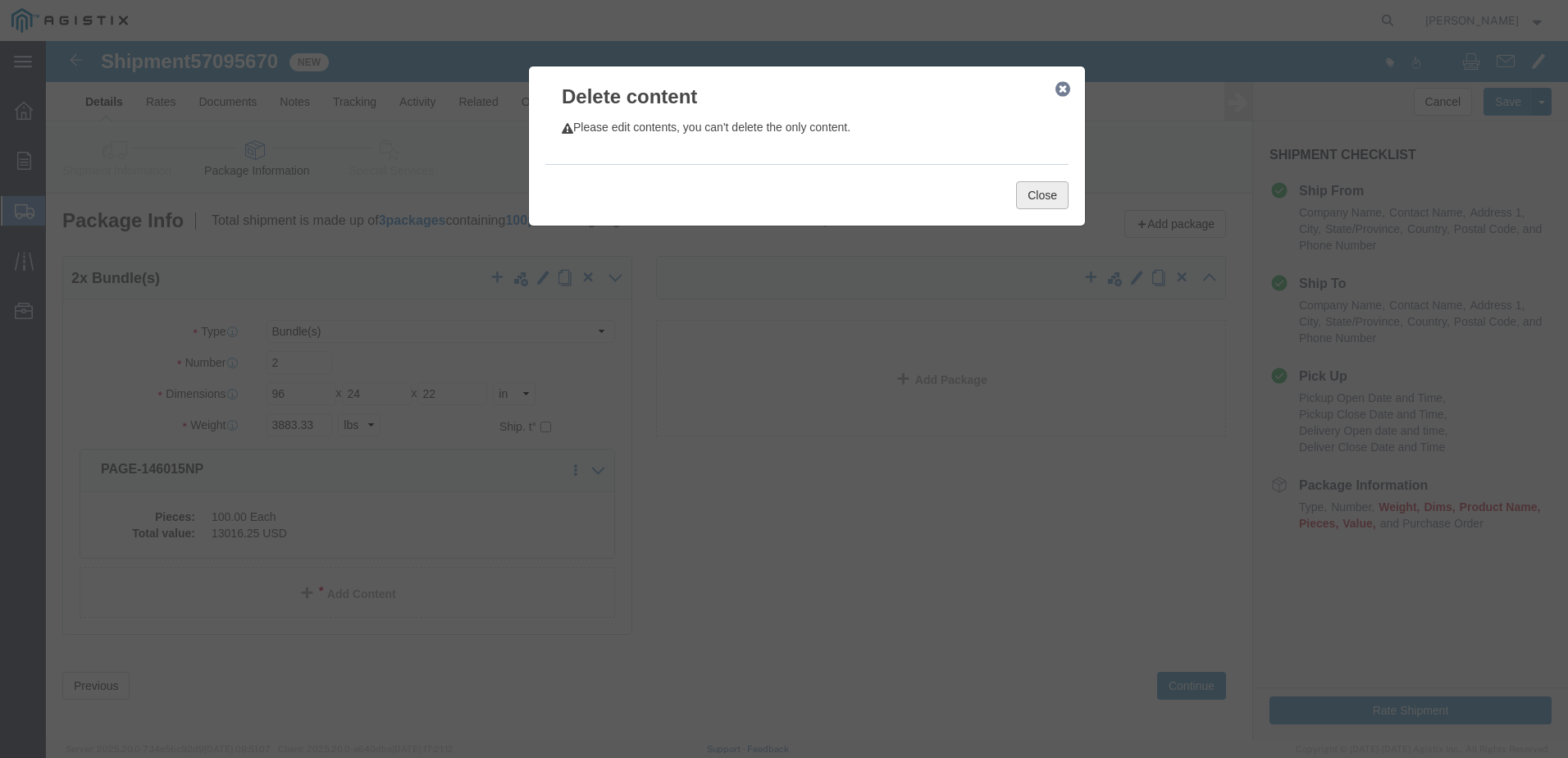
click button "Close"
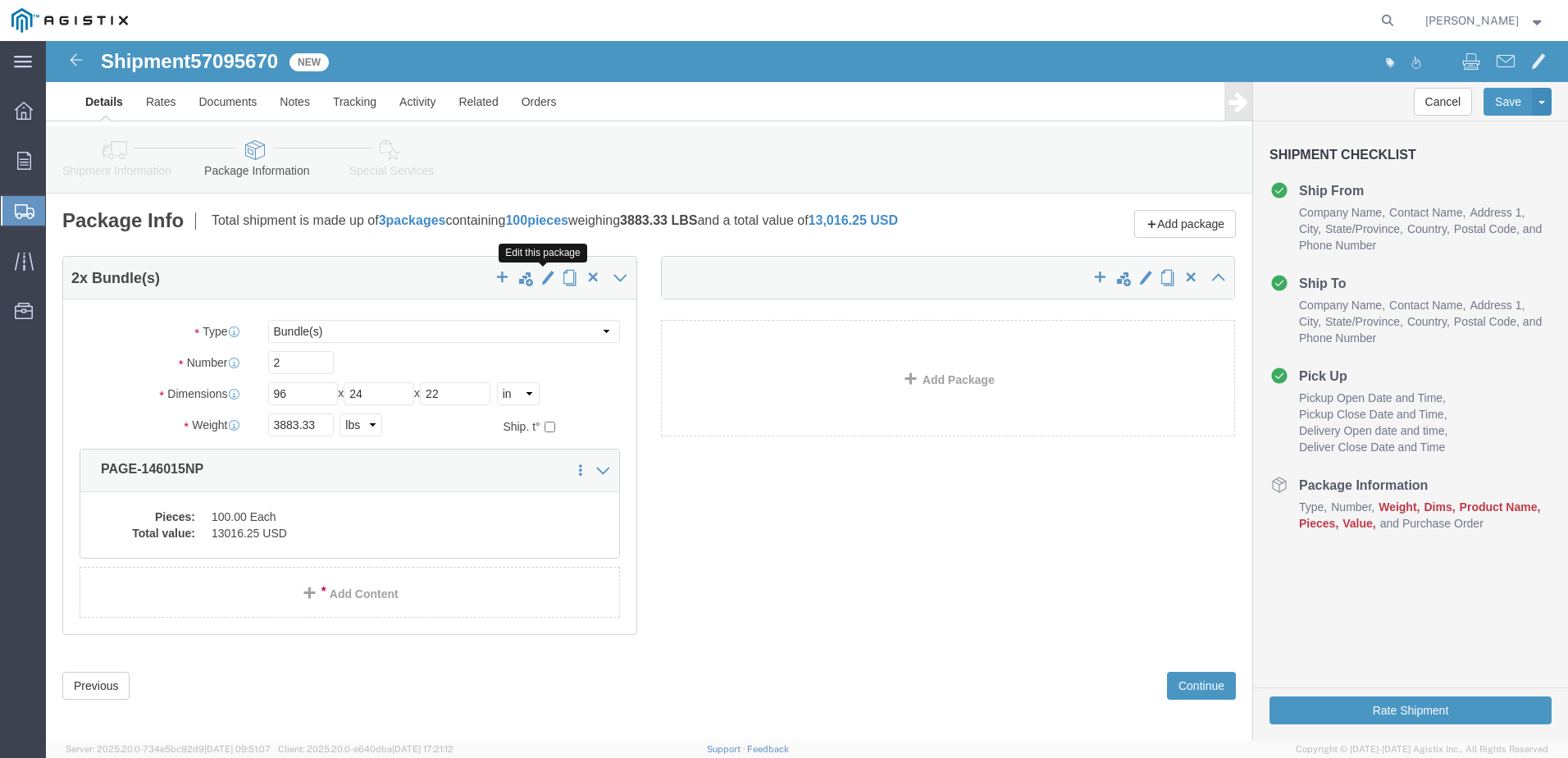
click span "button"
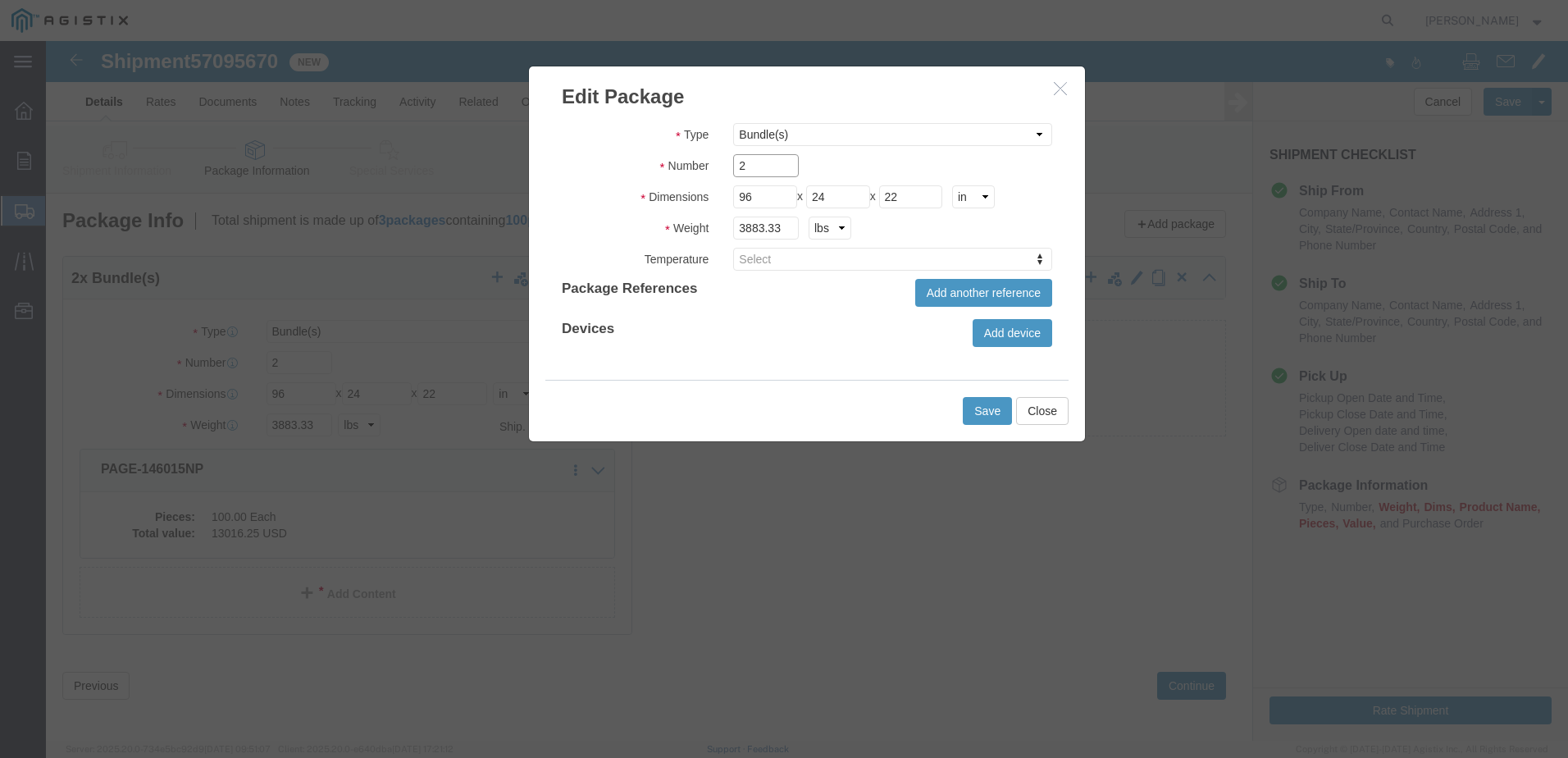
click input "2"
type input "1"
click button "Save"
type input "1"
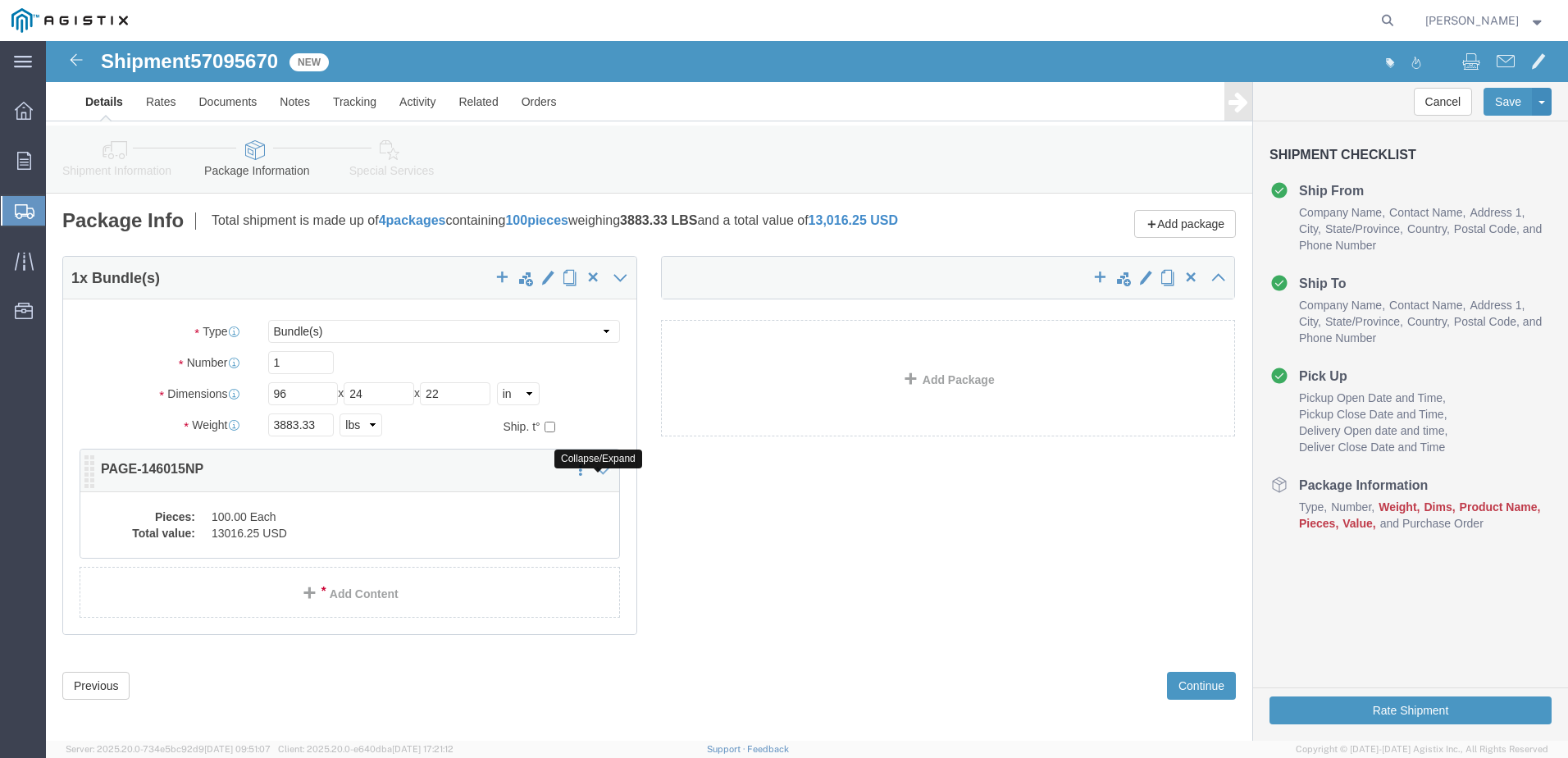
click icon
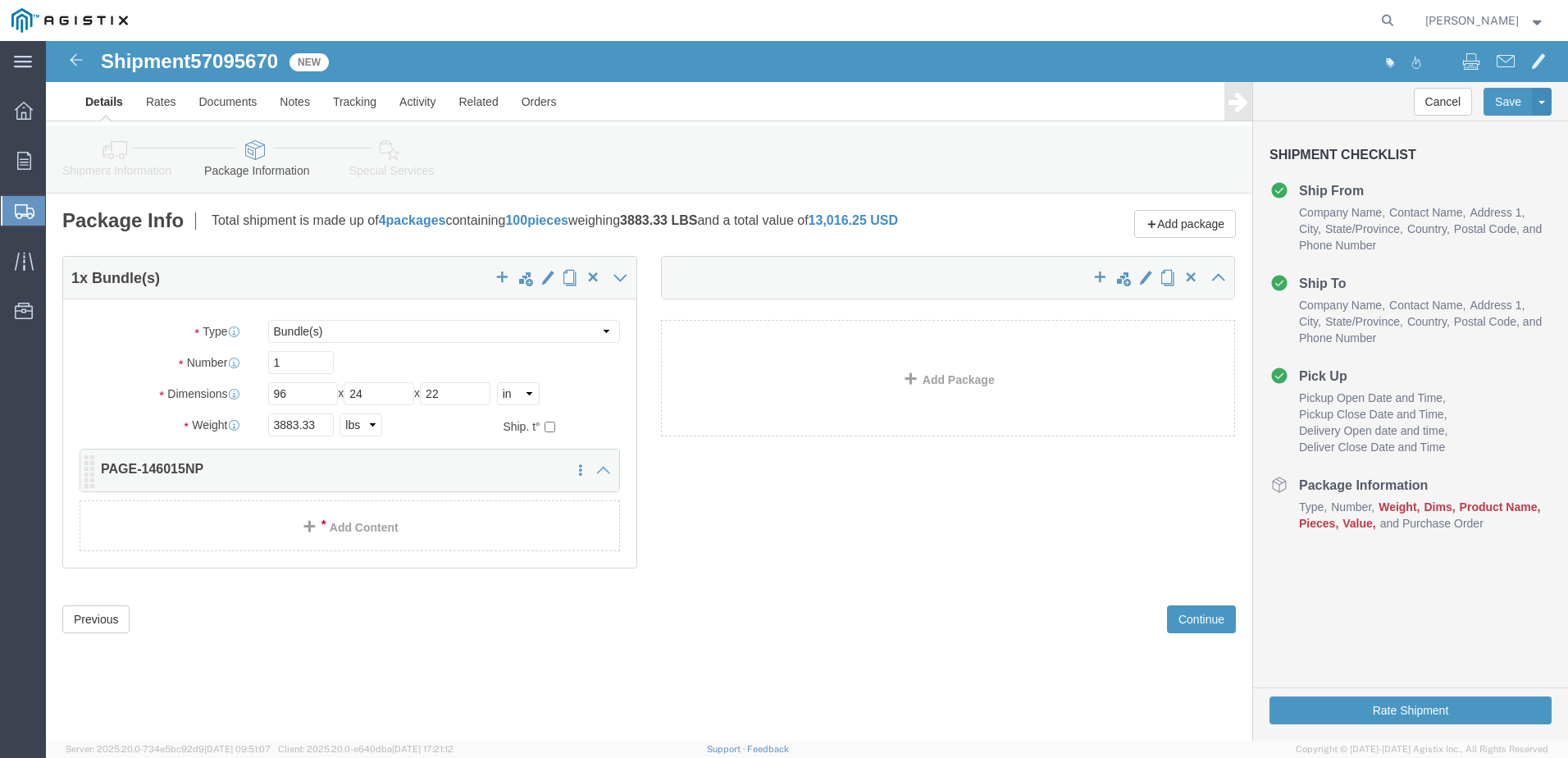
click div
click icon
click span "button"
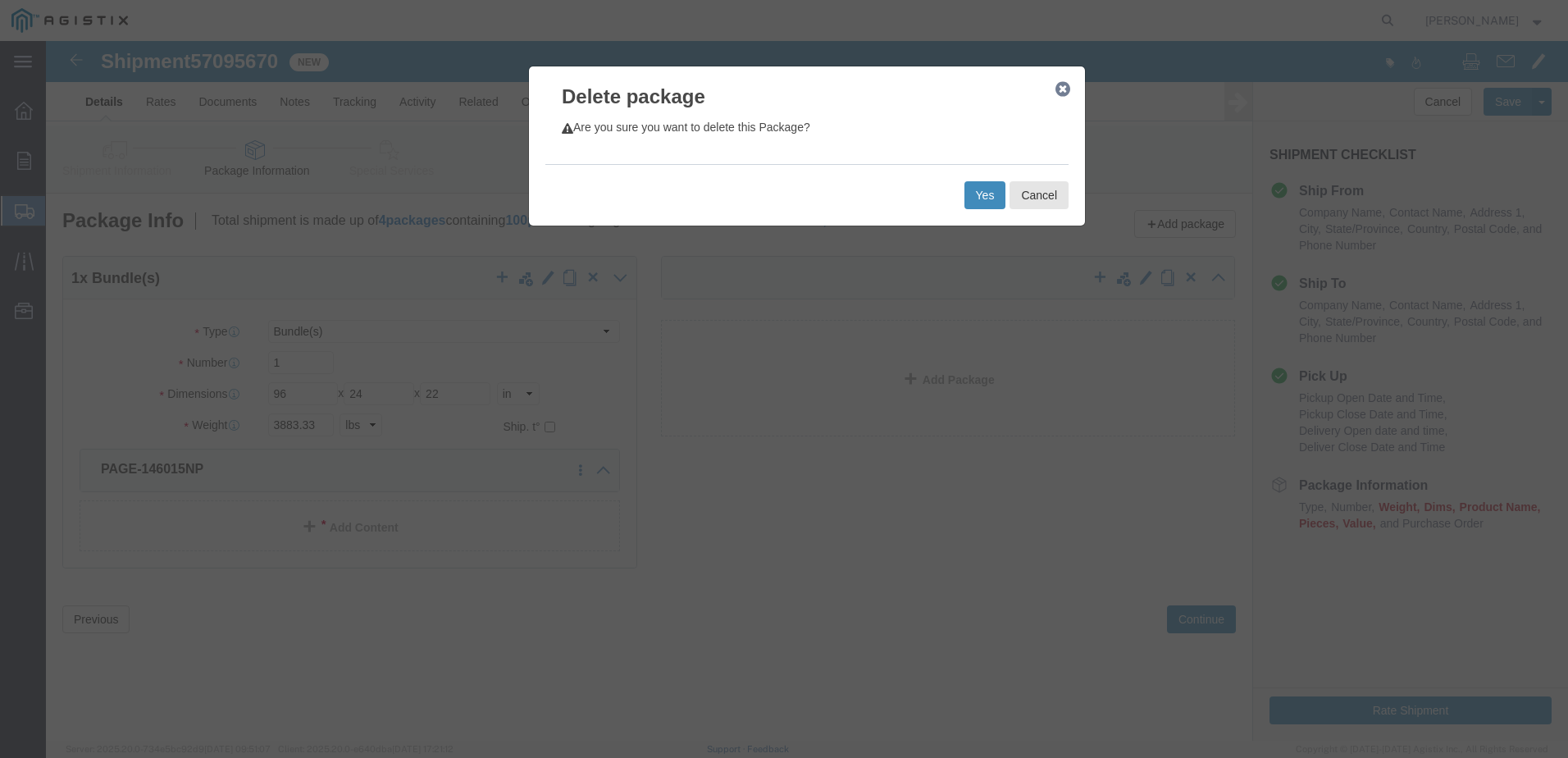
click button "Yes"
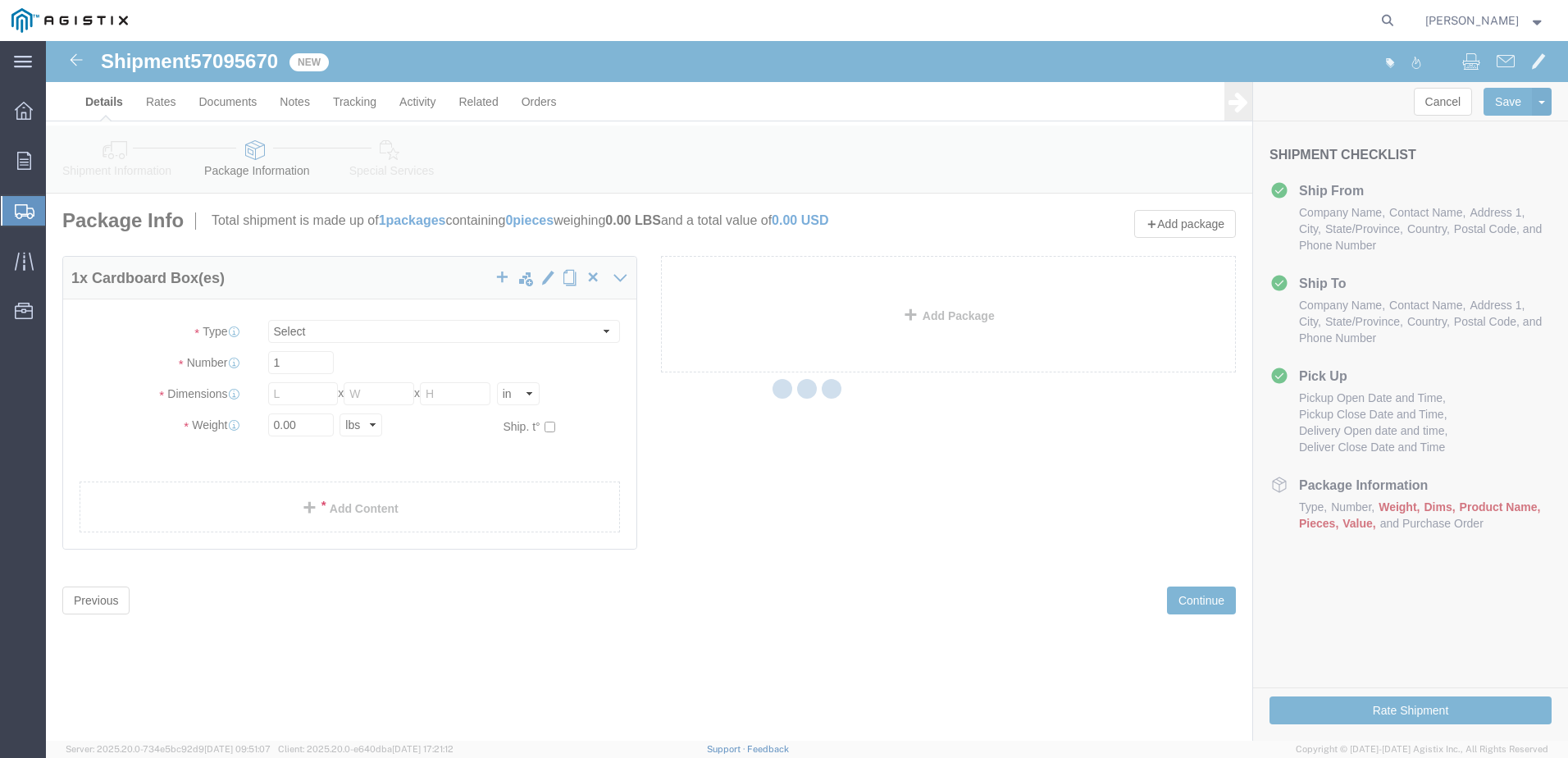
select select "CBOX"
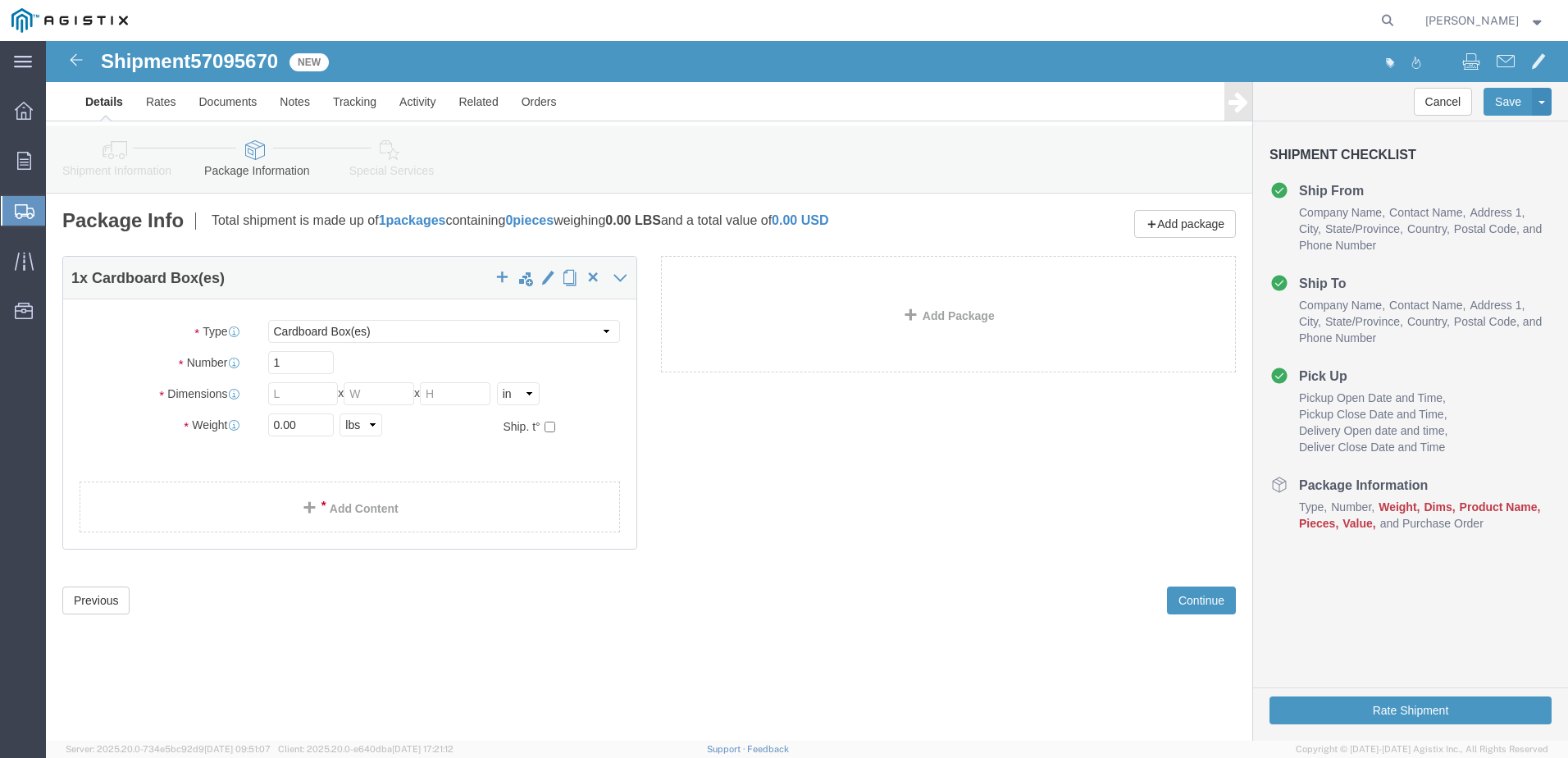
click span "Dims"
click button "Previous"
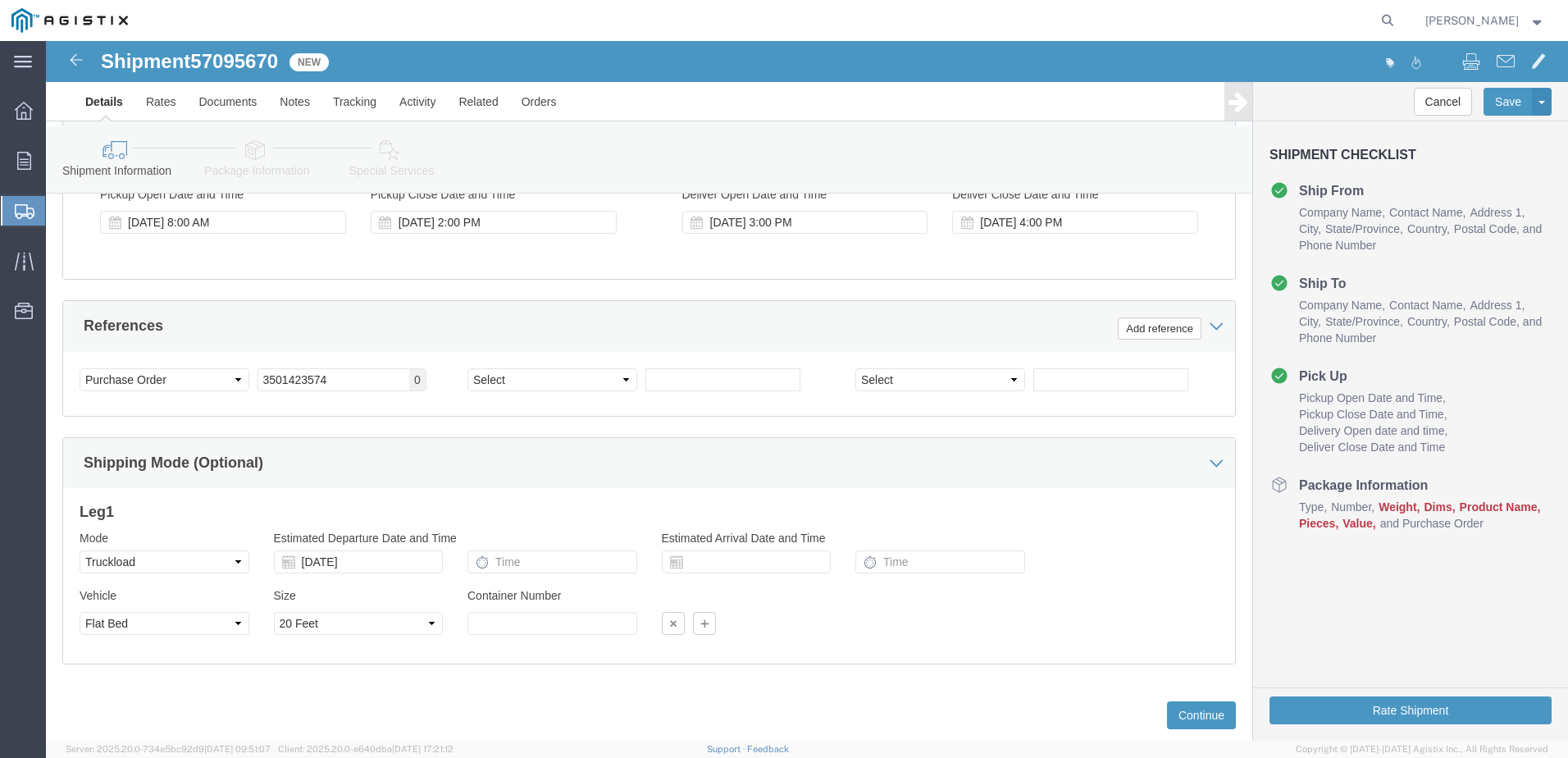
scroll to position [1107, 0]
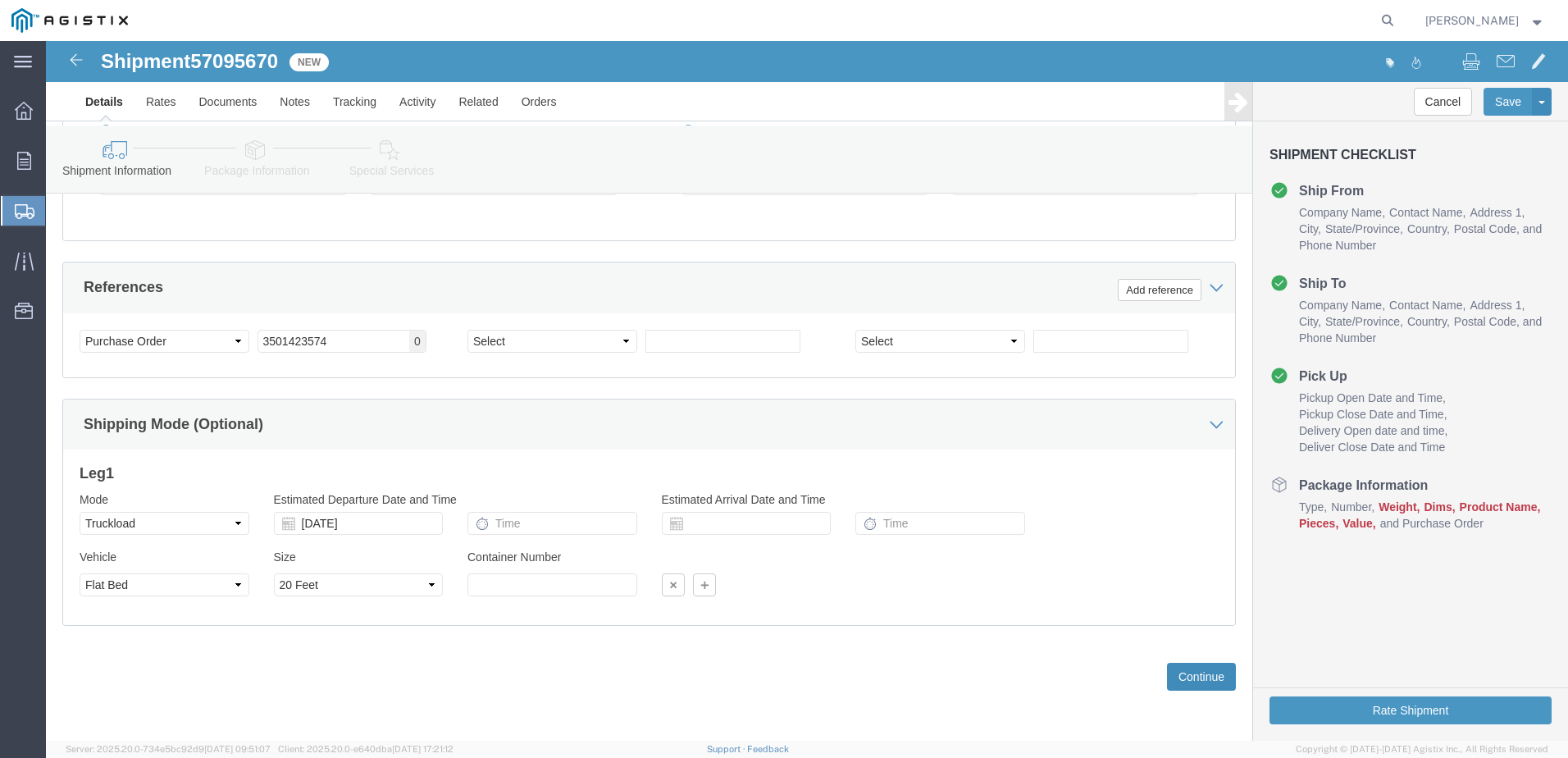
click button "Continue"
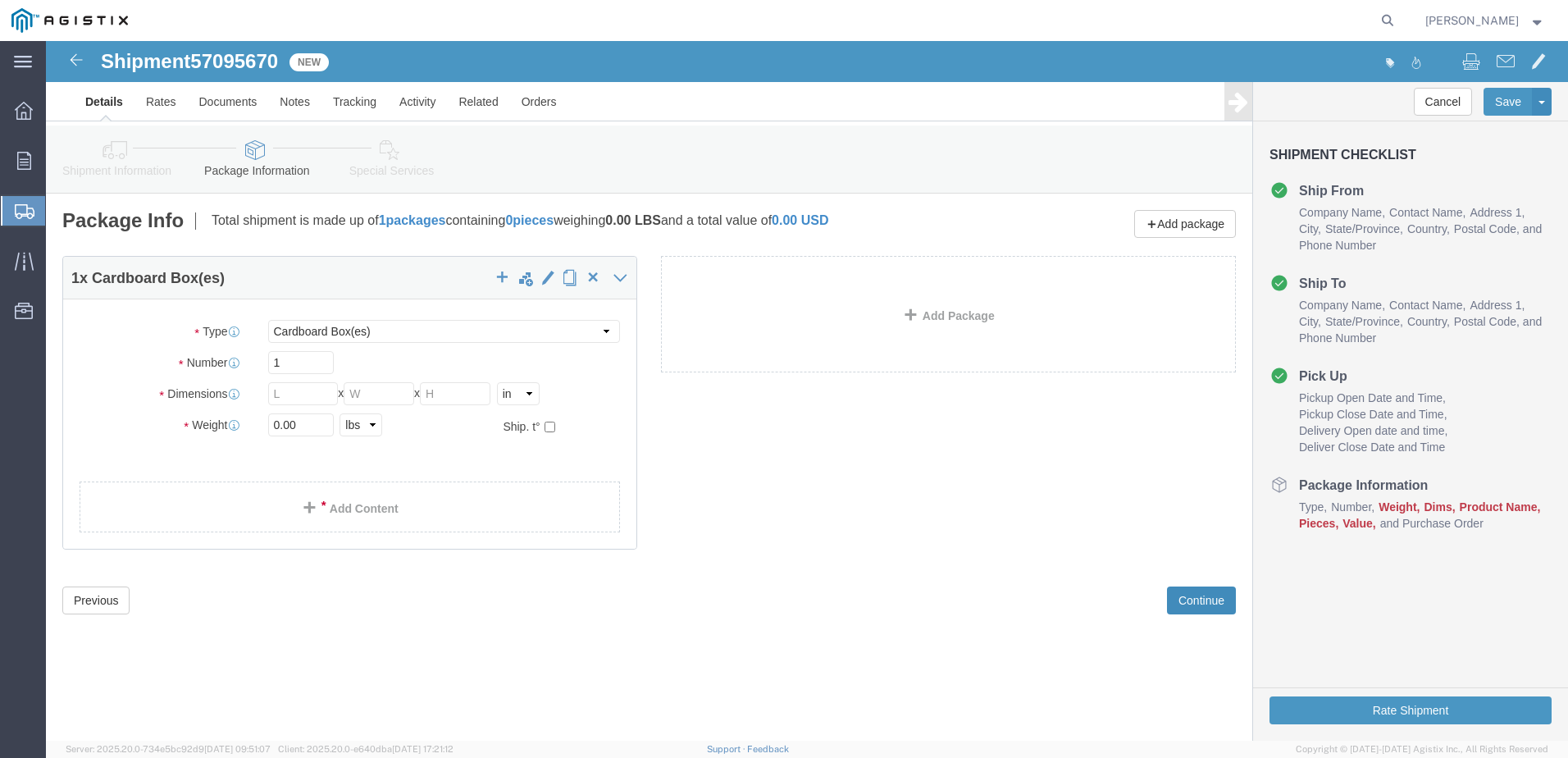
scroll to position [0, 0]
click button "Add package"
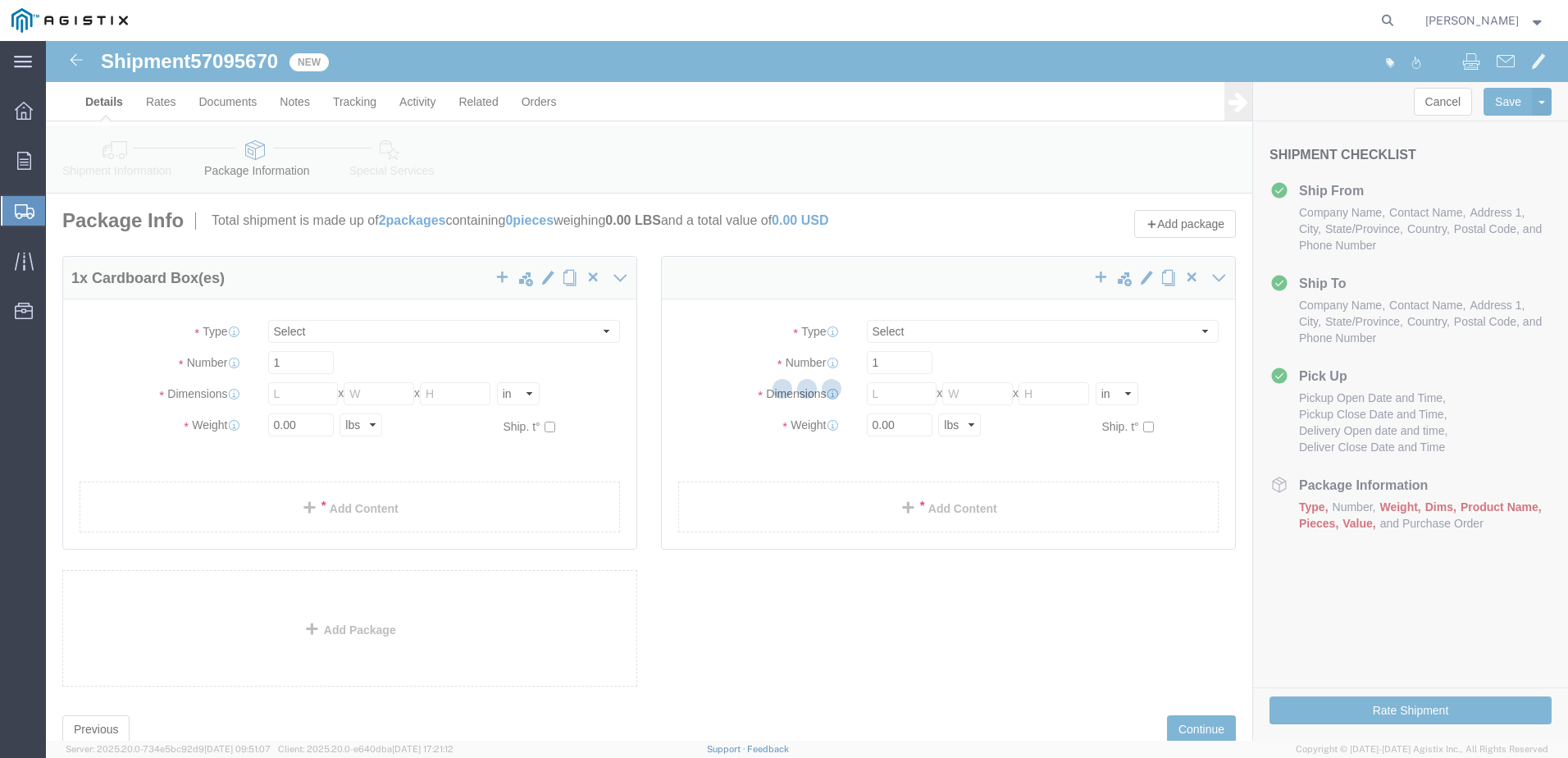
select select "CBOX"
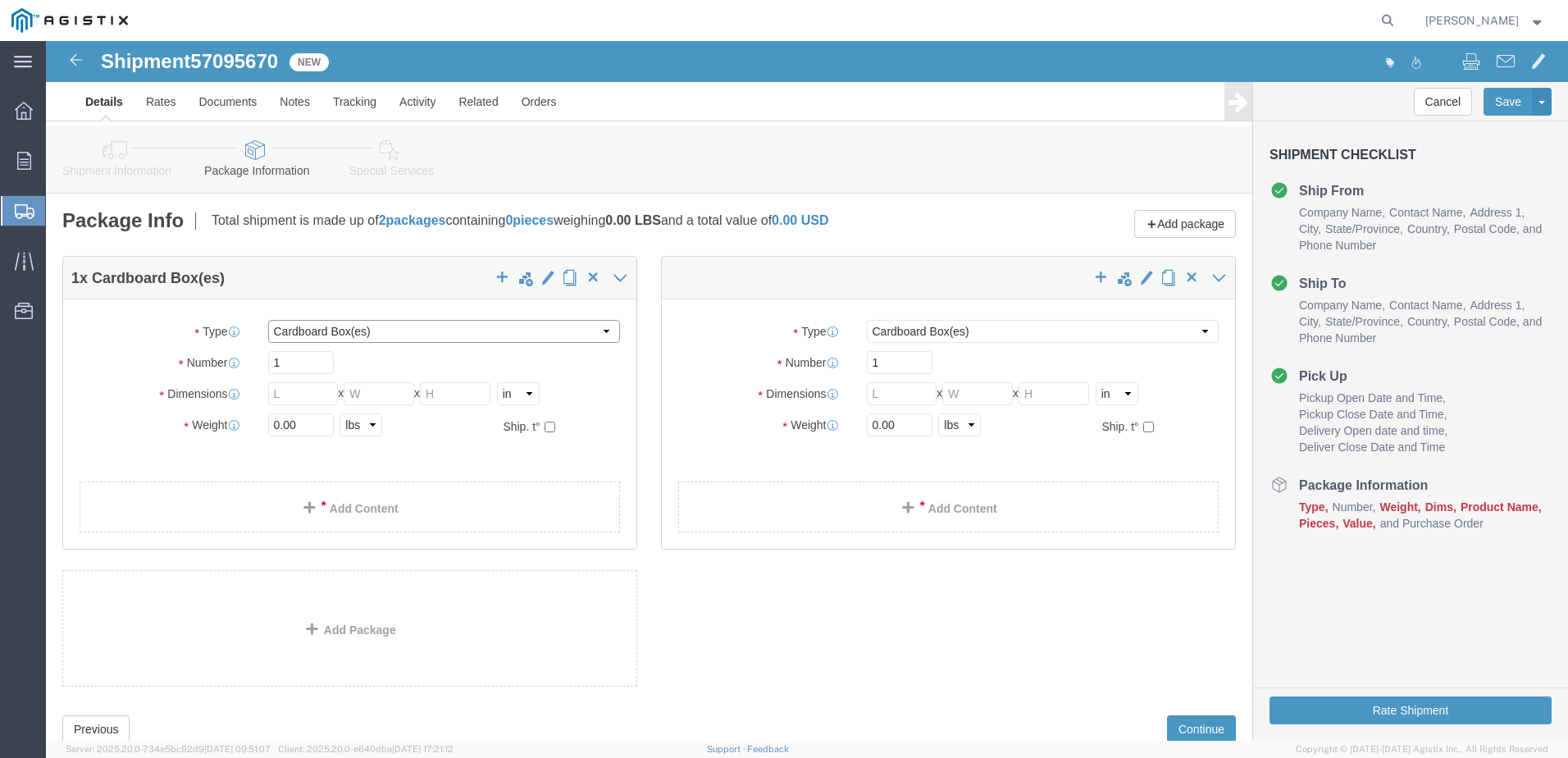
click select "Select Bulk Bundle(s) Cardboard Box(es) Carton(s) Crate(s) Drum(s) (Fiberboard)…"
select select "BNDL"
click select "Select Bulk Bundle(s) Cardboard Box(es) Carton(s) Crate(s) Drum(s) (Fiberboard)…"
click input "1"
type input "2"
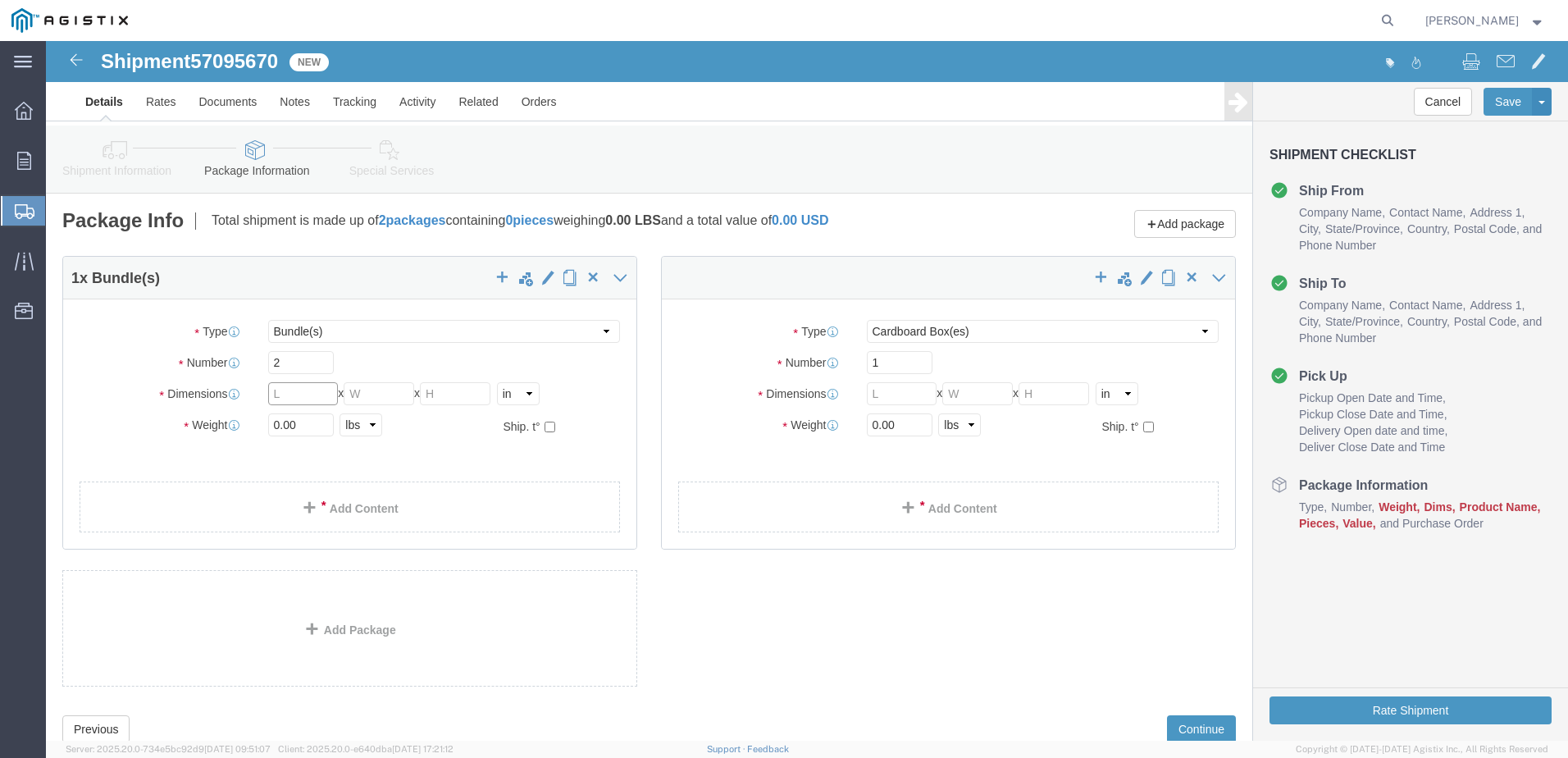
click input "text"
type input "96"
type input "24"
type input "22"
click input "0.00"
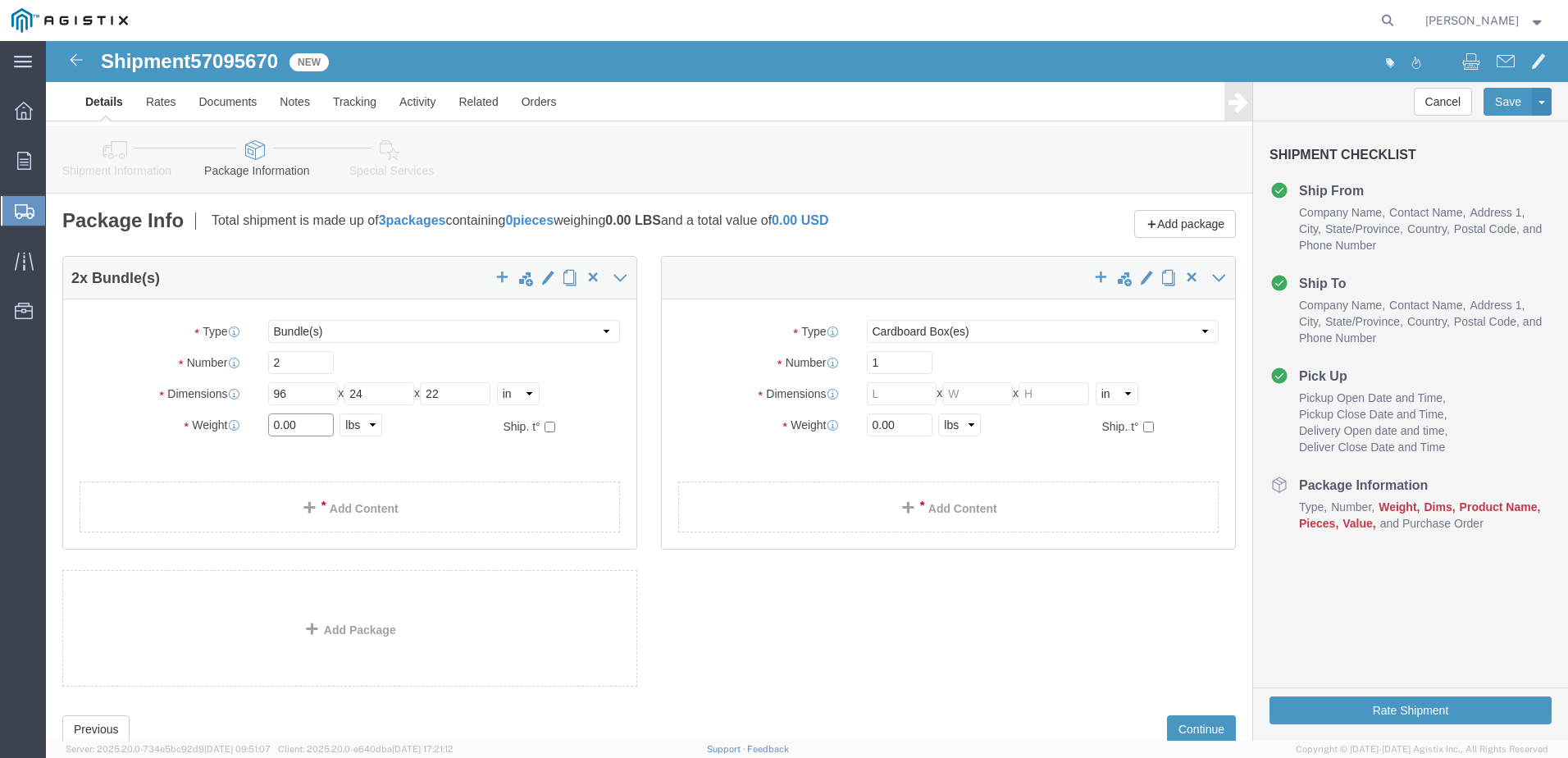
click input "0.00"
type input "3883"
click span "button"
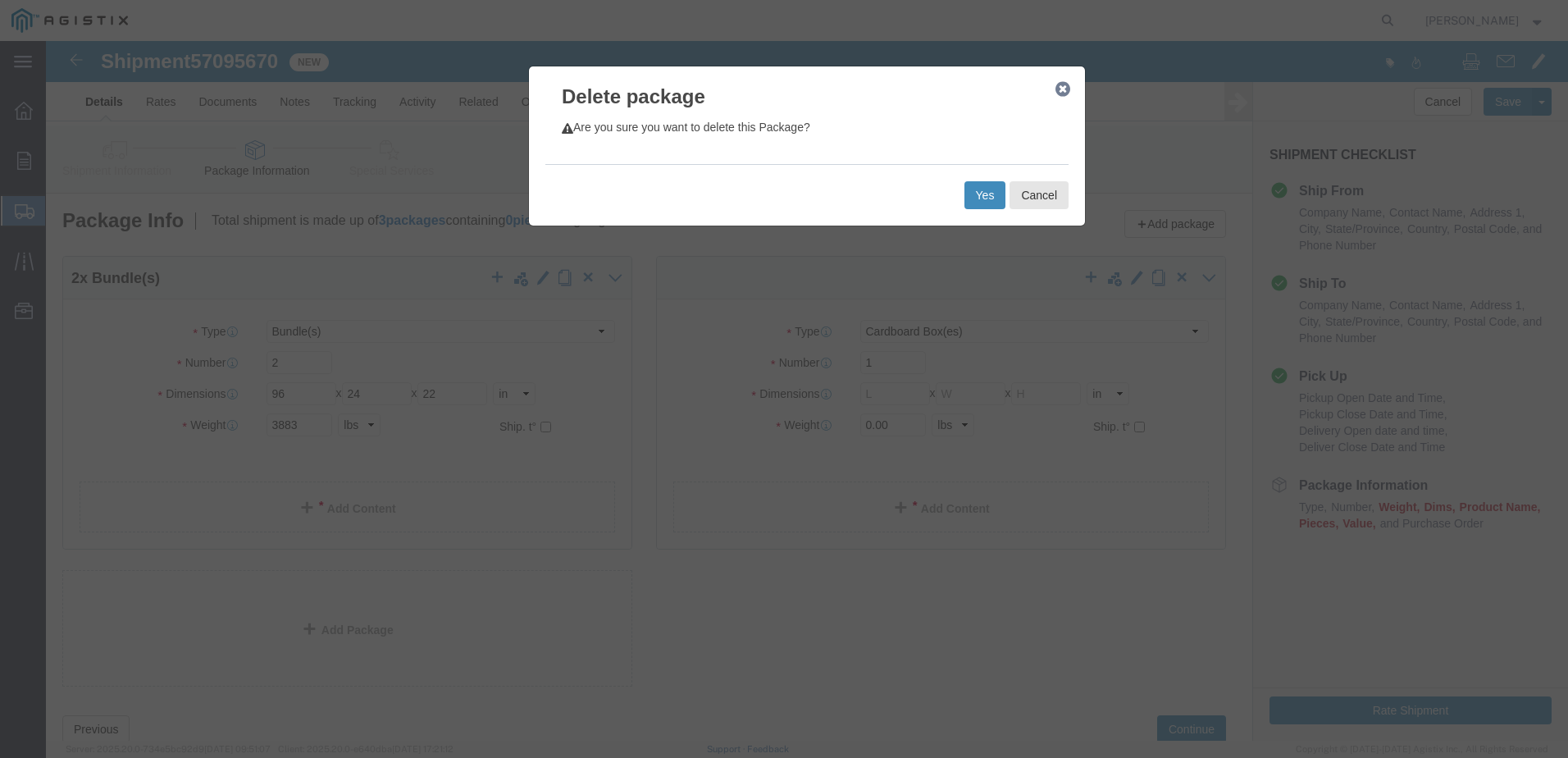
click button "Yes"
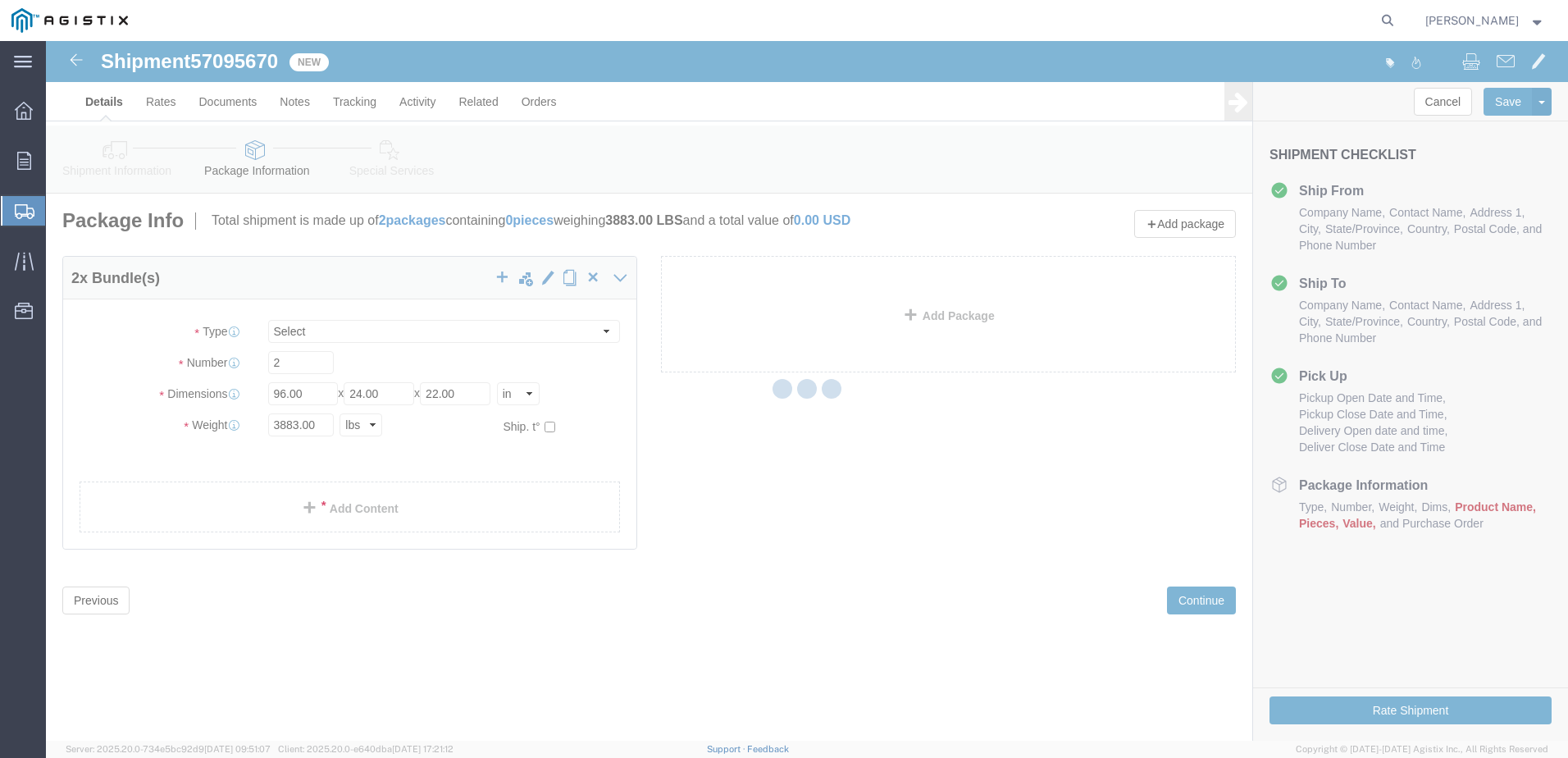
select select "BNDL"
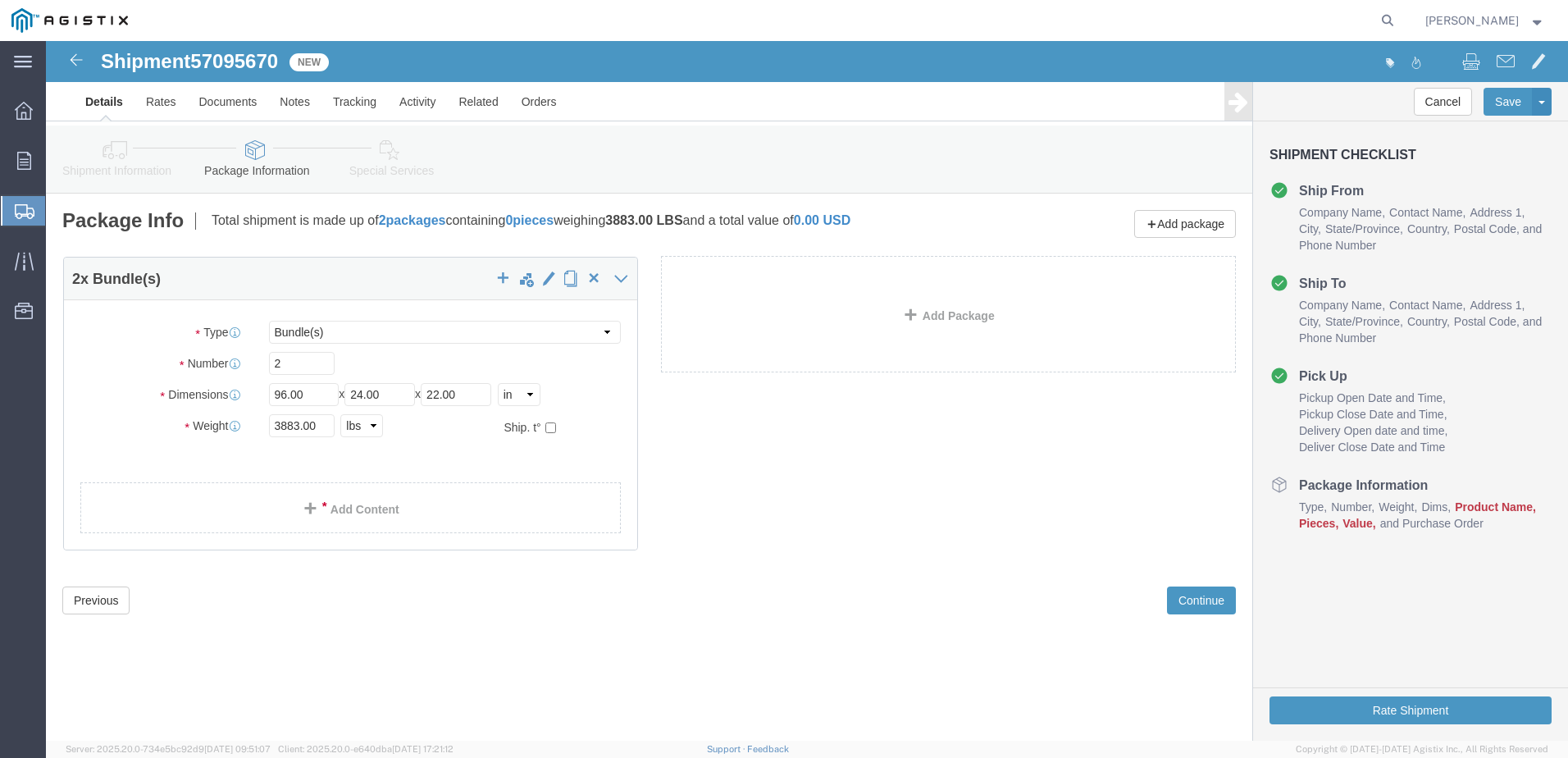
click div "2 x Bundle(s) Package Type Select Bulk Bundle(s) Cardboard Box(es) Carton(s) Cr…"
click link "Add Content"
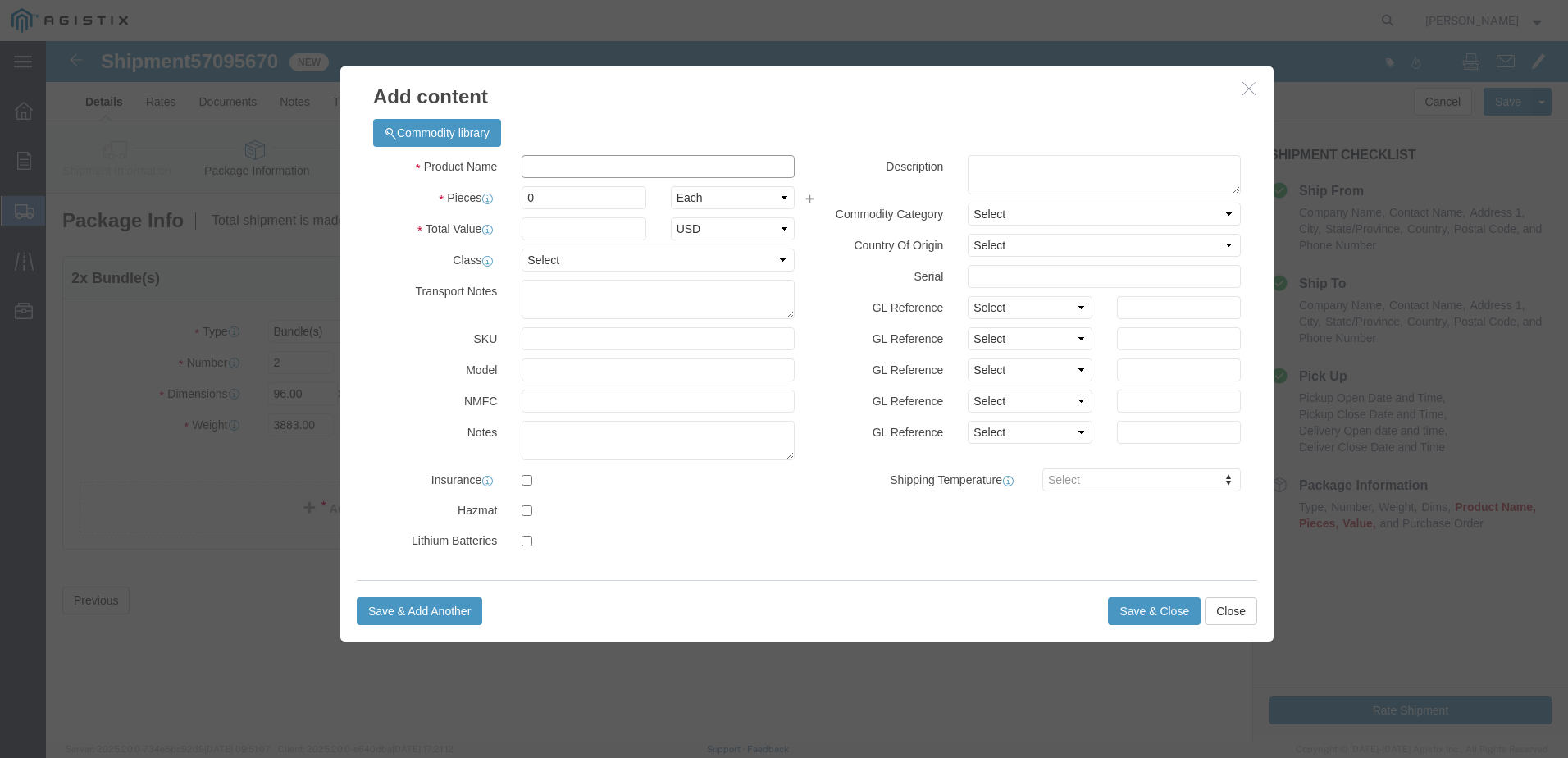
click input "text"
type input "PAGE-146015NP"
type input "13016.25"
click input "0"
type input "100"
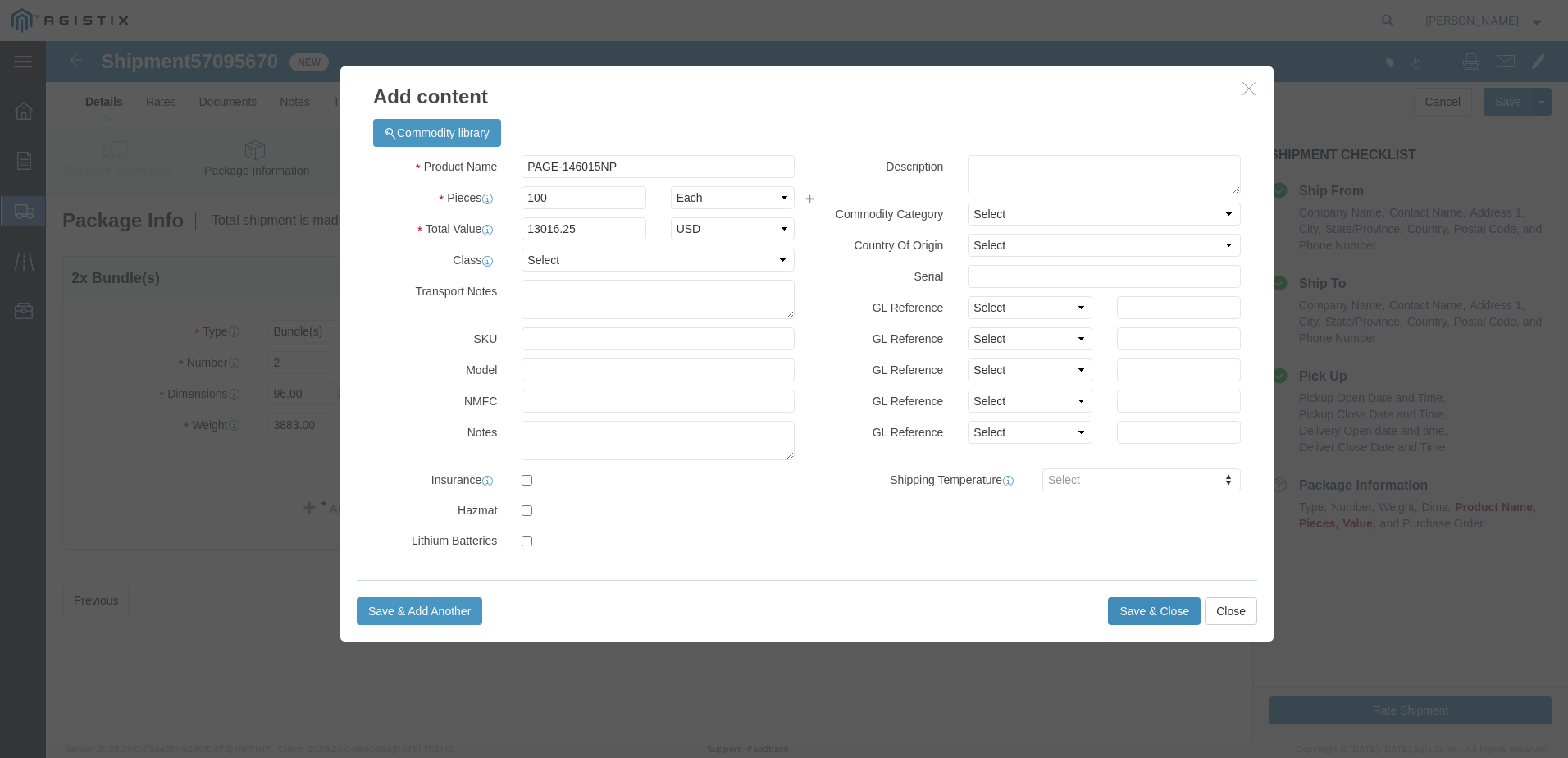
type input "1301625"
click button "Save & Close"
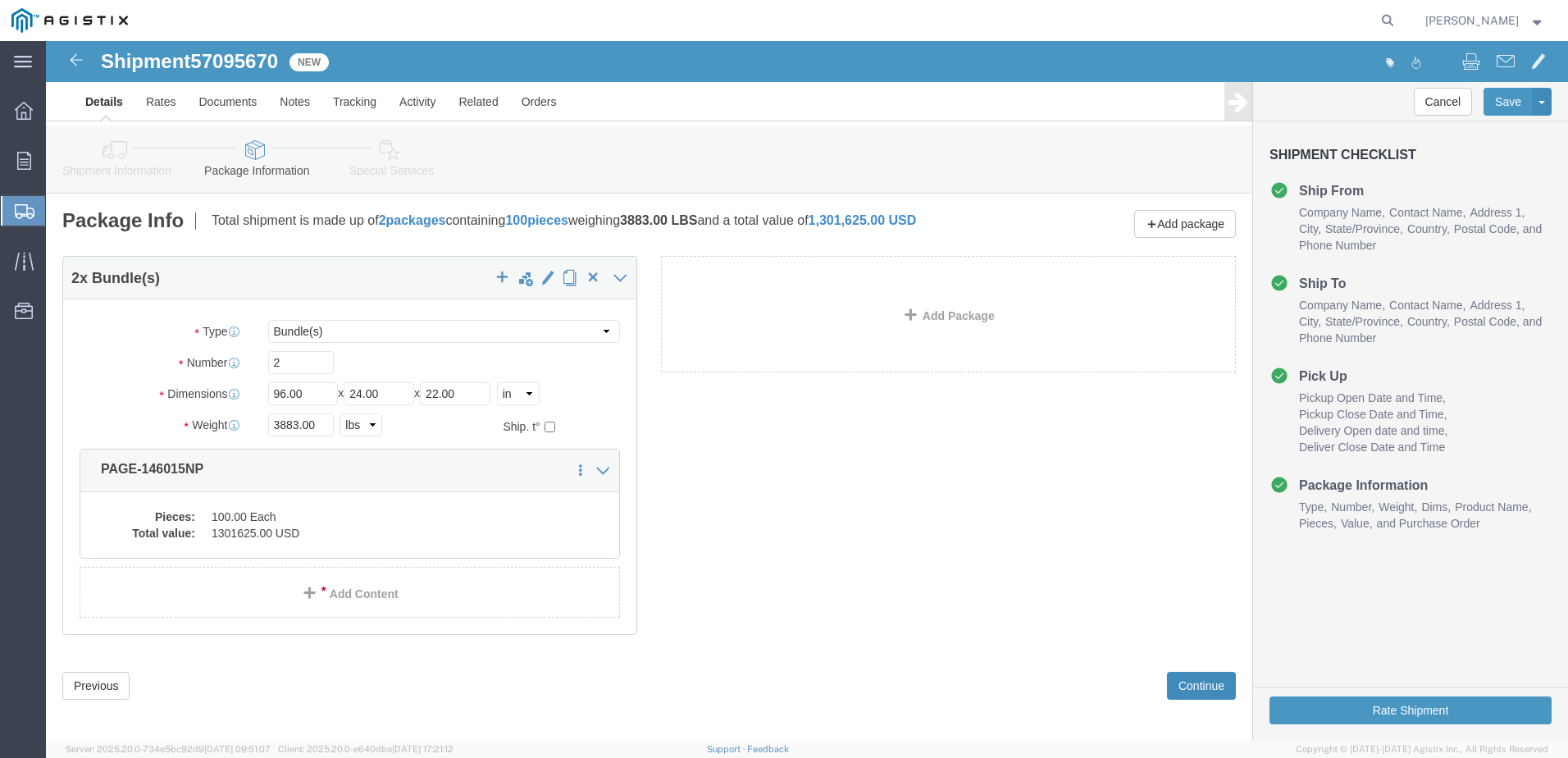
click button "Continue"
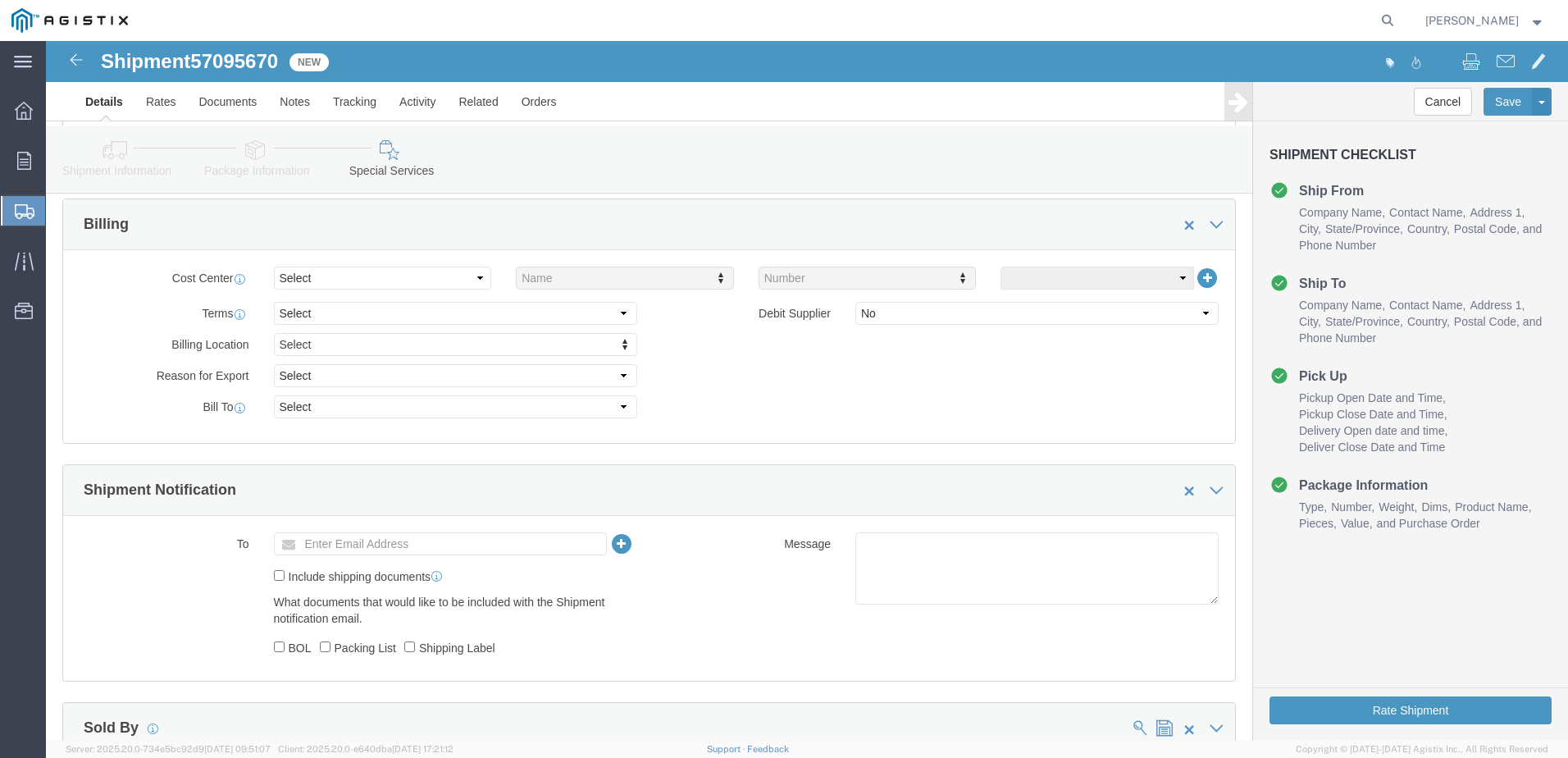
scroll to position [492, 0]
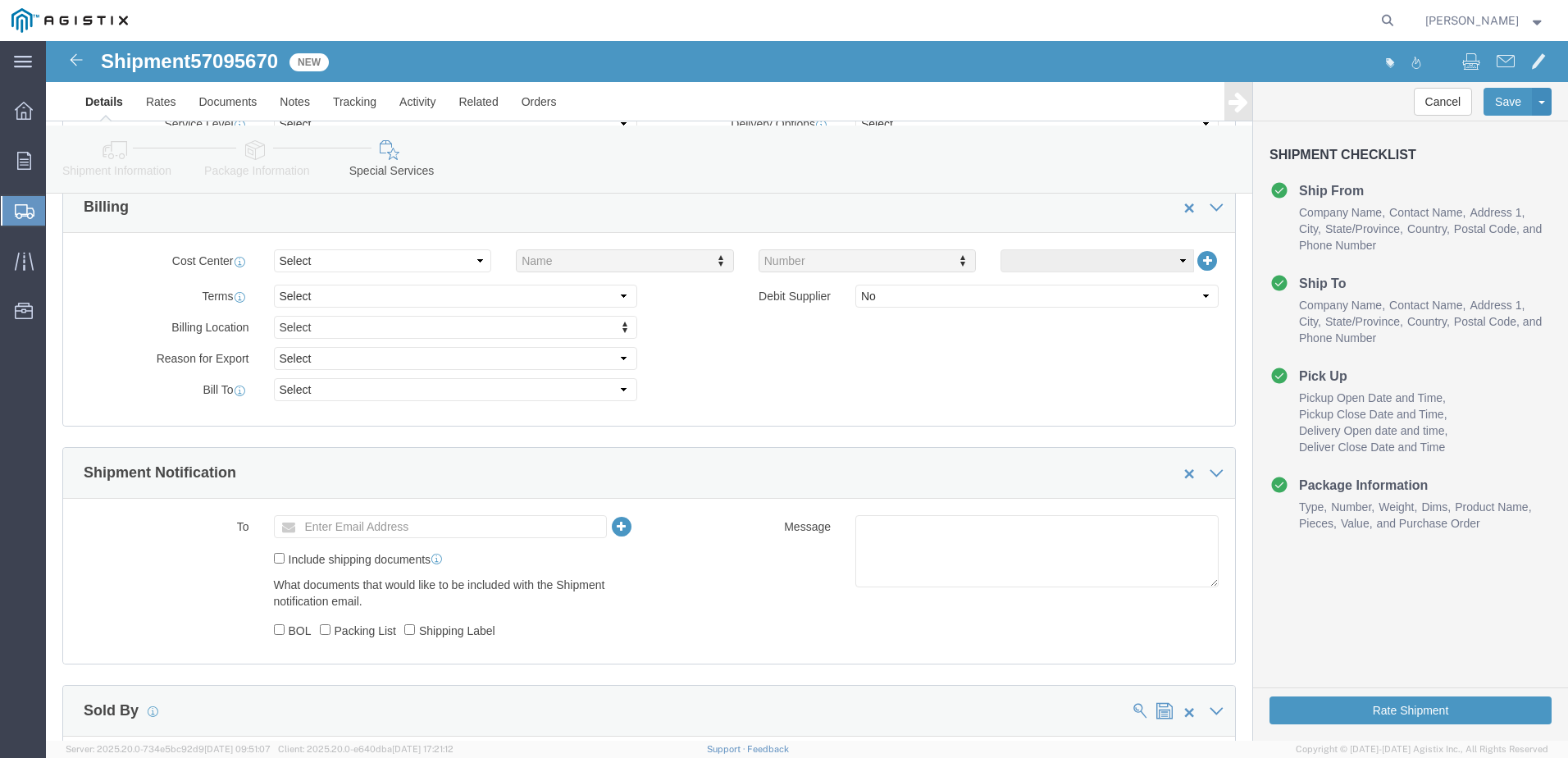
click ul "Enter Email Address"
type input "[EMAIL_ADDRESS][DOMAIN_NAME]"
click input "BOL"
checkbox input "true"
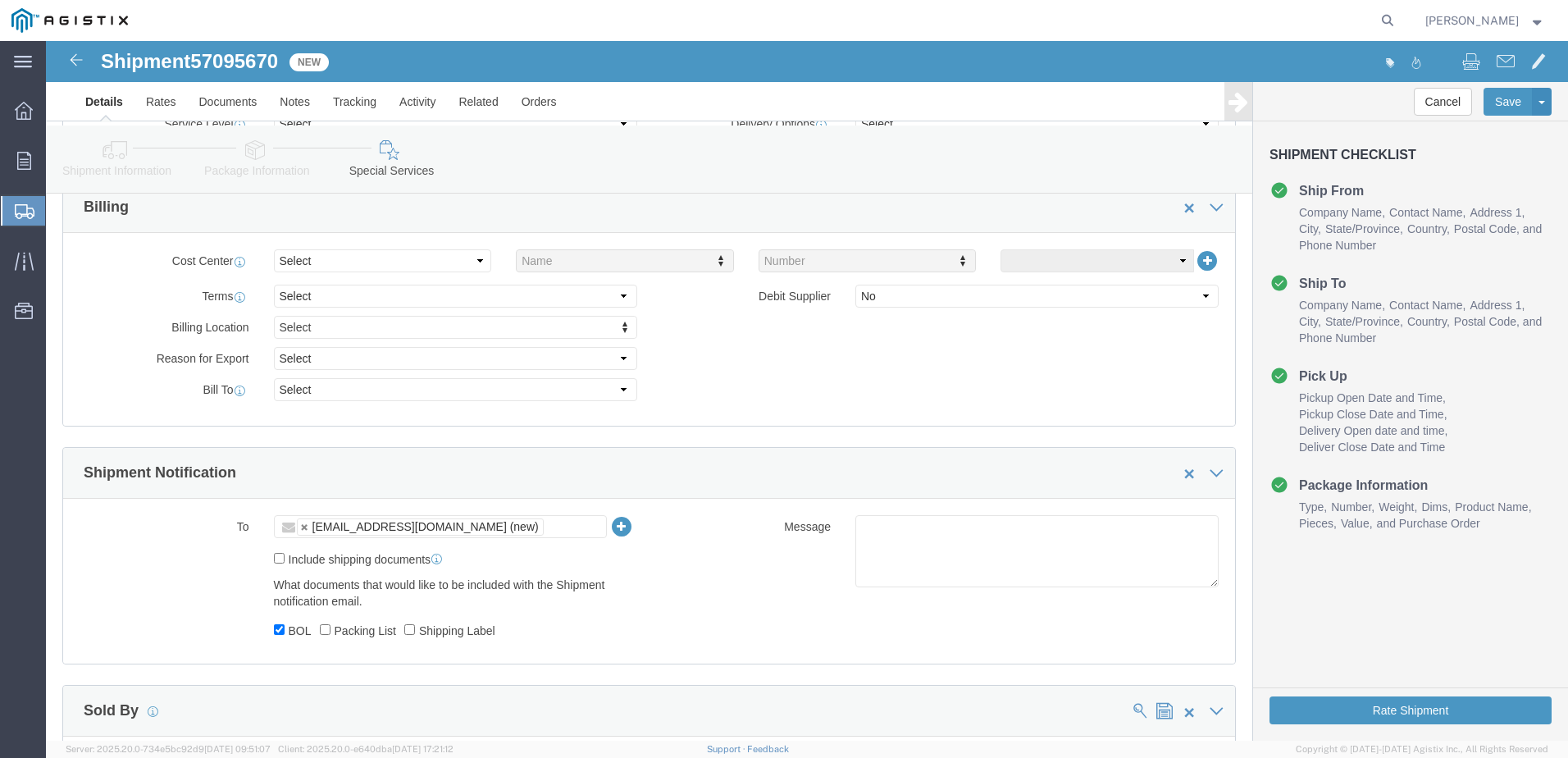
click label "Packing List"
click input "Packing List"
checkbox input "true"
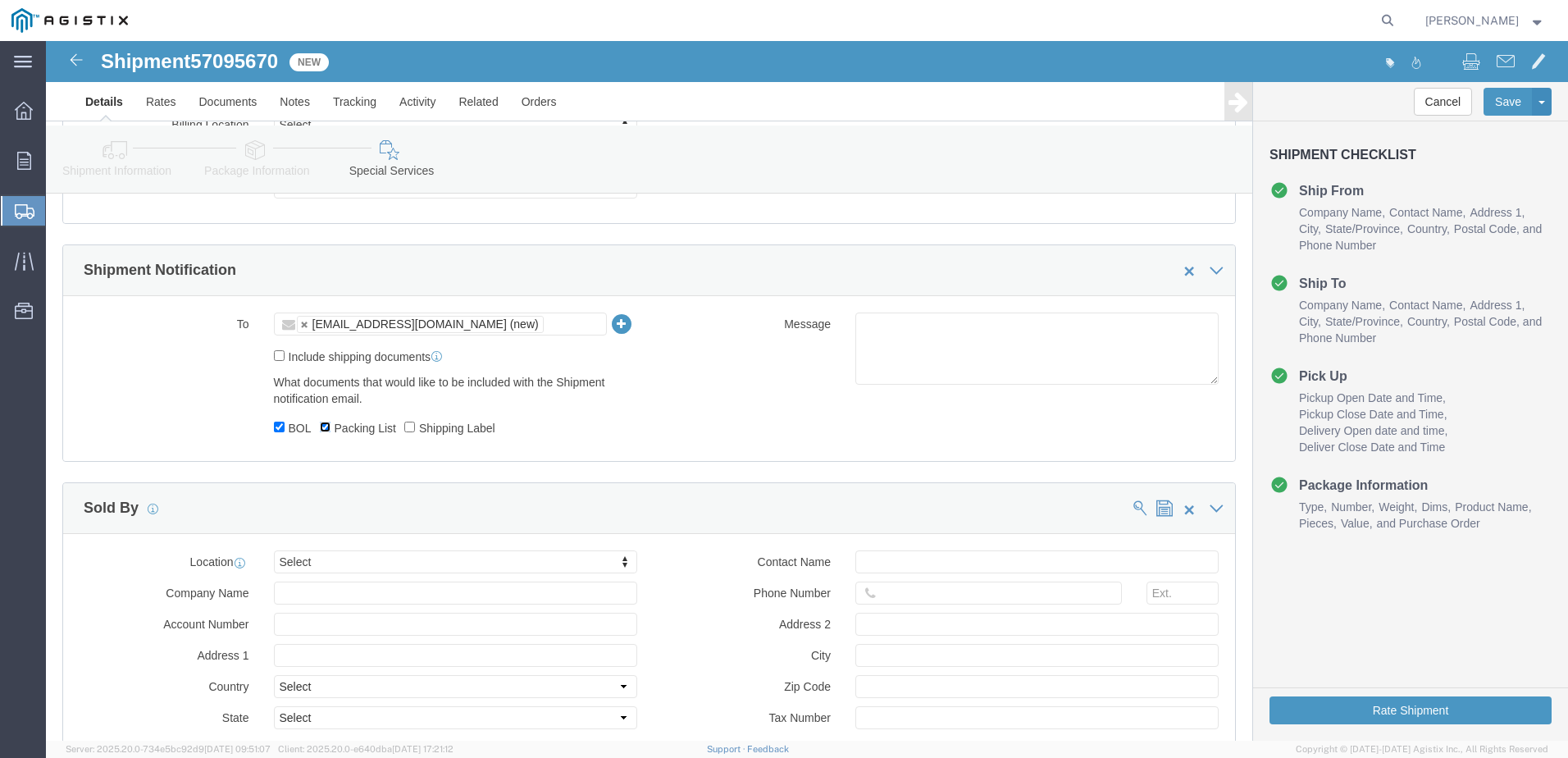
scroll to position [739, 0]
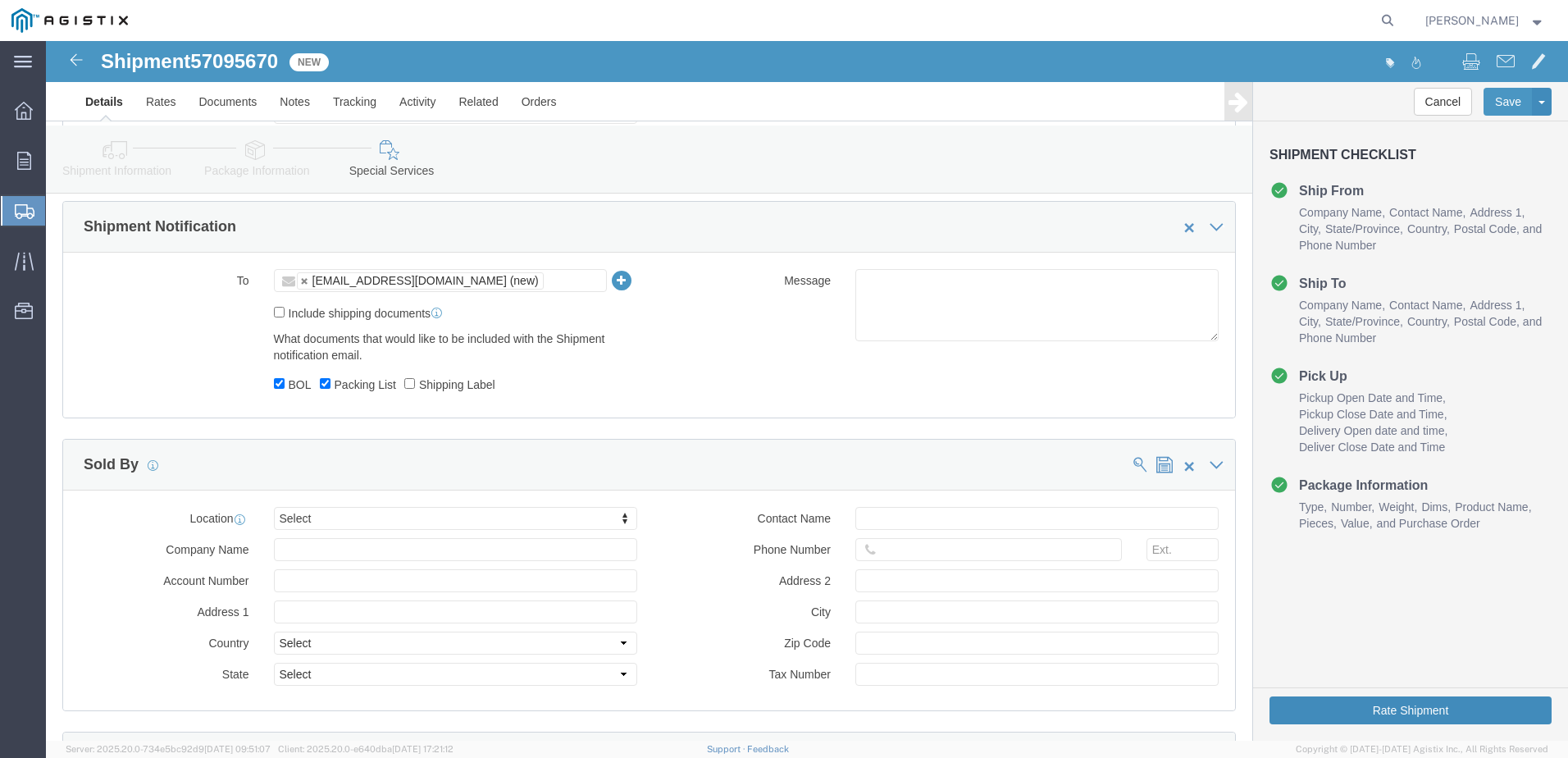
click button "Rate Shipment"
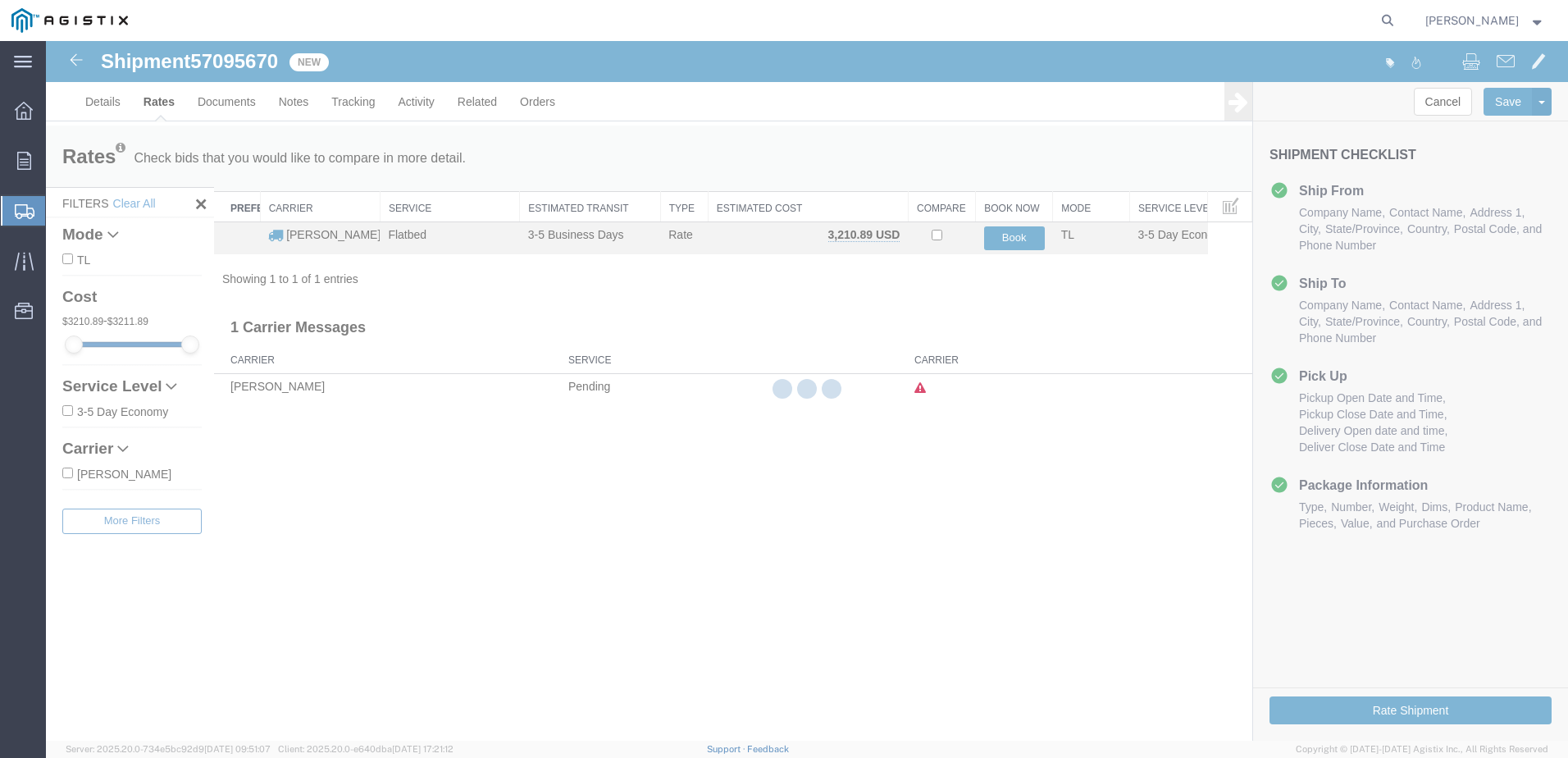
scroll to position [0, 0]
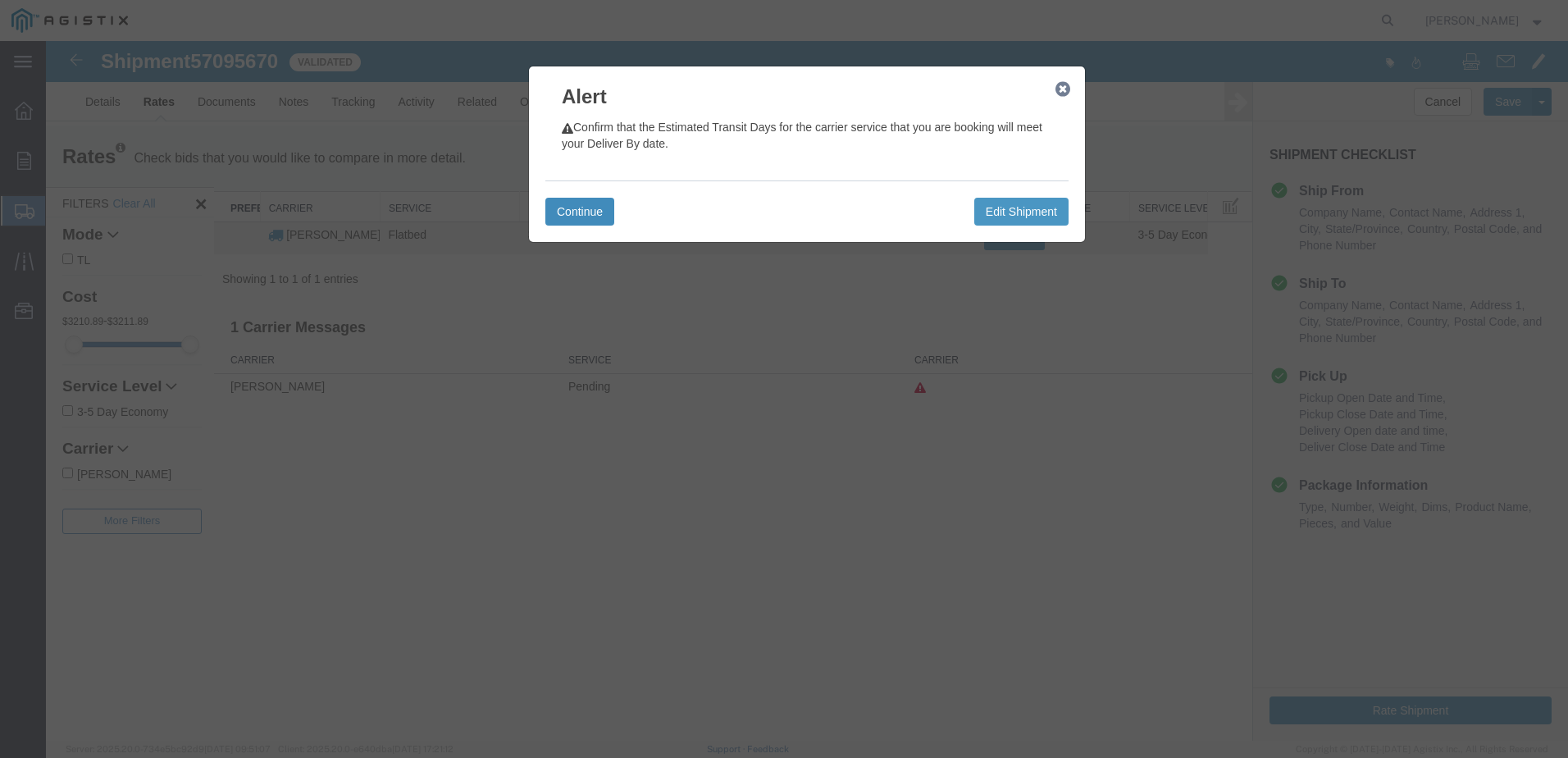
click at [596, 211] on button "Continue" at bounding box center [580, 211] width 69 height 28
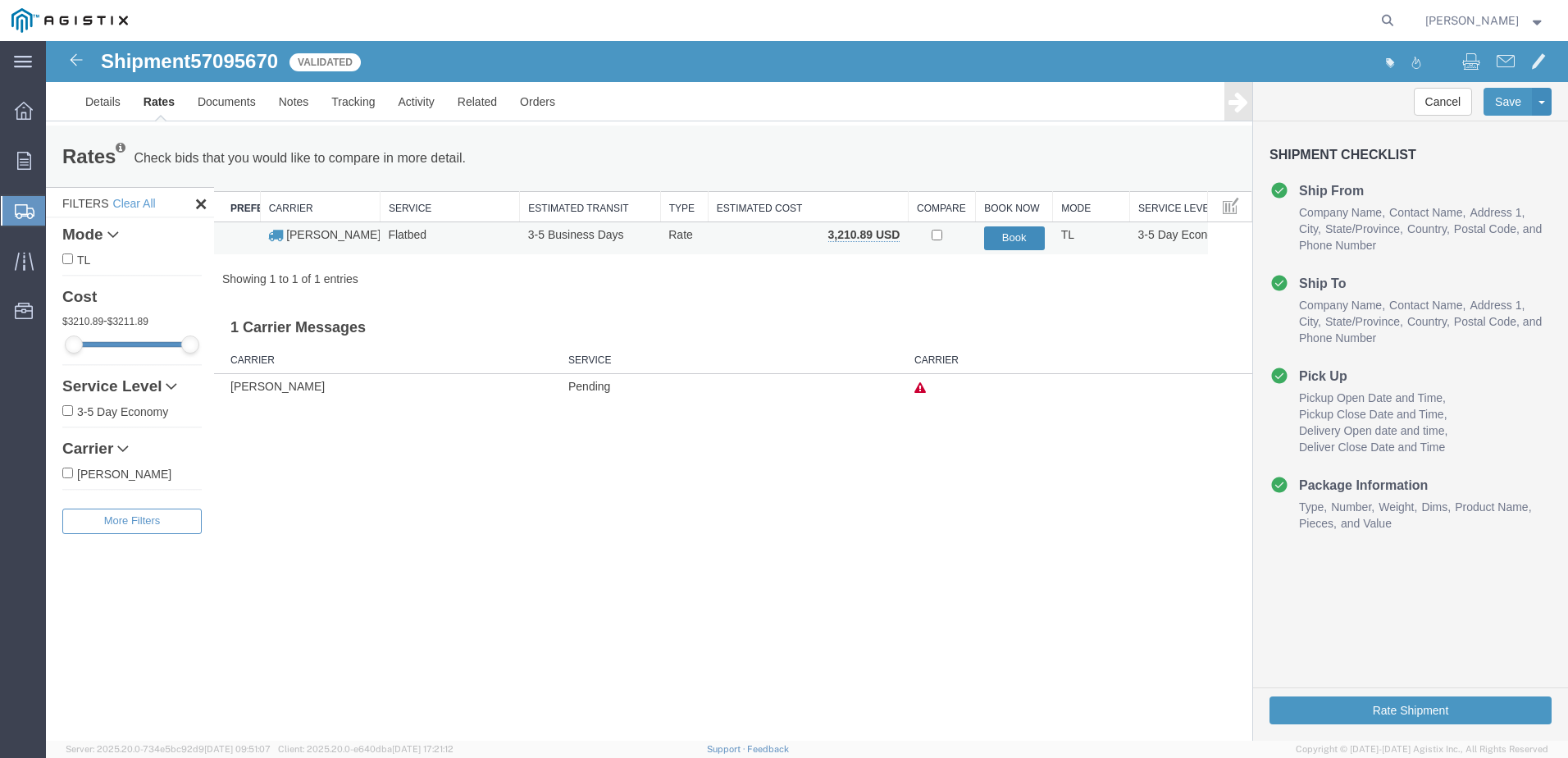
click at [1018, 239] on button "Book" at bounding box center [1014, 238] width 61 height 23
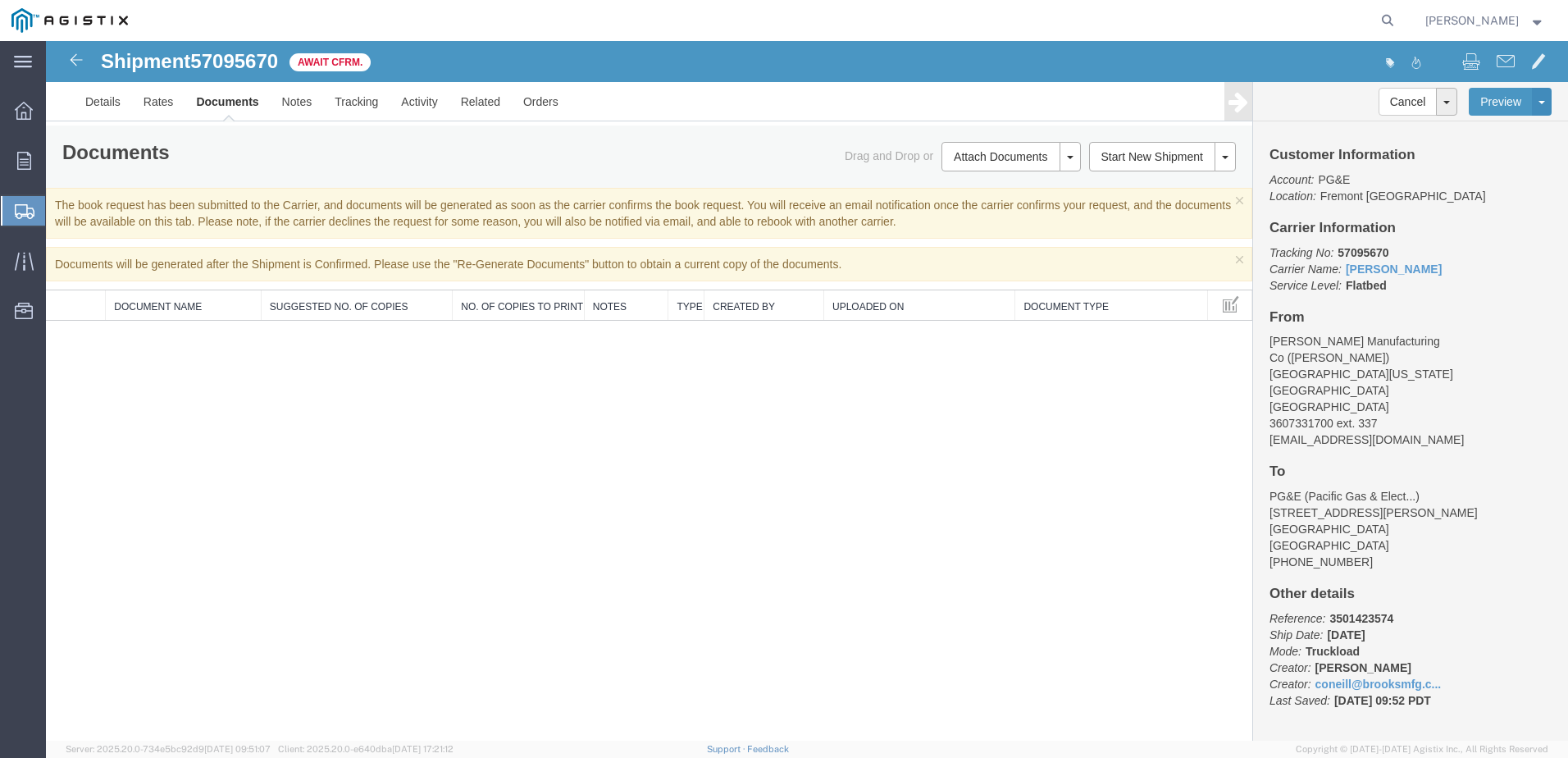
click at [1488, 18] on span "[PERSON_NAME]" at bounding box center [1472, 21] width 94 height 18
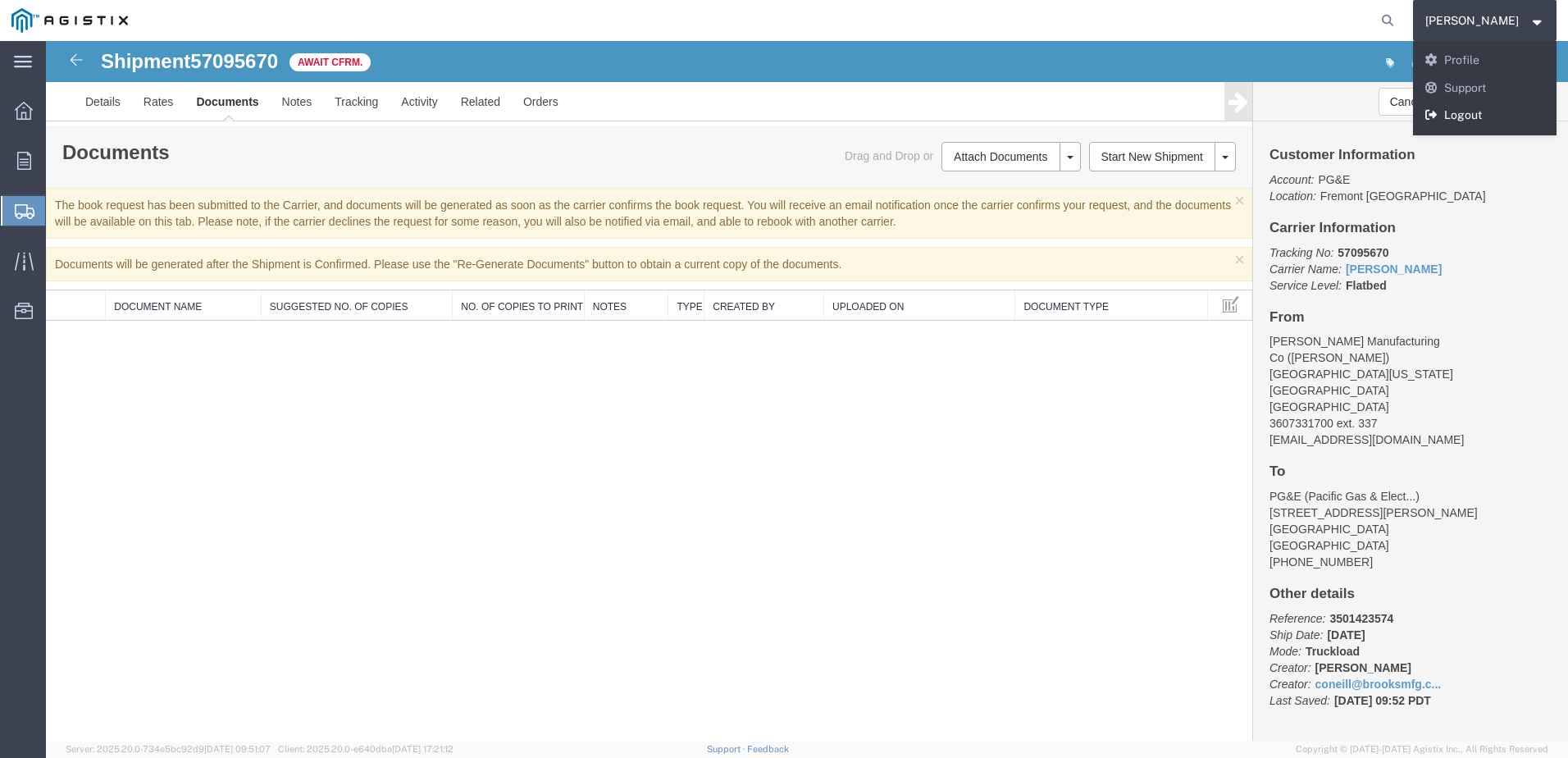
click at [1505, 110] on link "Logout" at bounding box center [1484, 115] width 145 height 28
